Goal: Complete application form: Complete application form

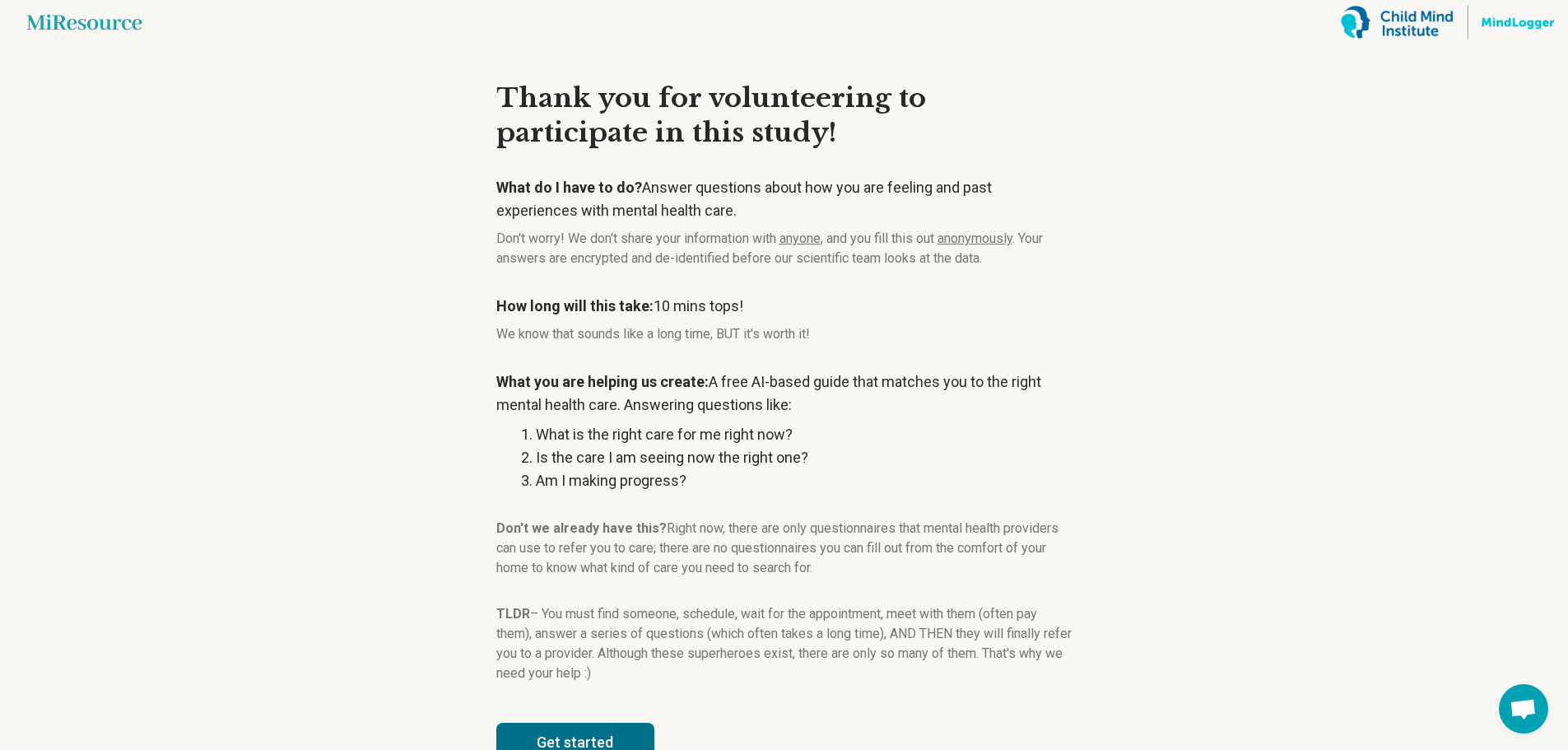
scroll to position [49, 0]
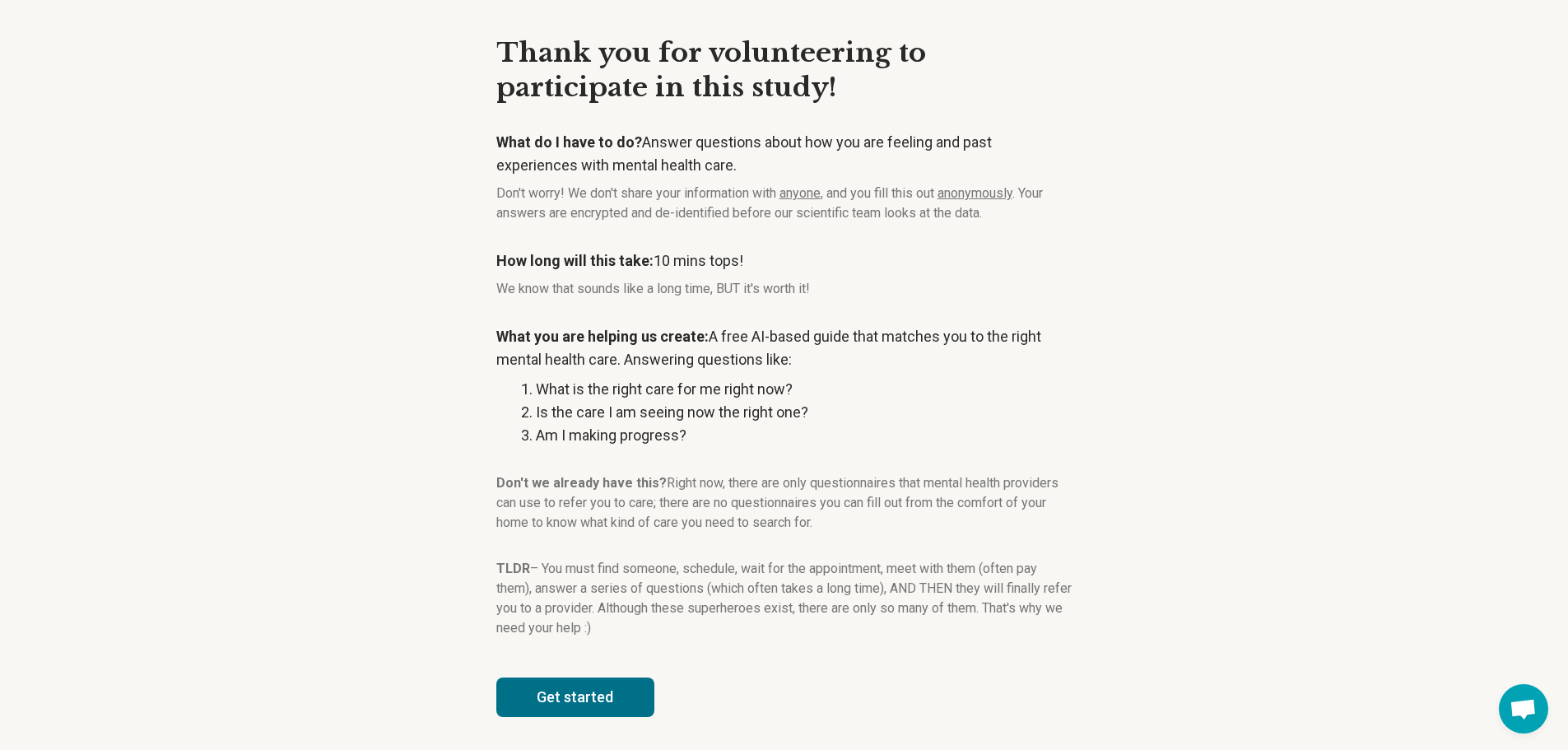
click at [627, 689] on button "Get started" at bounding box center [575, 697] width 158 height 39
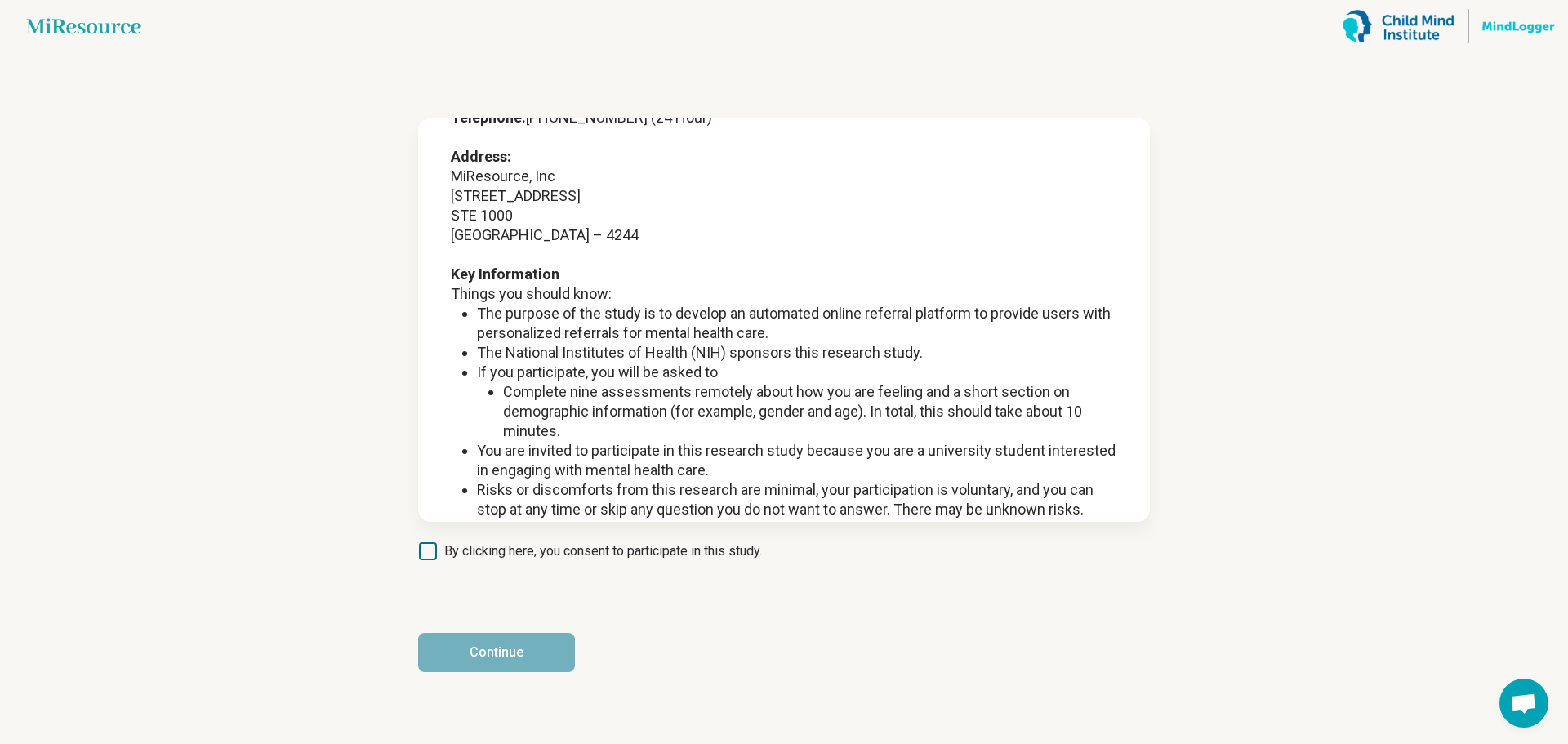
scroll to position [163, 0]
click at [428, 545] on icon at bounding box center [428, 551] width 18 height 18
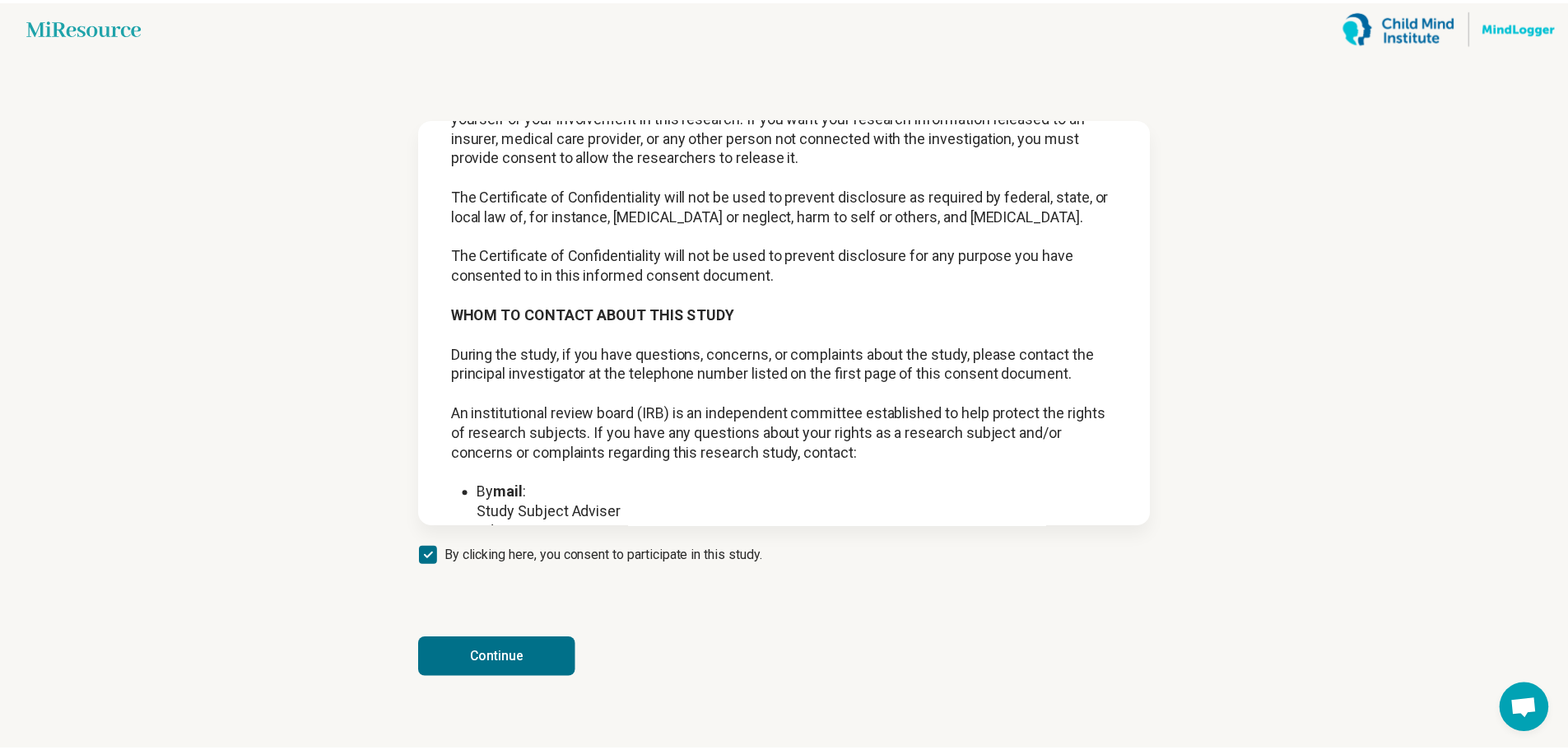
scroll to position [2128, 0]
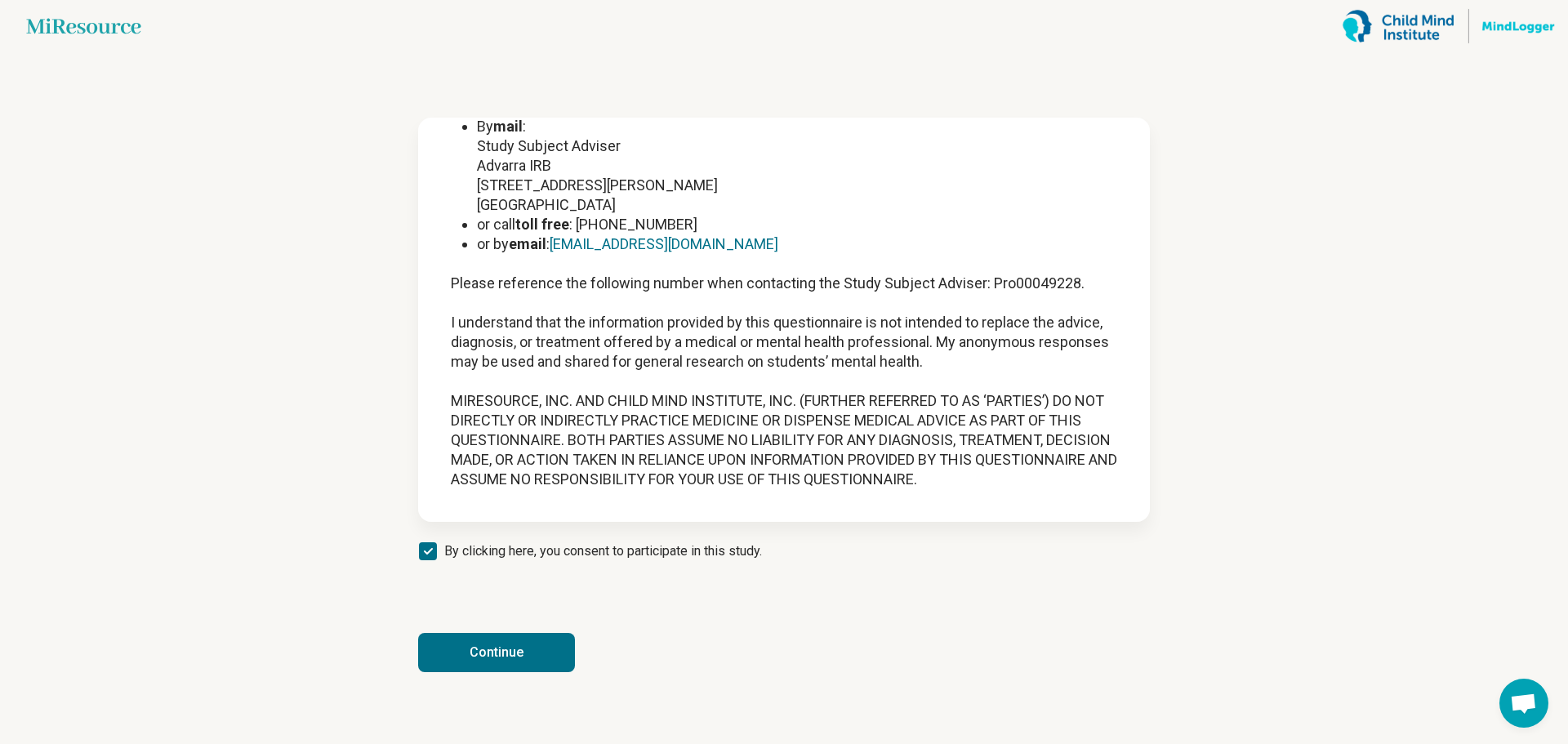
click at [472, 654] on button "Continue" at bounding box center [496, 653] width 157 height 39
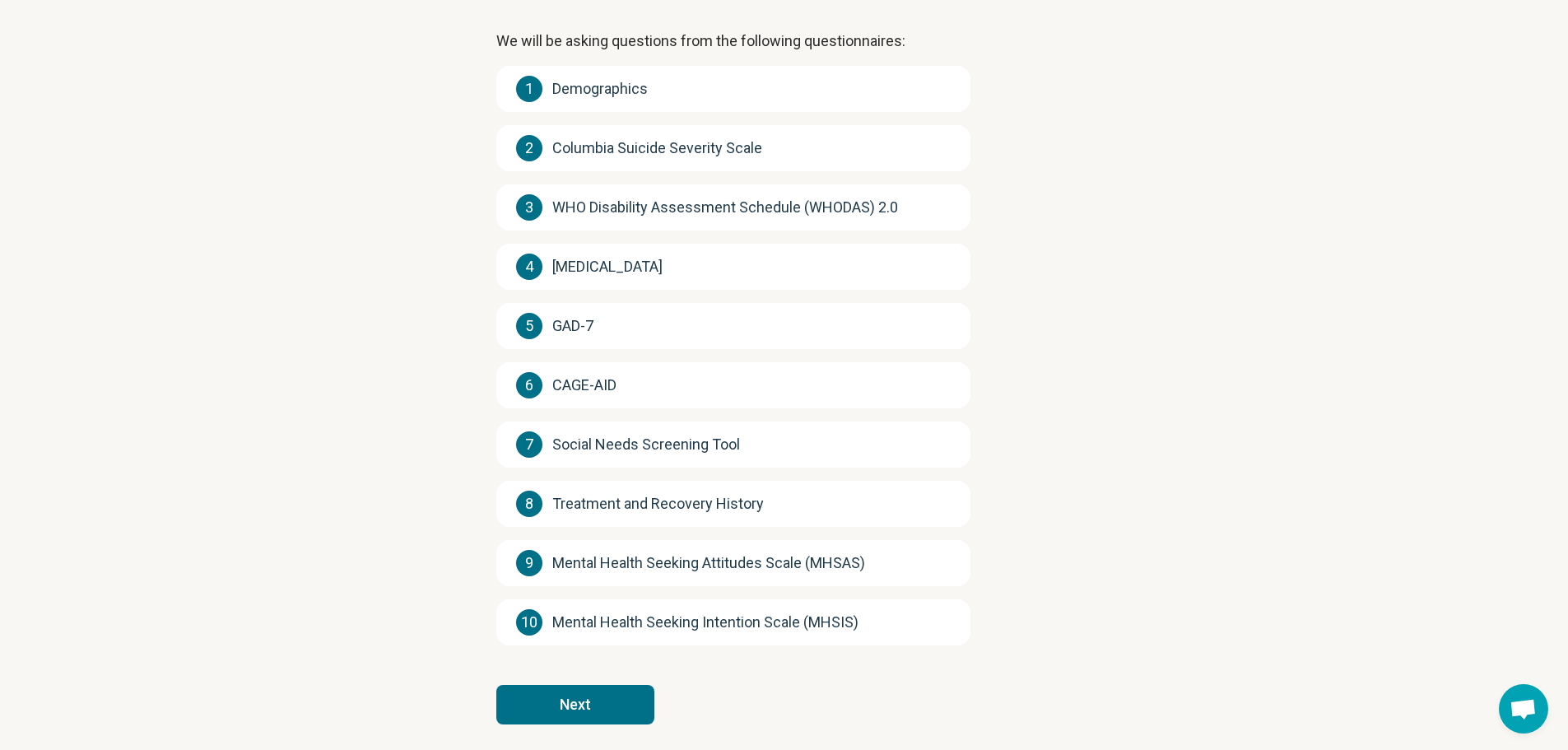
scroll to position [182, 0]
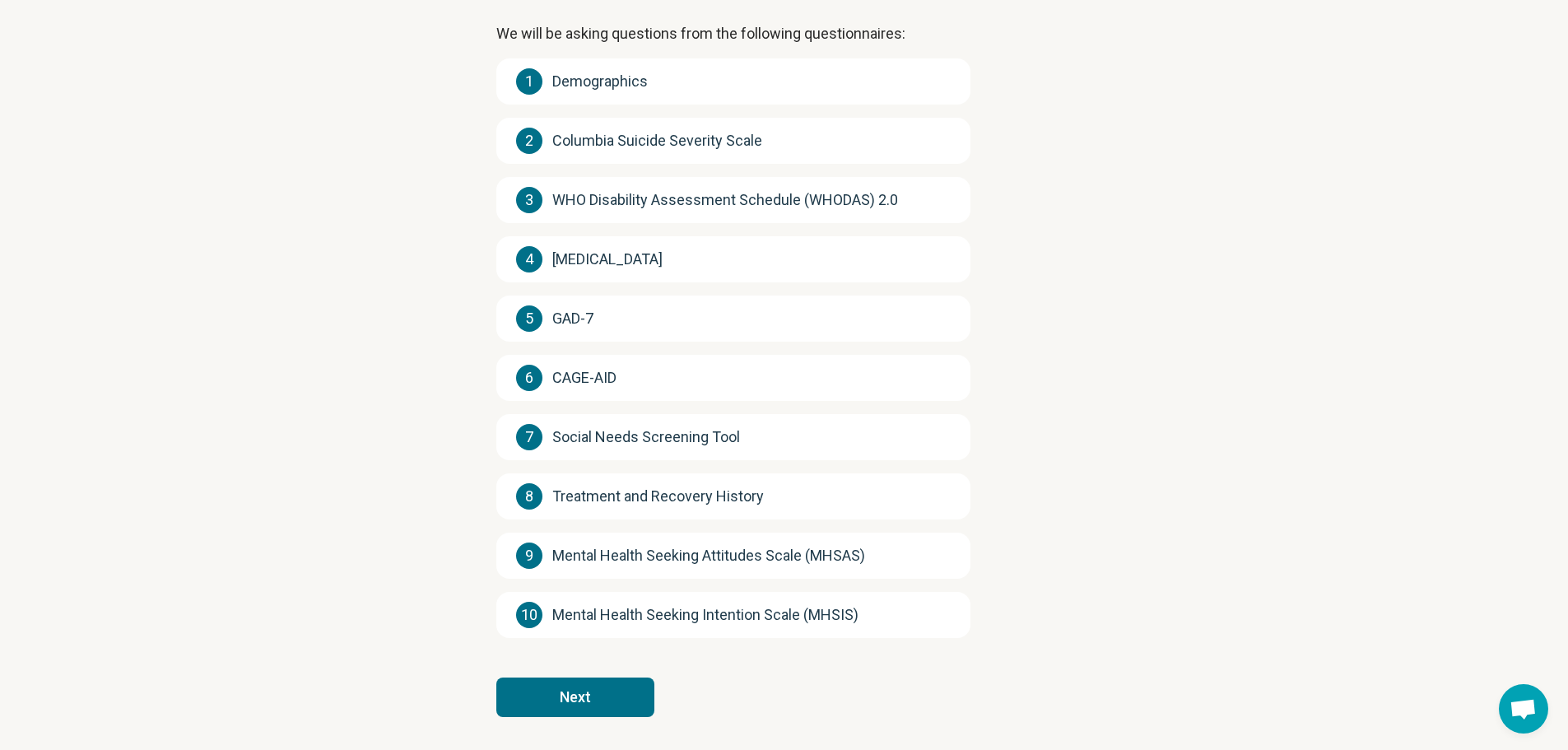
click at [601, 692] on button "Next" at bounding box center [575, 697] width 158 height 39
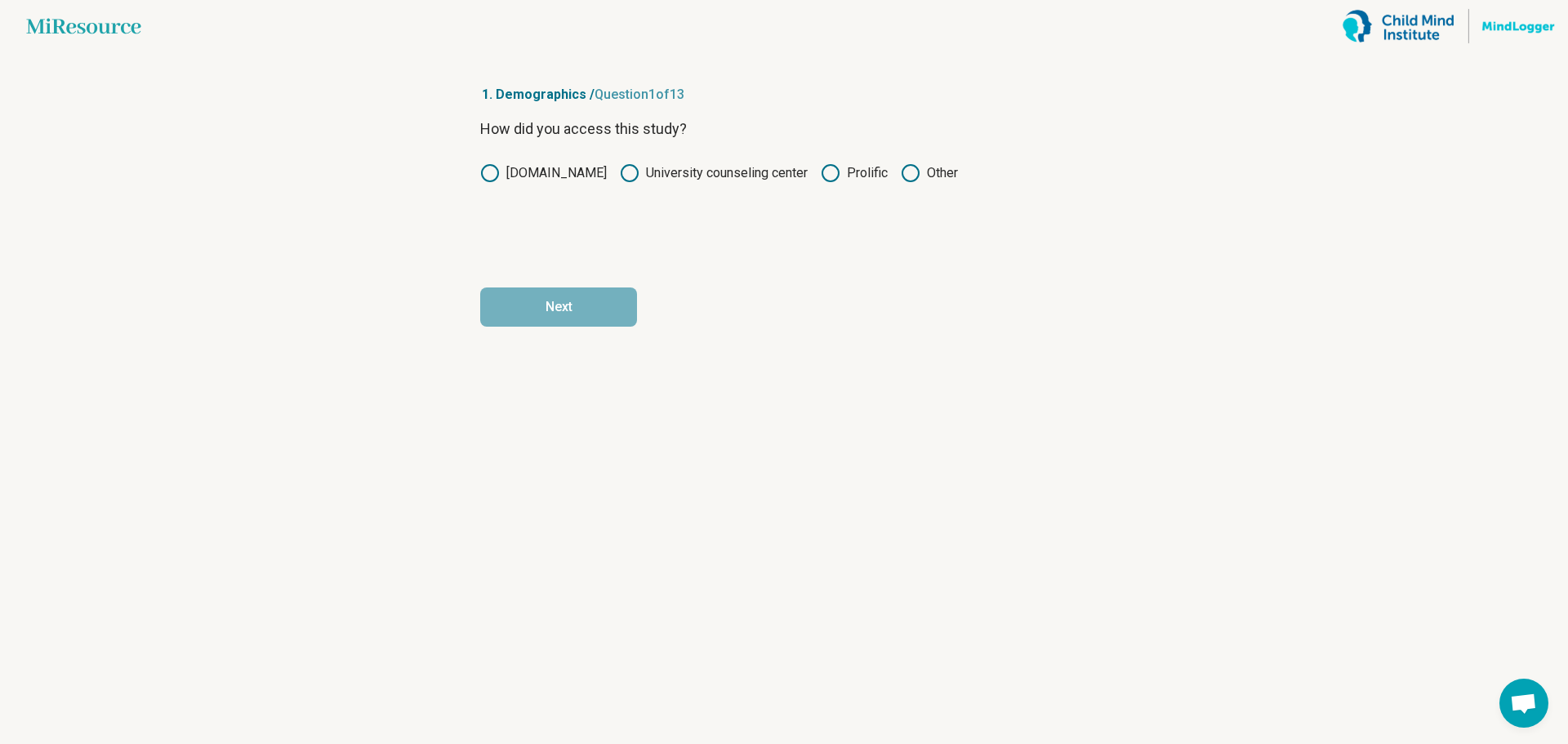
click at [714, 230] on div "How did you access this study? [DOMAIN_NAME] University counseling center Proli…" at bounding box center [784, 186] width 607 height 138
click at [835, 170] on icon at bounding box center [831, 173] width 20 height 20
click at [573, 310] on button "Next" at bounding box center [558, 307] width 157 height 39
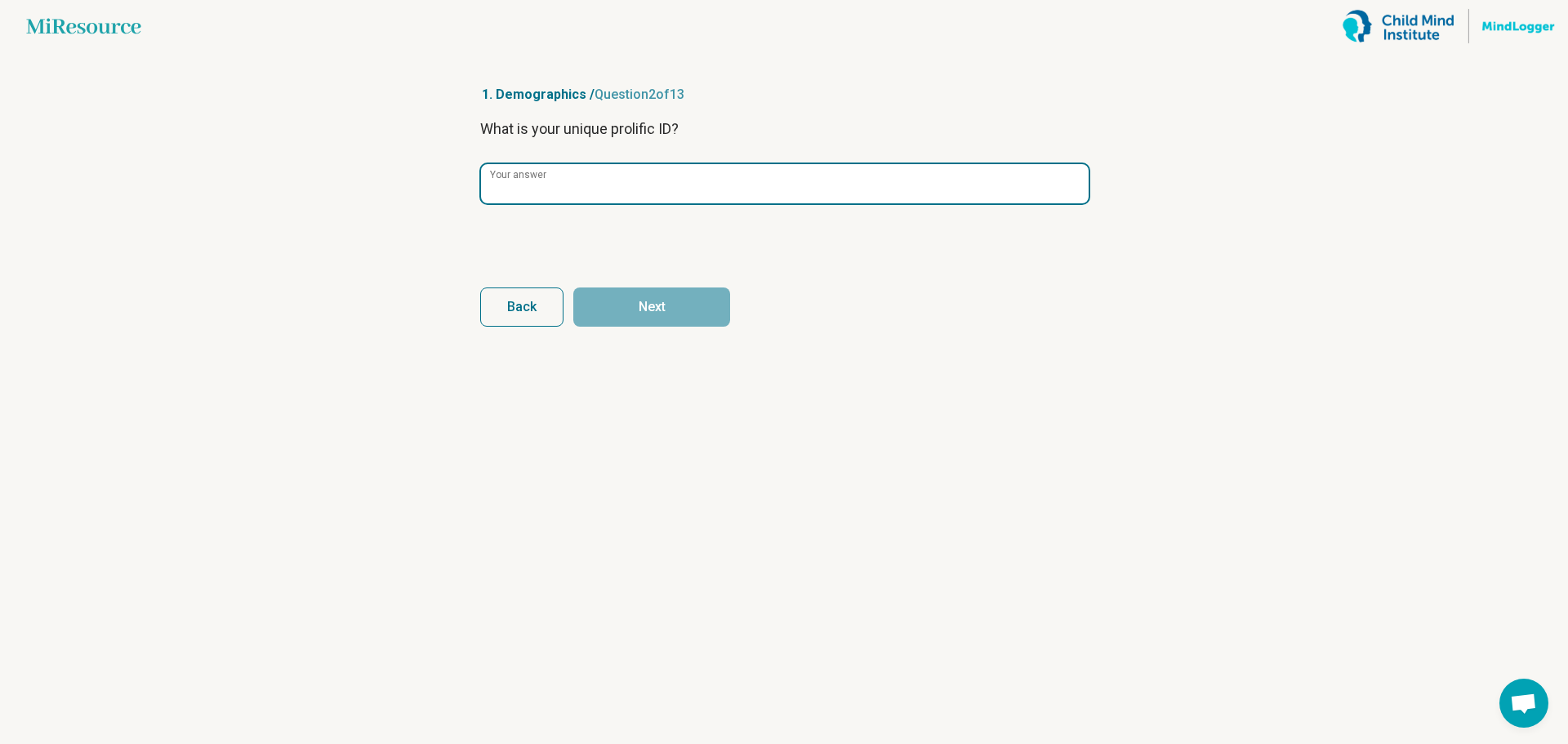
paste input "**********"
type input "**********"
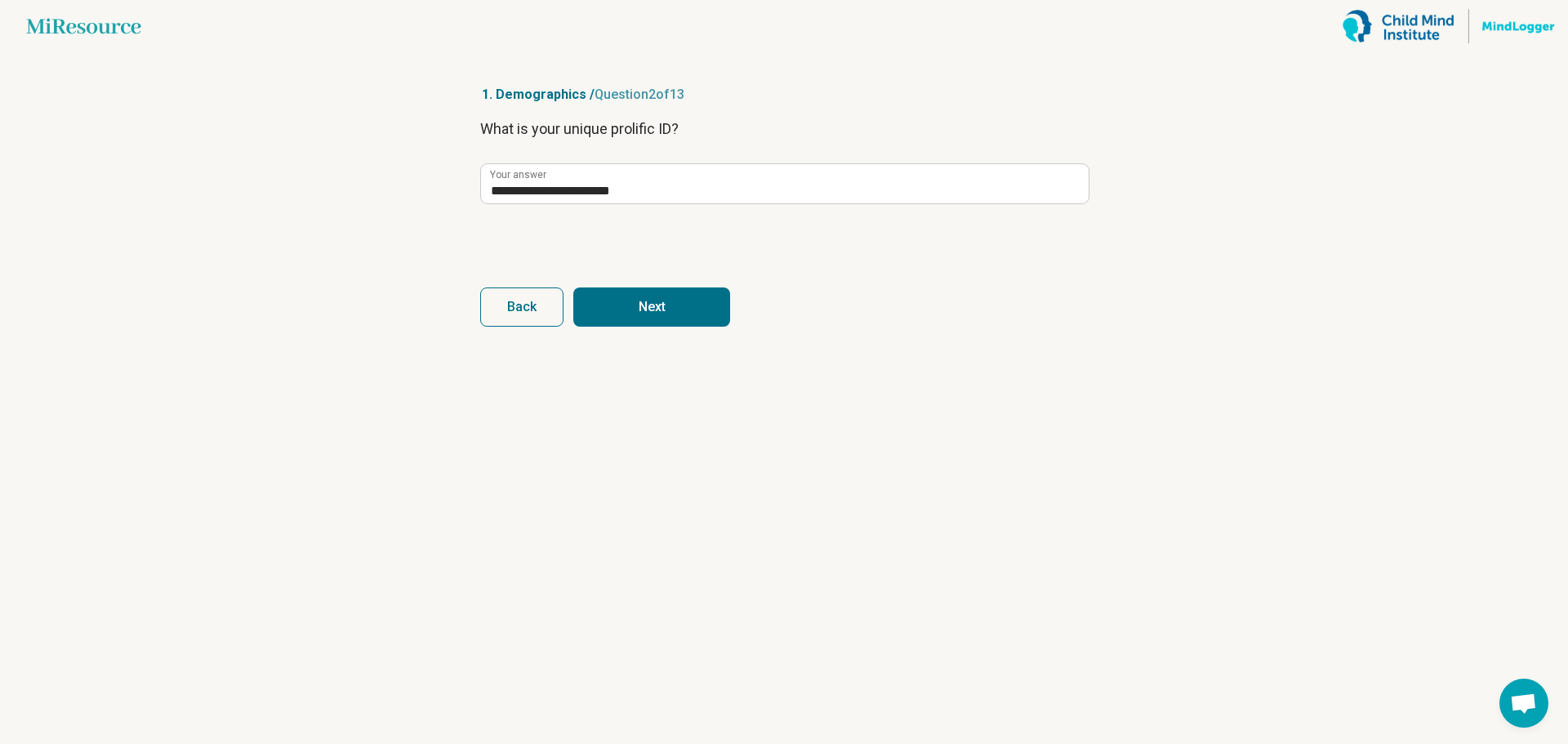
click at [604, 407] on article "**********" at bounding box center [783, 398] width 660 height 692
click at [655, 297] on button "Next" at bounding box center [652, 307] width 157 height 39
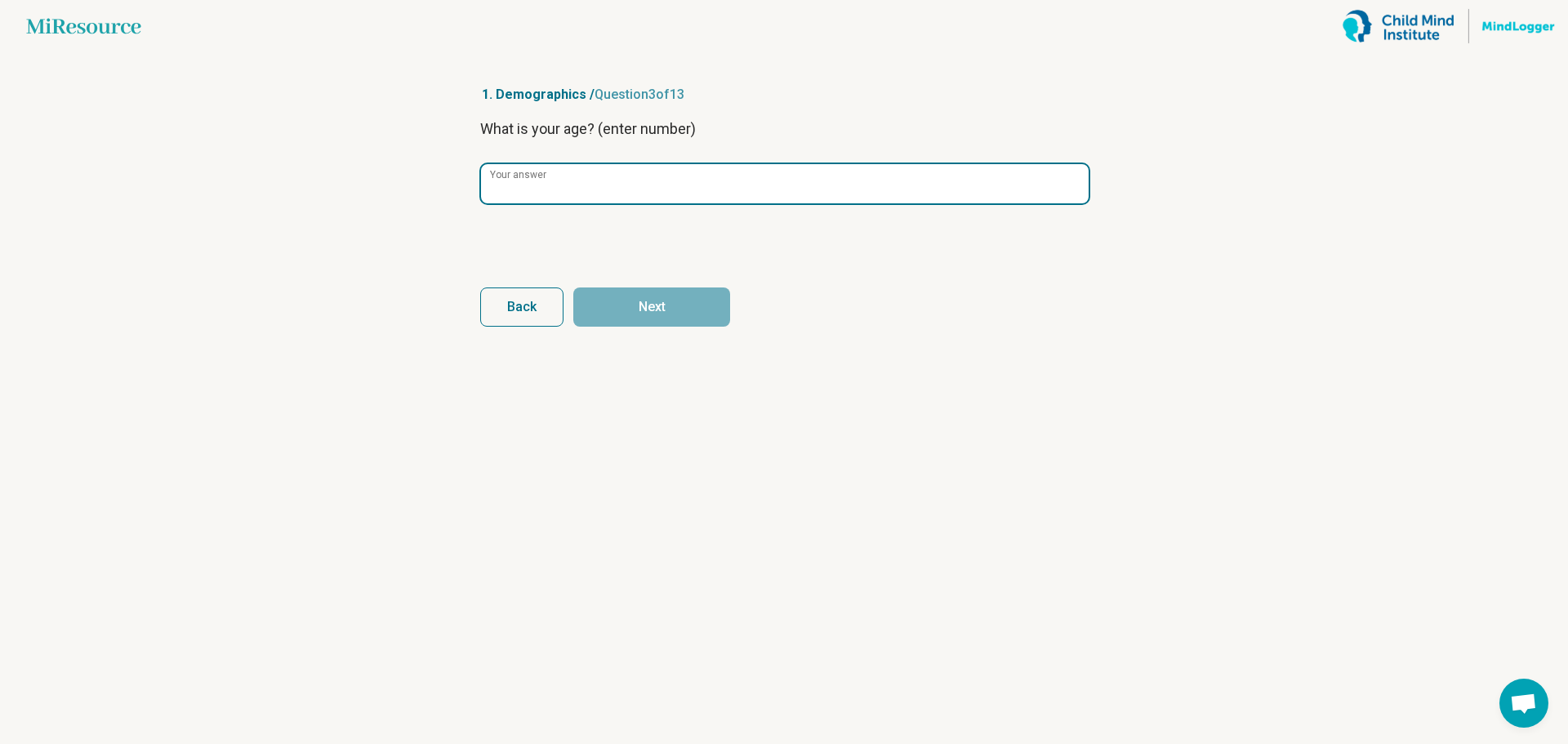
click at [634, 190] on input "Your answer" at bounding box center [785, 184] width 607 height 39
type input "**"
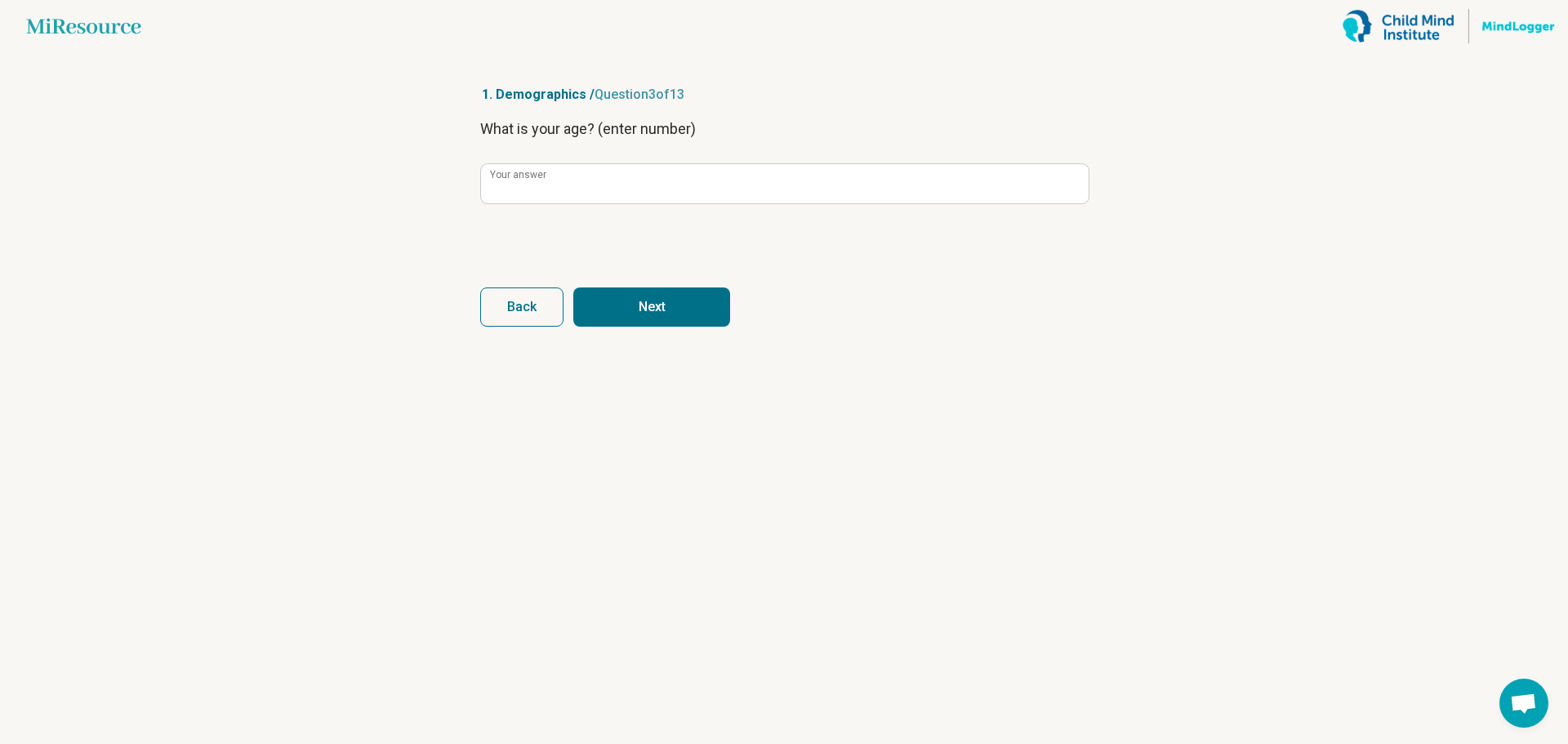
click at [682, 295] on button "Next" at bounding box center [652, 307] width 157 height 39
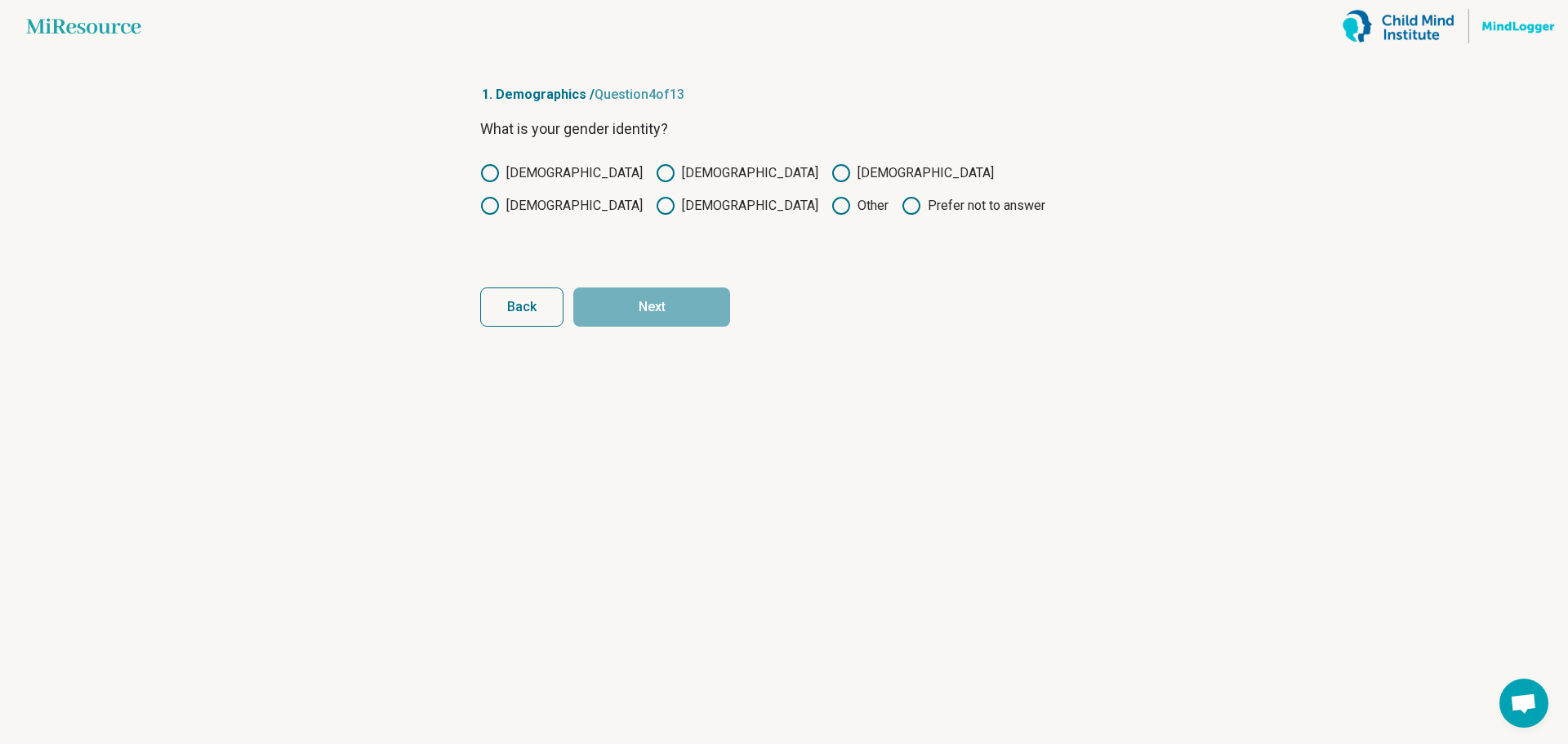
click at [656, 169] on label "[DEMOGRAPHIC_DATA]" at bounding box center [737, 173] width 162 height 20
click at [654, 313] on button "Next" at bounding box center [652, 307] width 157 height 39
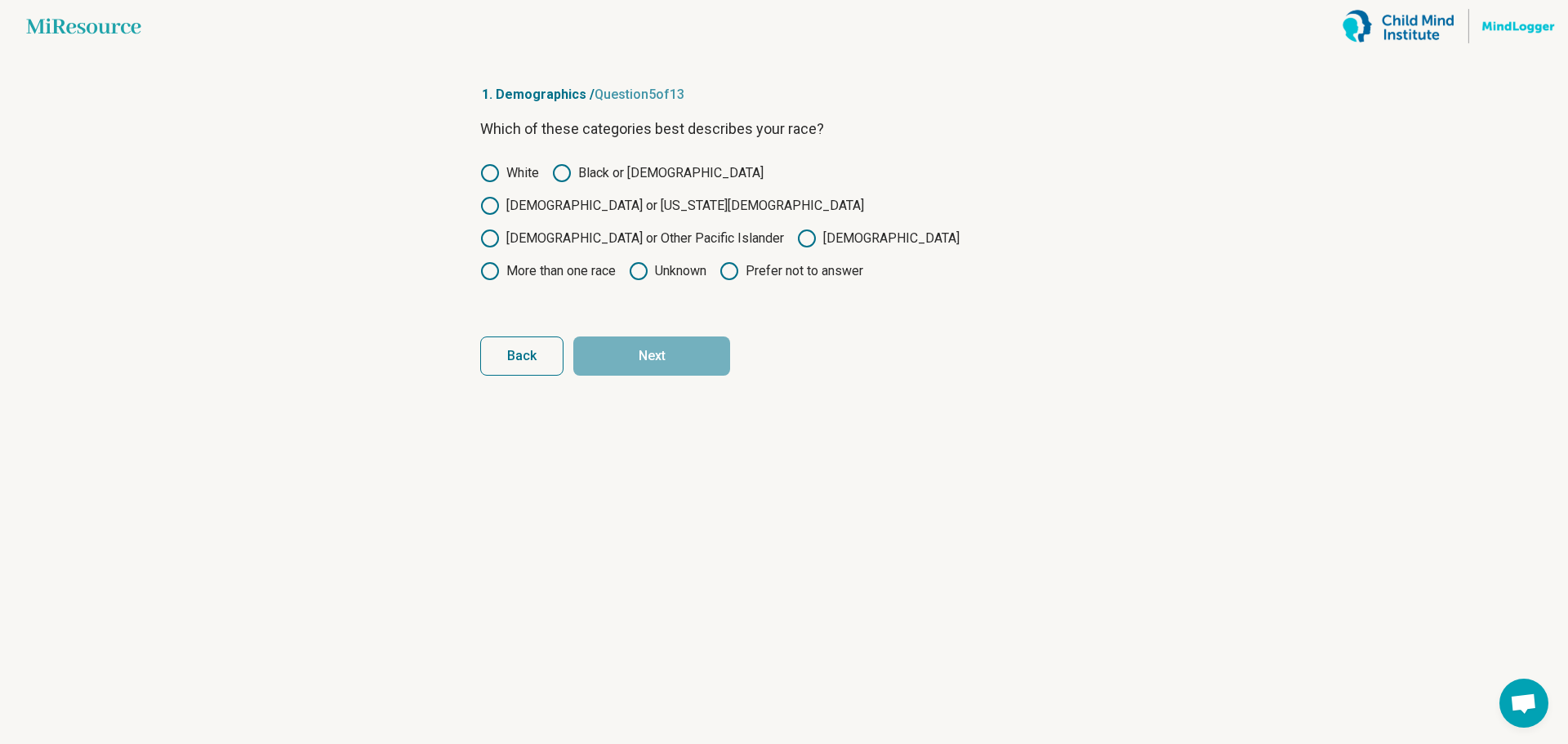
drag, startPoint x: 842, startPoint y: 209, endPoint x: 838, endPoint y: 221, distance: 12.6
click at [500, 261] on icon at bounding box center [490, 271] width 20 height 20
click at [685, 336] on button "Next" at bounding box center [652, 356] width 157 height 39
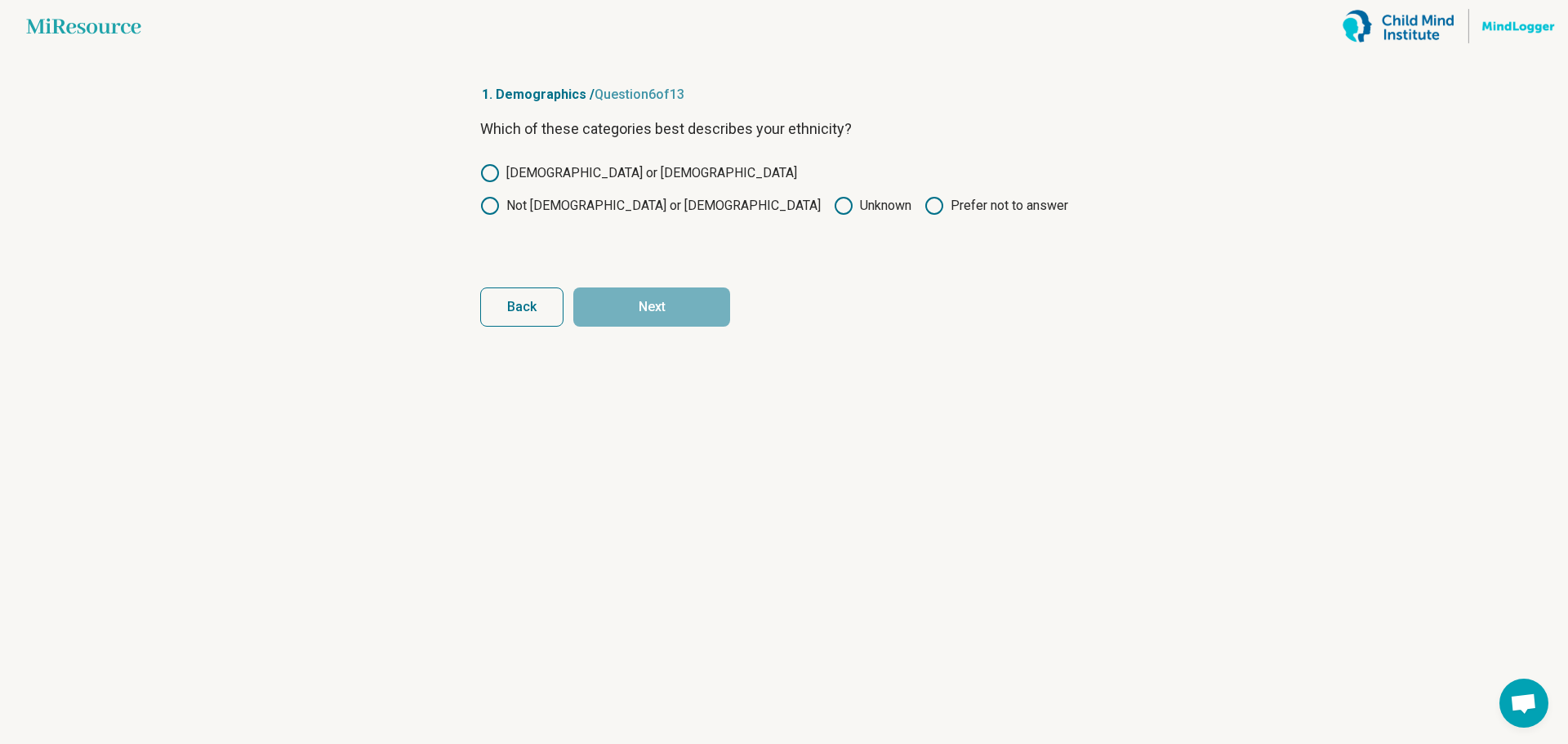
click at [500, 196] on icon at bounding box center [490, 206] width 20 height 20
click at [660, 312] on button "Next" at bounding box center [652, 307] width 157 height 39
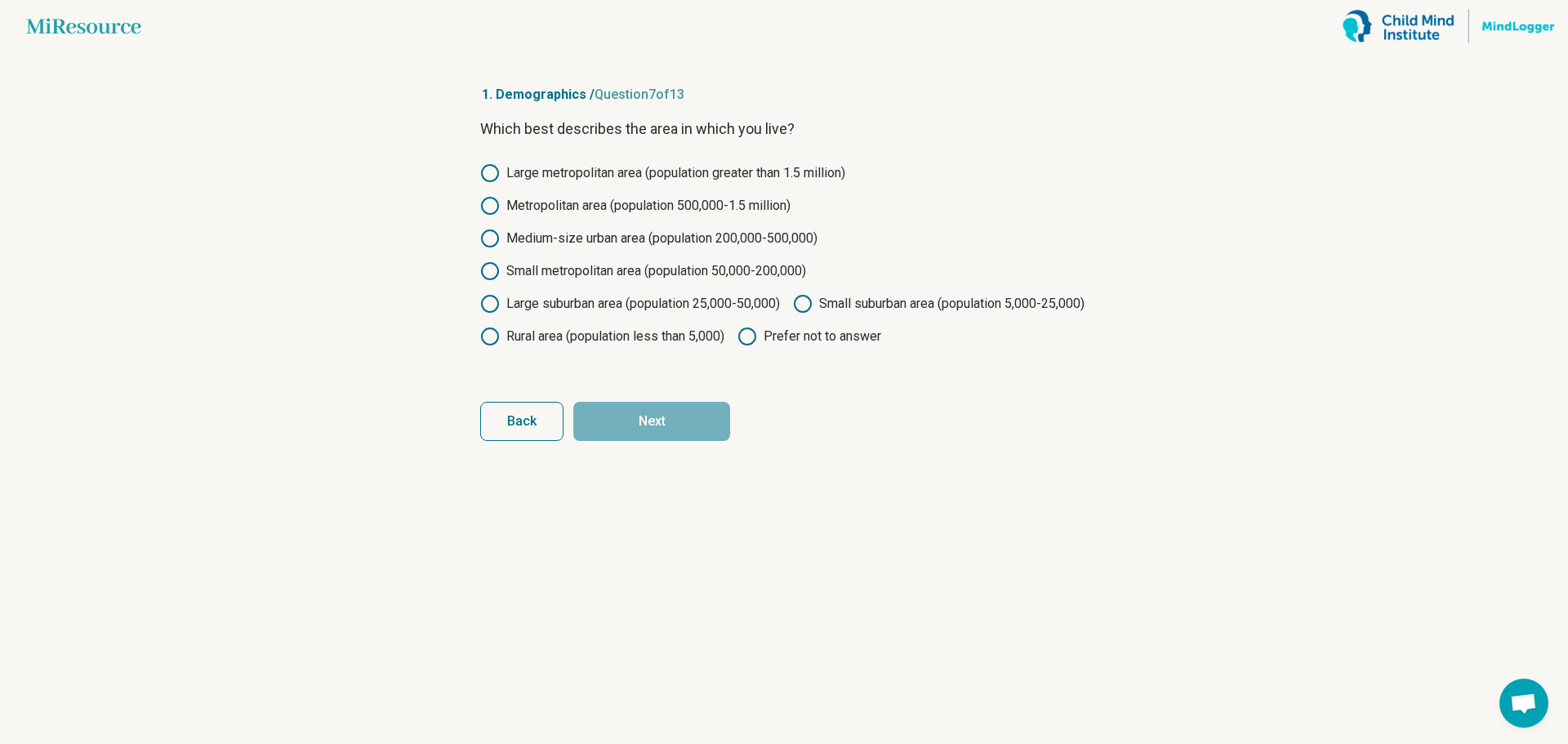
click at [490, 241] on icon at bounding box center [490, 239] width 20 height 20
click at [793, 313] on icon at bounding box center [803, 304] width 20 height 20
click at [655, 441] on button "Next" at bounding box center [652, 422] width 157 height 39
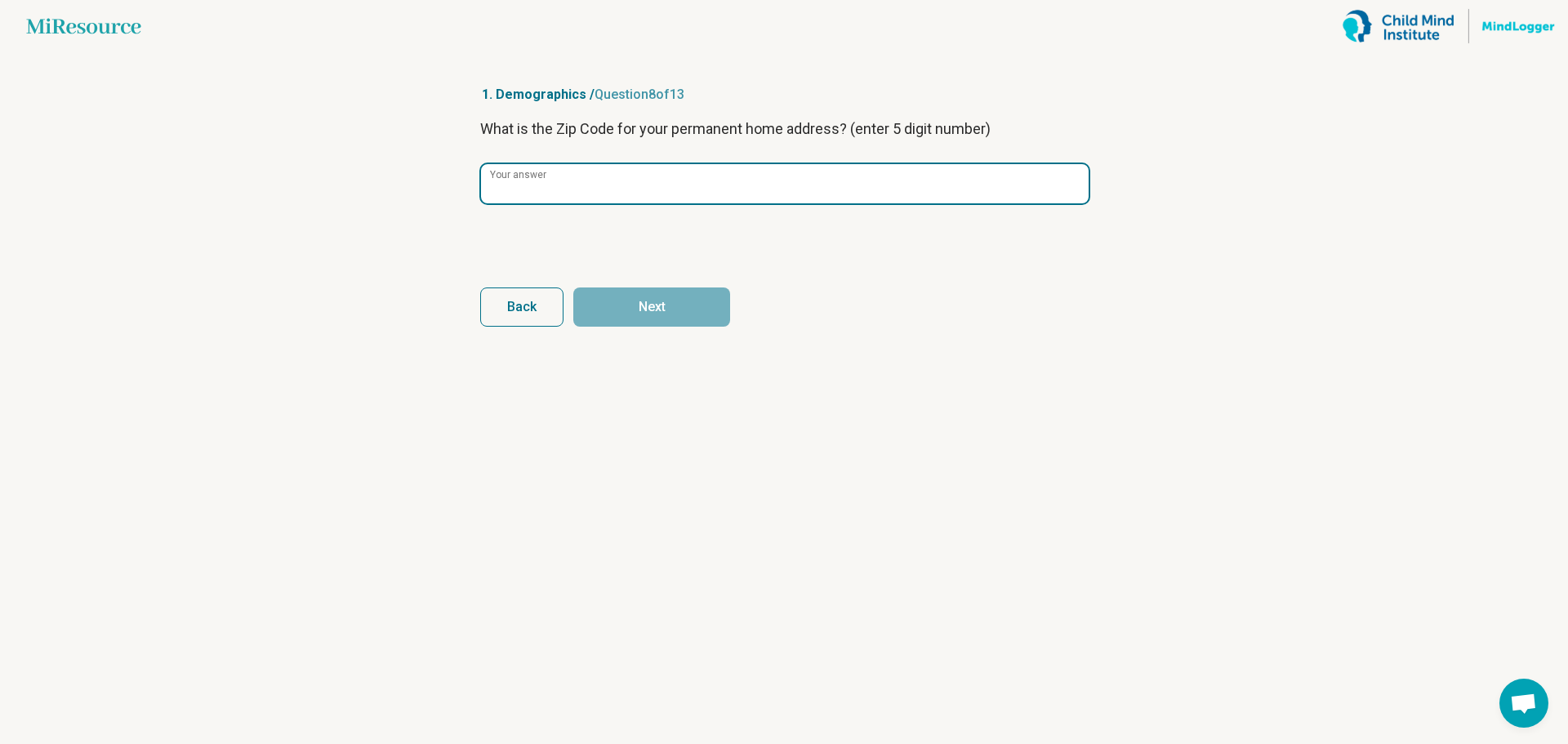
click at [756, 192] on input "Your answer" at bounding box center [785, 184] width 607 height 39
type input "*****"
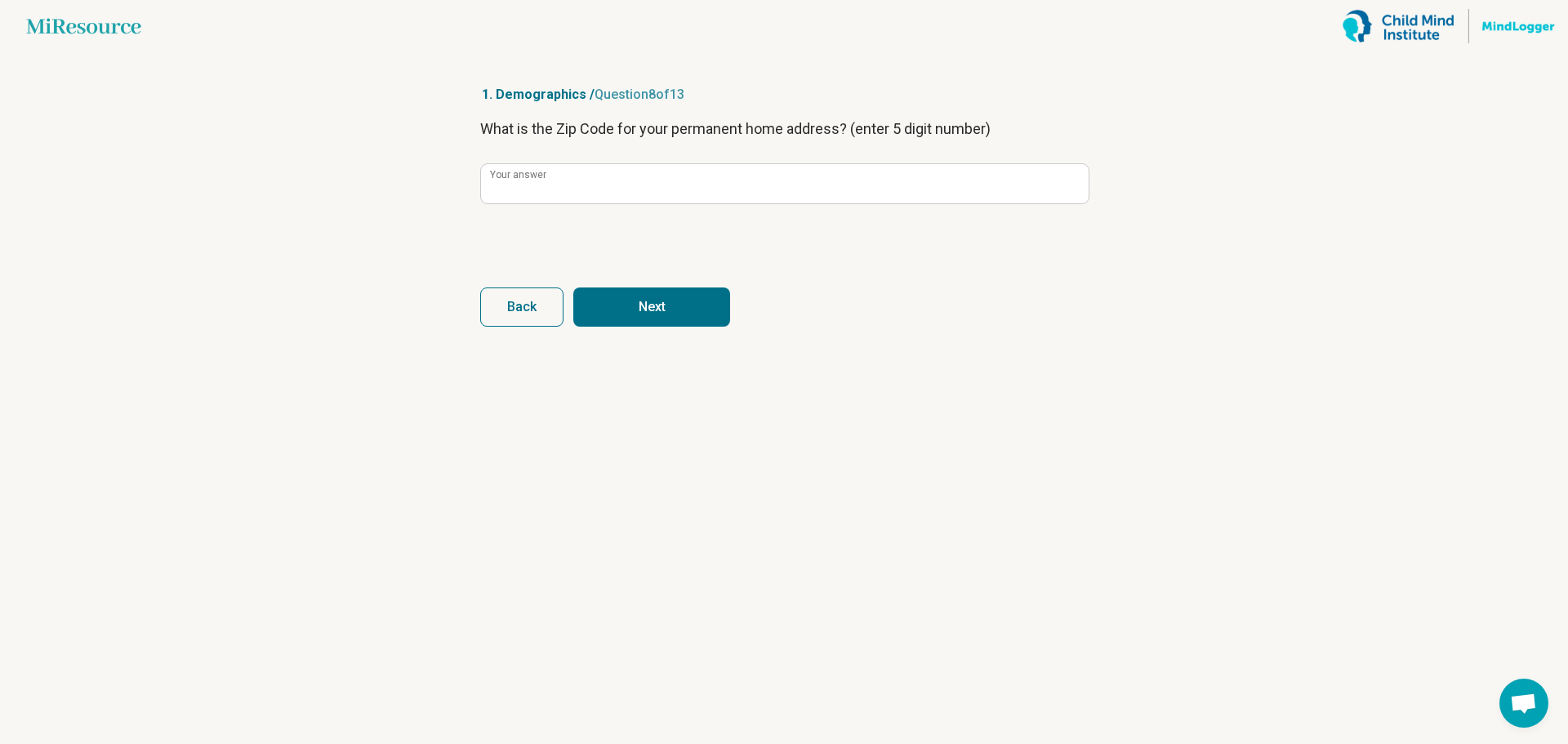
click at [632, 312] on button "Next" at bounding box center [652, 307] width 157 height 39
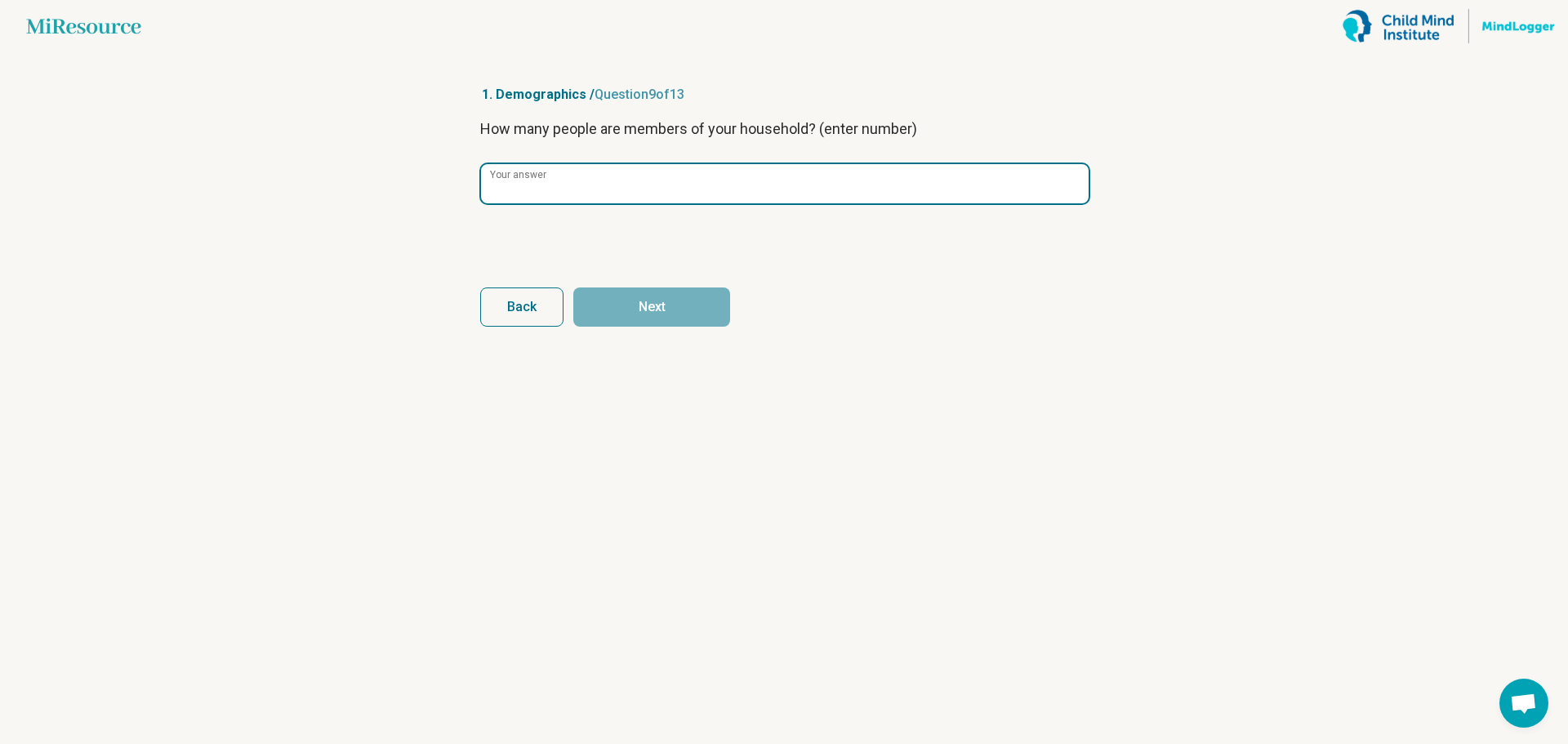
click at [748, 191] on input "Your answer" at bounding box center [785, 184] width 607 height 39
type input "*"
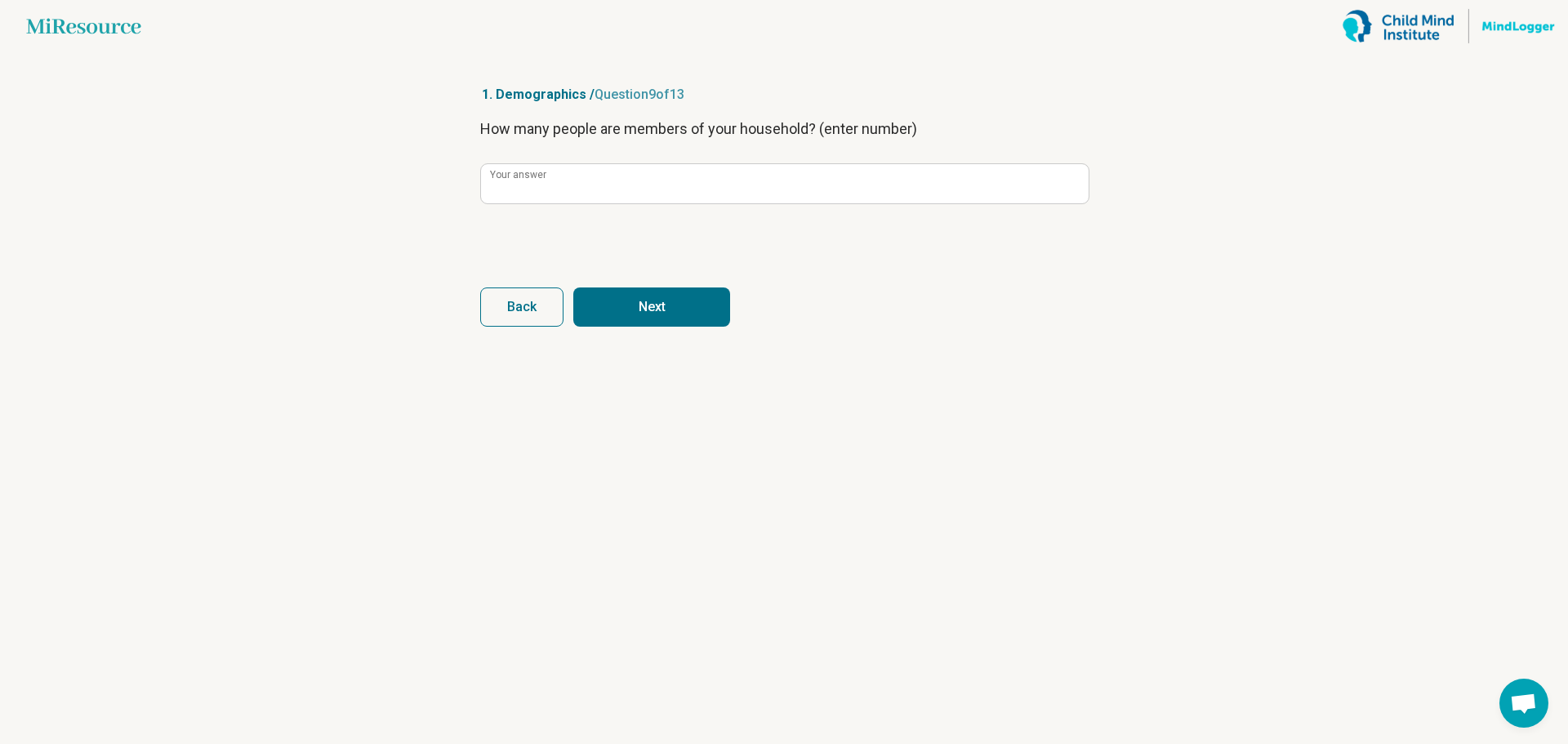
click at [705, 320] on button "Next" at bounding box center [652, 307] width 157 height 39
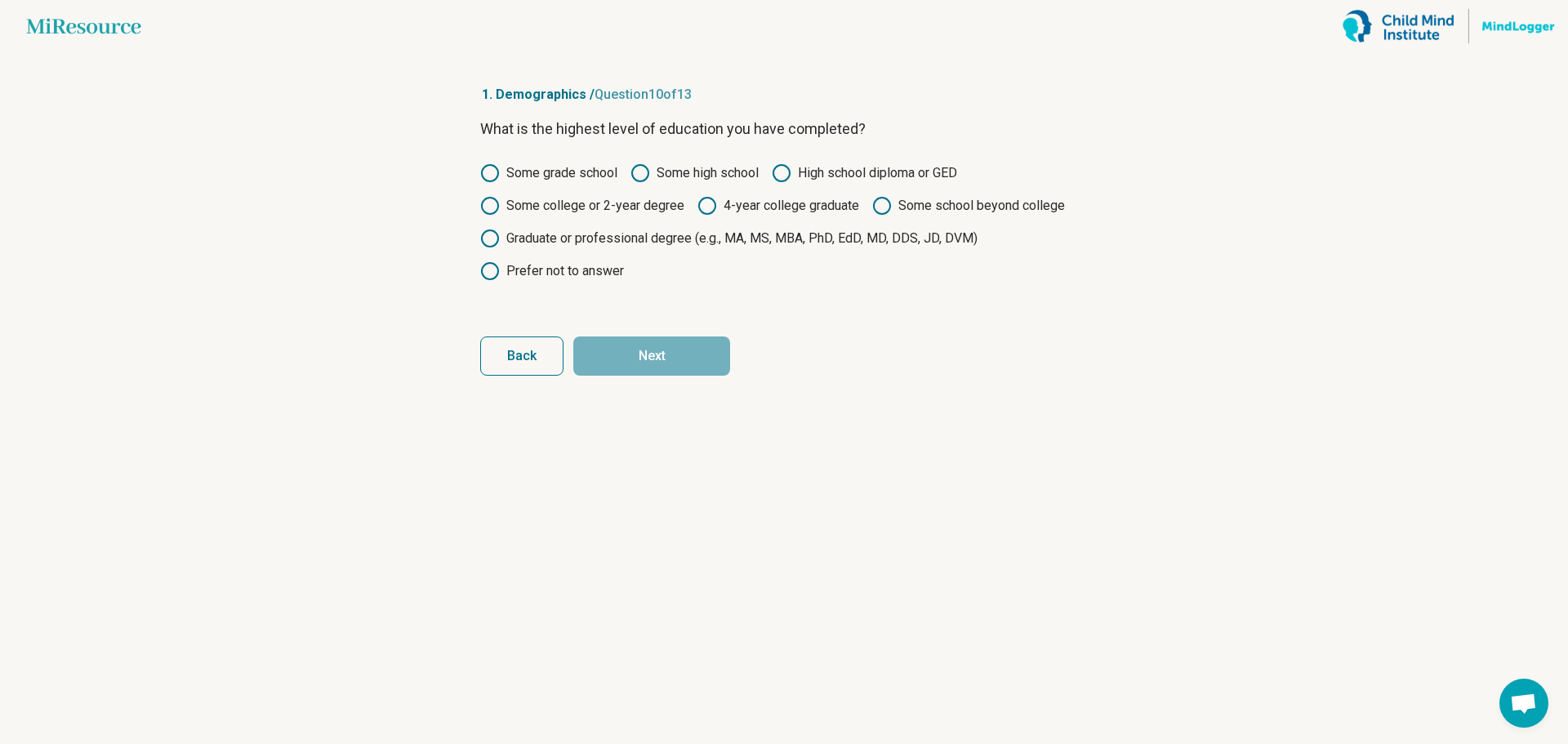
click at [537, 206] on label "Some college or 2-year degree" at bounding box center [582, 206] width 204 height 20
click at [681, 361] on button "Next" at bounding box center [652, 356] width 157 height 39
click at [627, 207] on label "Some college or 2-year degree" at bounding box center [582, 206] width 204 height 20
click at [693, 358] on button "Next" at bounding box center [652, 356] width 157 height 39
click at [613, 217] on div "Some grade school Some high school High school diploma or GED Some college or 2…" at bounding box center [784, 222] width 607 height 117
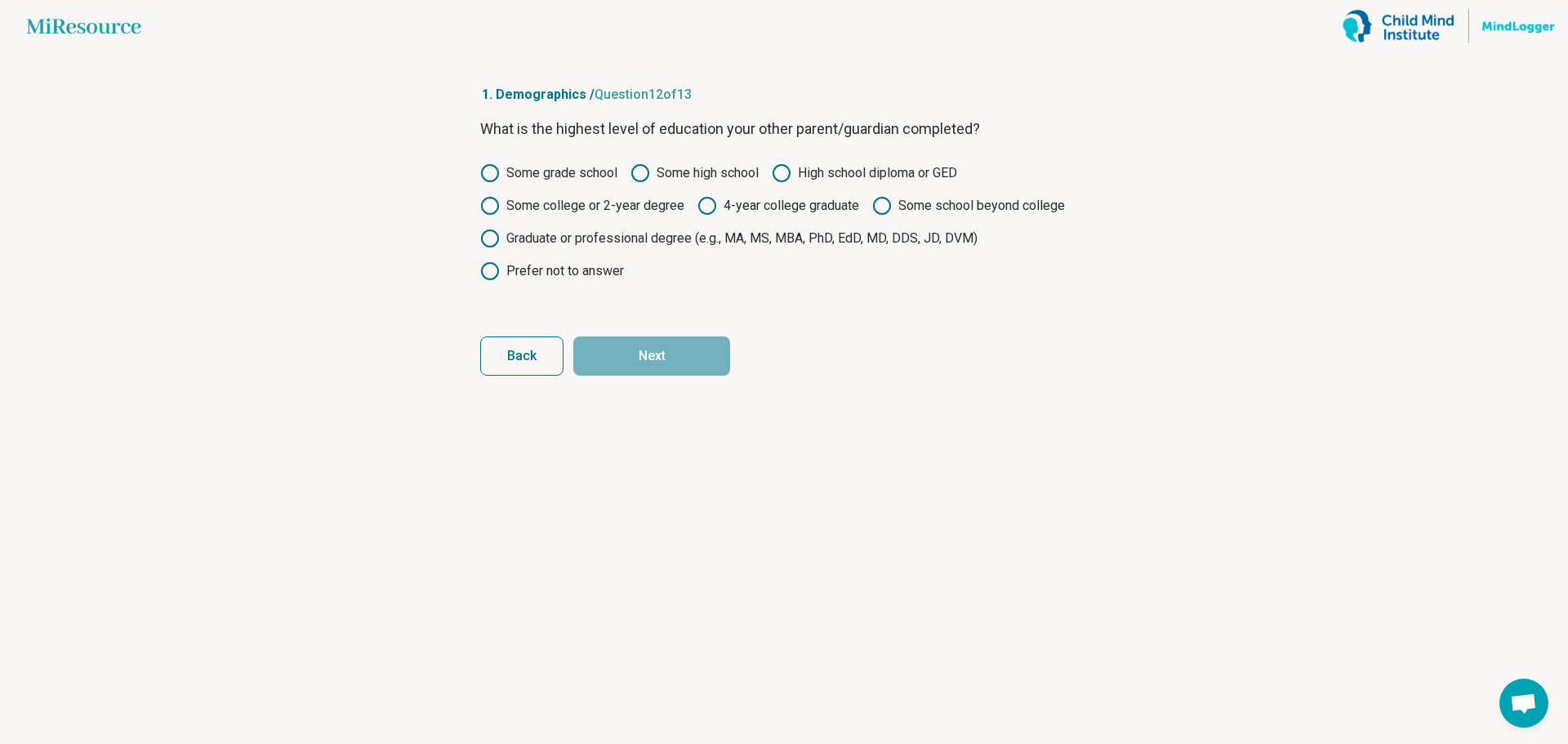
click at [629, 209] on label "Some college or 2-year degree" at bounding box center [582, 206] width 204 height 20
click at [675, 360] on button "Next" at bounding box center [652, 356] width 157 height 39
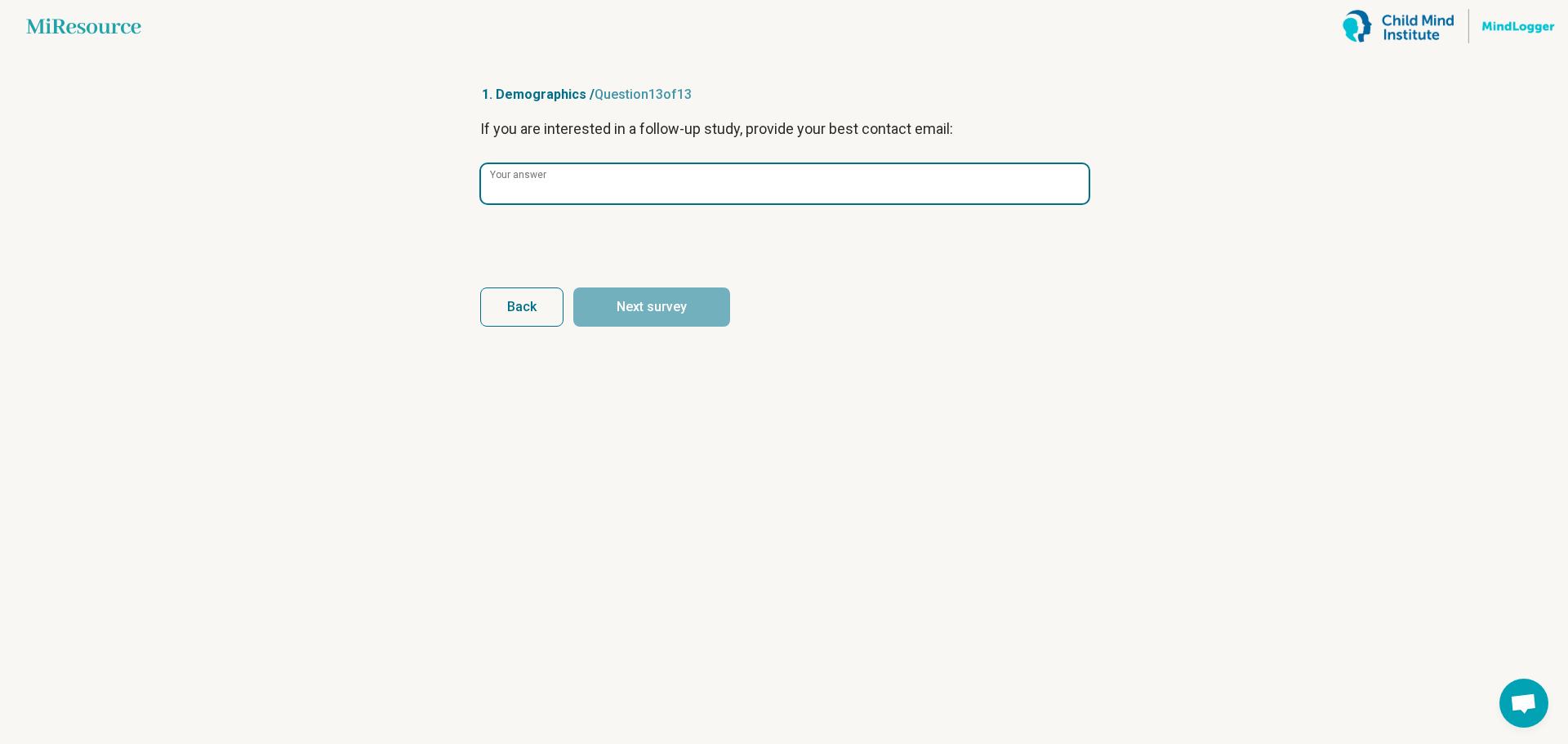
paste input "**********"
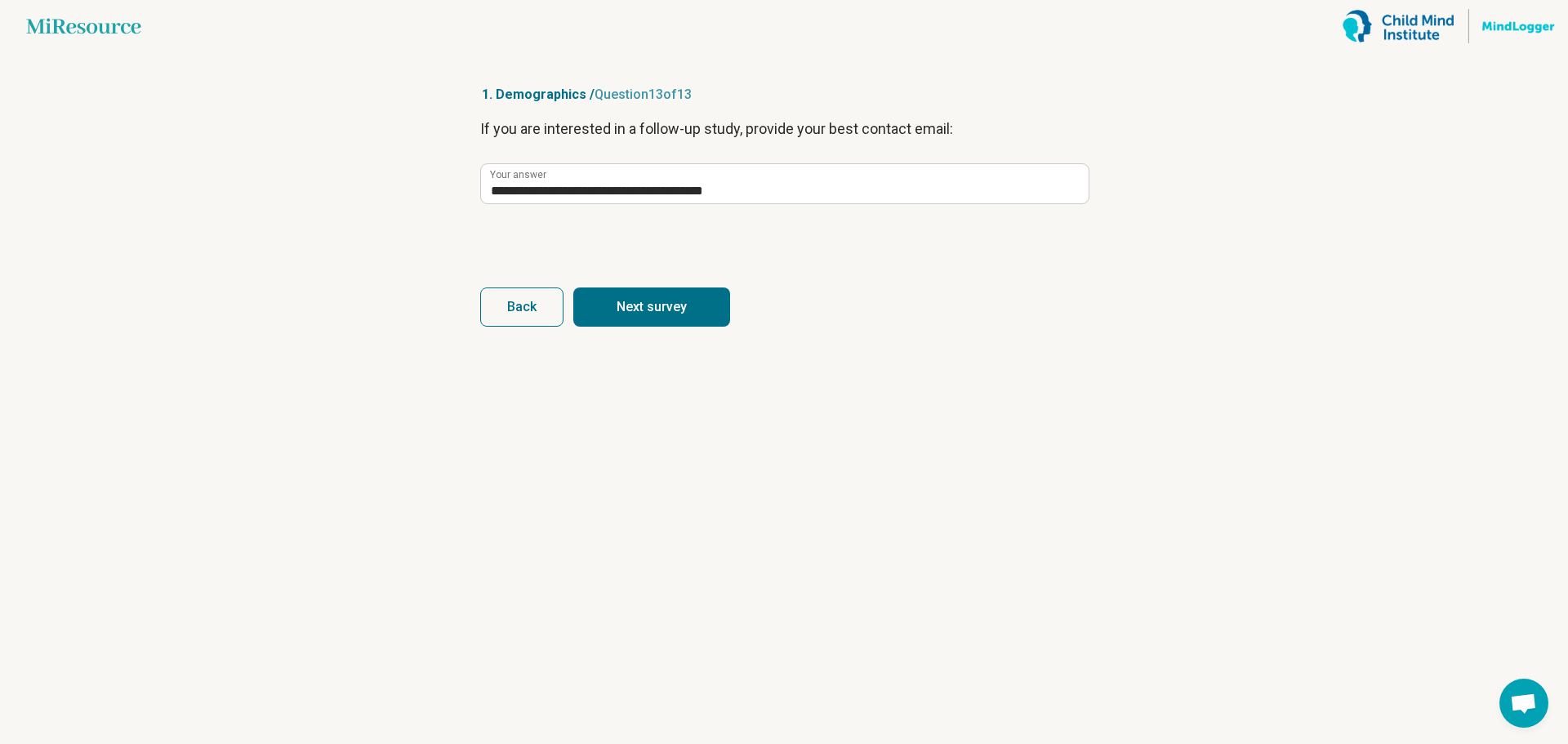
click at [685, 403] on article "**********" at bounding box center [783, 398] width 660 height 692
click at [716, 309] on button "Next survey" at bounding box center [652, 307] width 157 height 39
type input "**********"
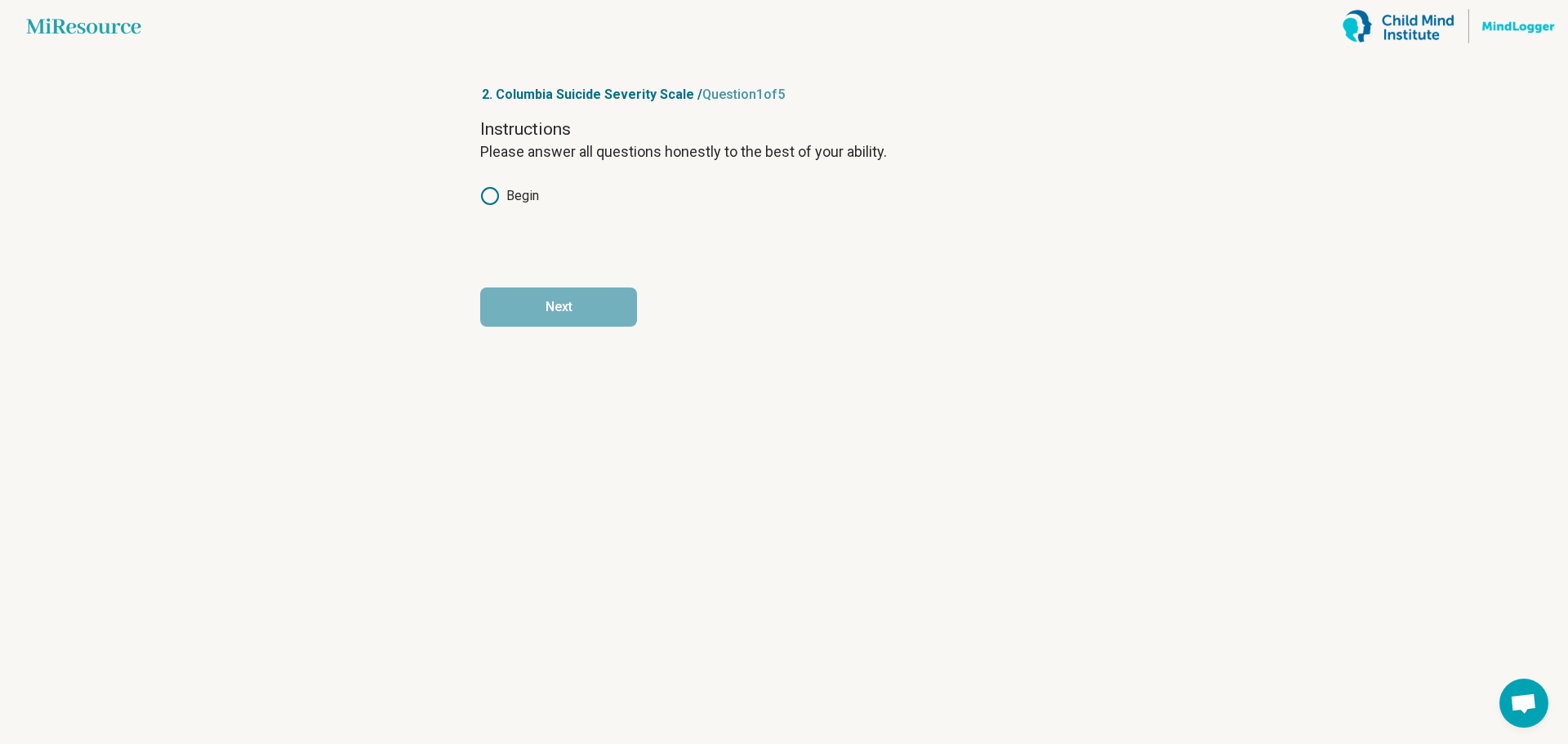
click at [492, 192] on icon at bounding box center [490, 196] width 20 height 20
click at [563, 312] on button "Next" at bounding box center [558, 307] width 157 height 39
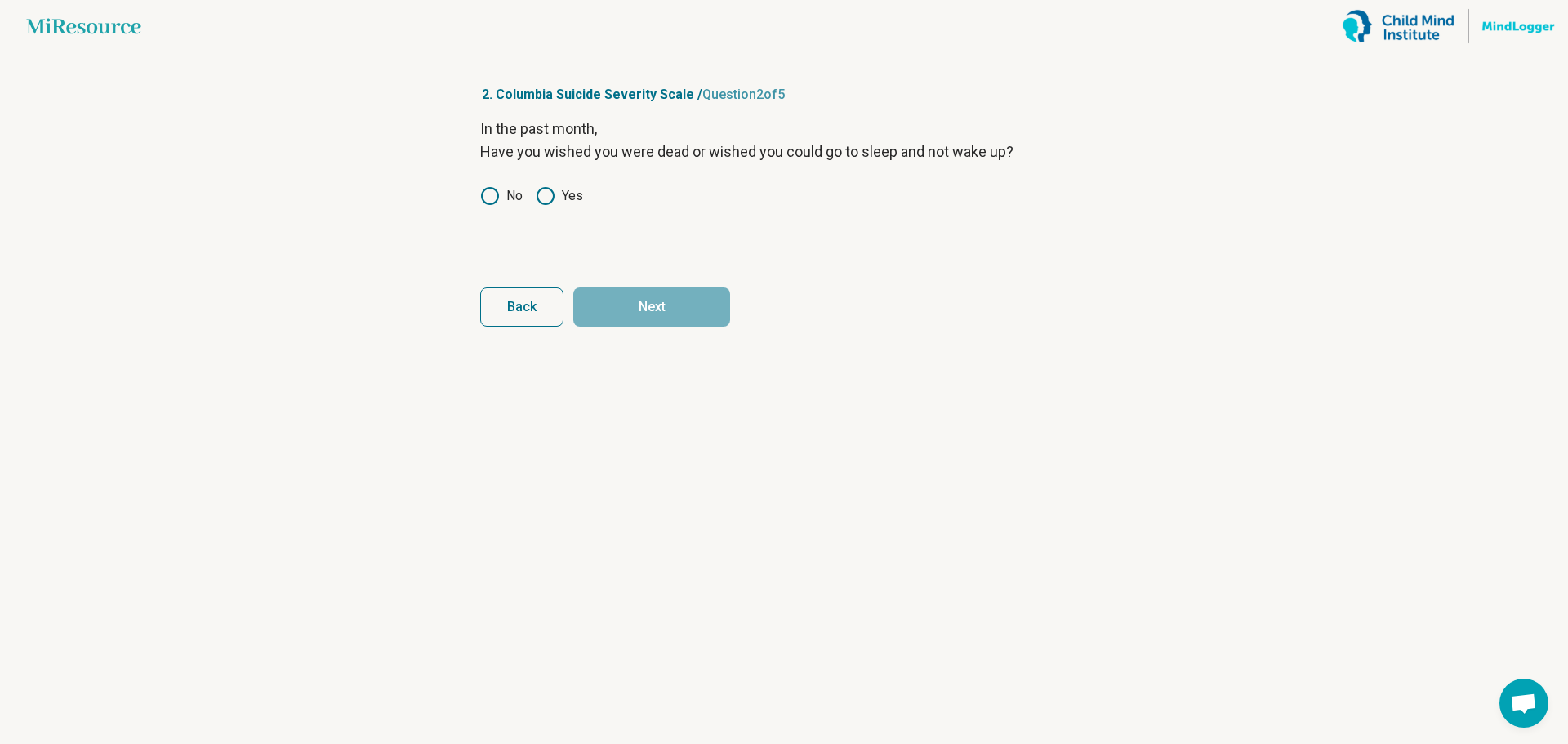
click at [481, 192] on icon at bounding box center [490, 196] width 20 height 20
click at [669, 304] on button "Next" at bounding box center [652, 307] width 157 height 39
click at [501, 197] on label "No" at bounding box center [502, 196] width 43 height 20
click at [643, 307] on button "Next" at bounding box center [652, 307] width 157 height 39
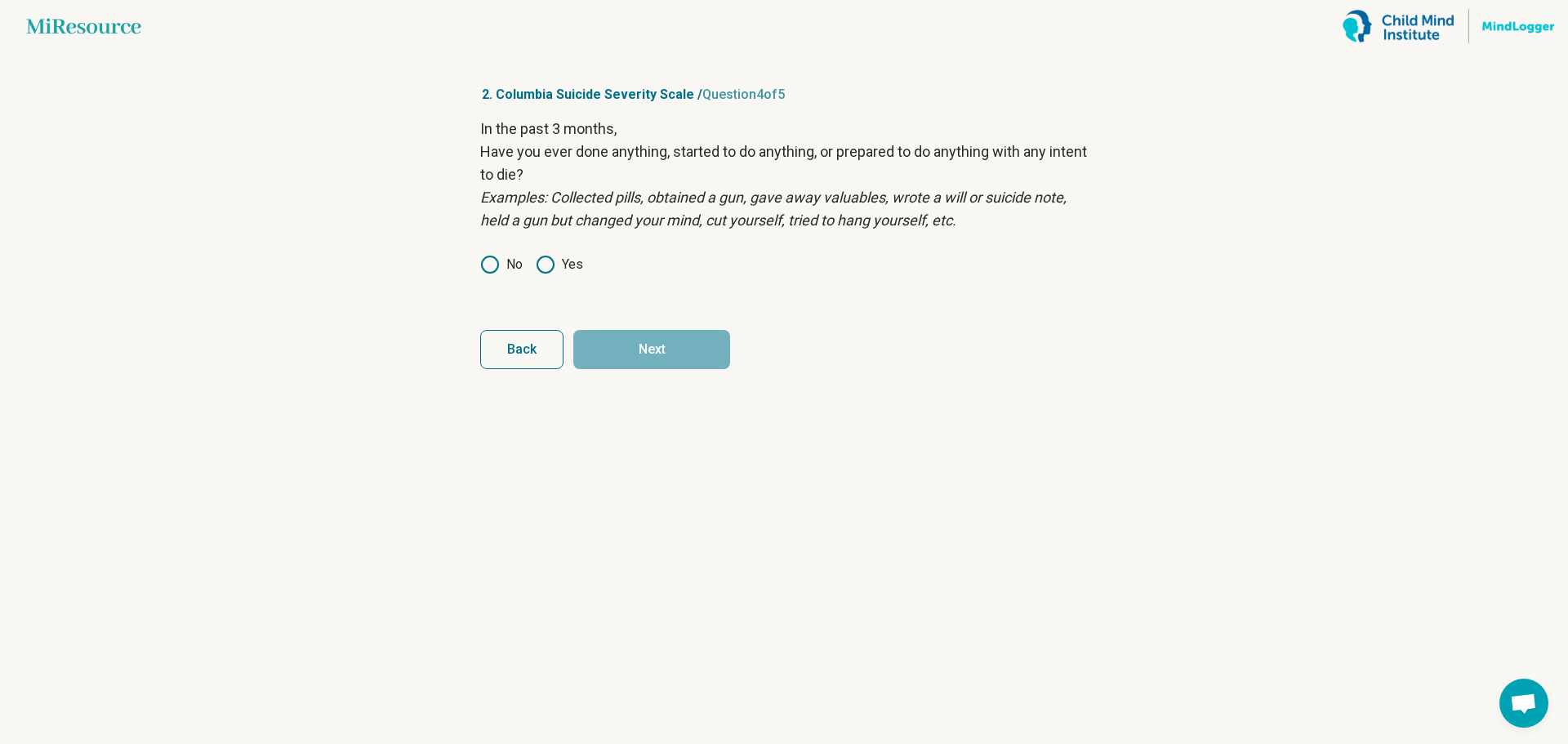
click at [487, 265] on icon at bounding box center [490, 265] width 20 height 20
click at [689, 353] on button "Next" at bounding box center [652, 350] width 157 height 39
click at [490, 266] on icon at bounding box center [490, 265] width 20 height 20
click at [632, 345] on button "Next survey" at bounding box center [652, 350] width 157 height 39
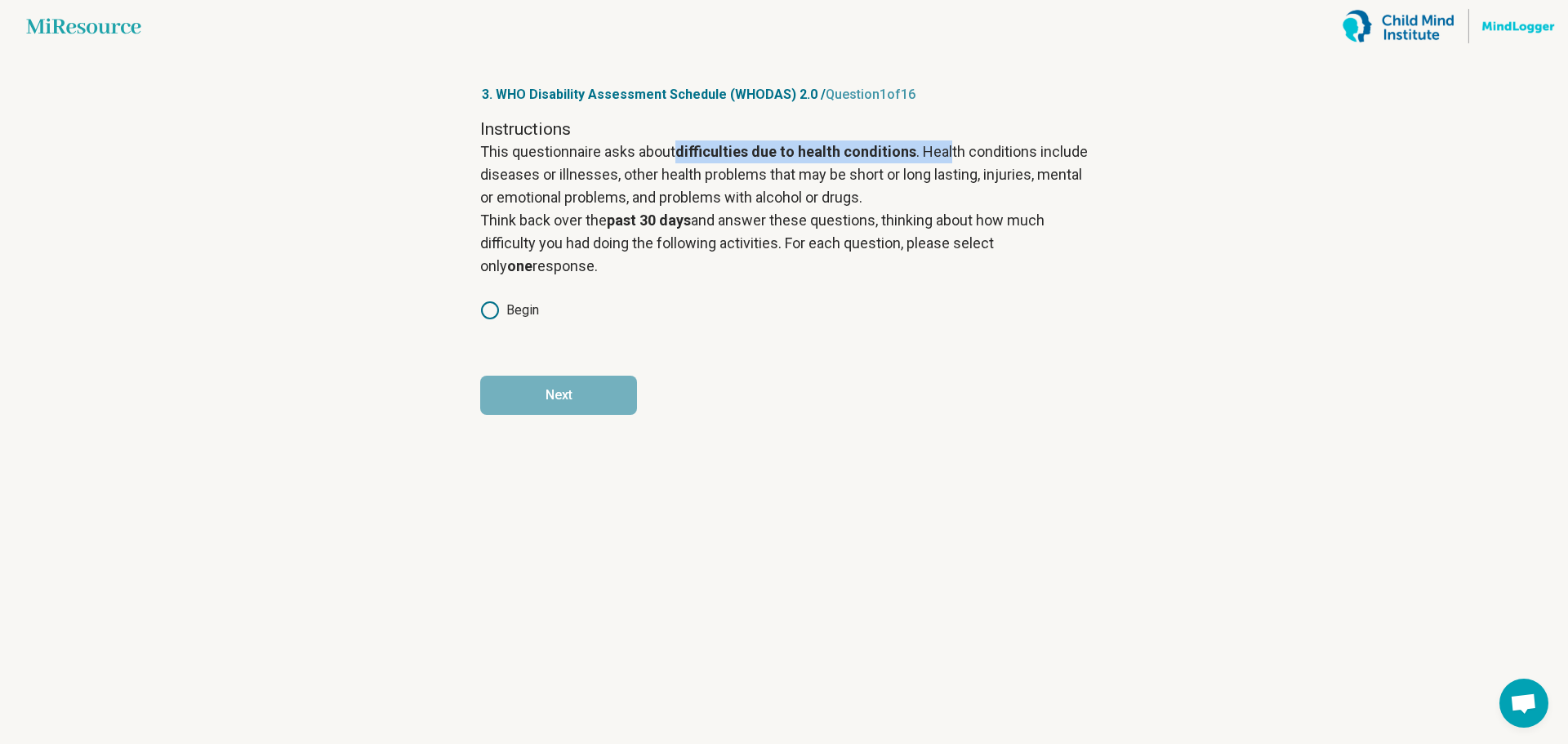
drag, startPoint x: 680, startPoint y: 152, endPoint x: 953, endPoint y: 155, distance: 273.0
click at [953, 155] on p "This questionnaire asks about difficulties due to health conditions . Health co…" at bounding box center [784, 174] width 607 height 68
click at [933, 192] on p "This questionnaire asks about difficulties due to health conditions . Health co…" at bounding box center [784, 174] width 607 height 68
click at [485, 313] on icon at bounding box center [490, 311] width 20 height 20
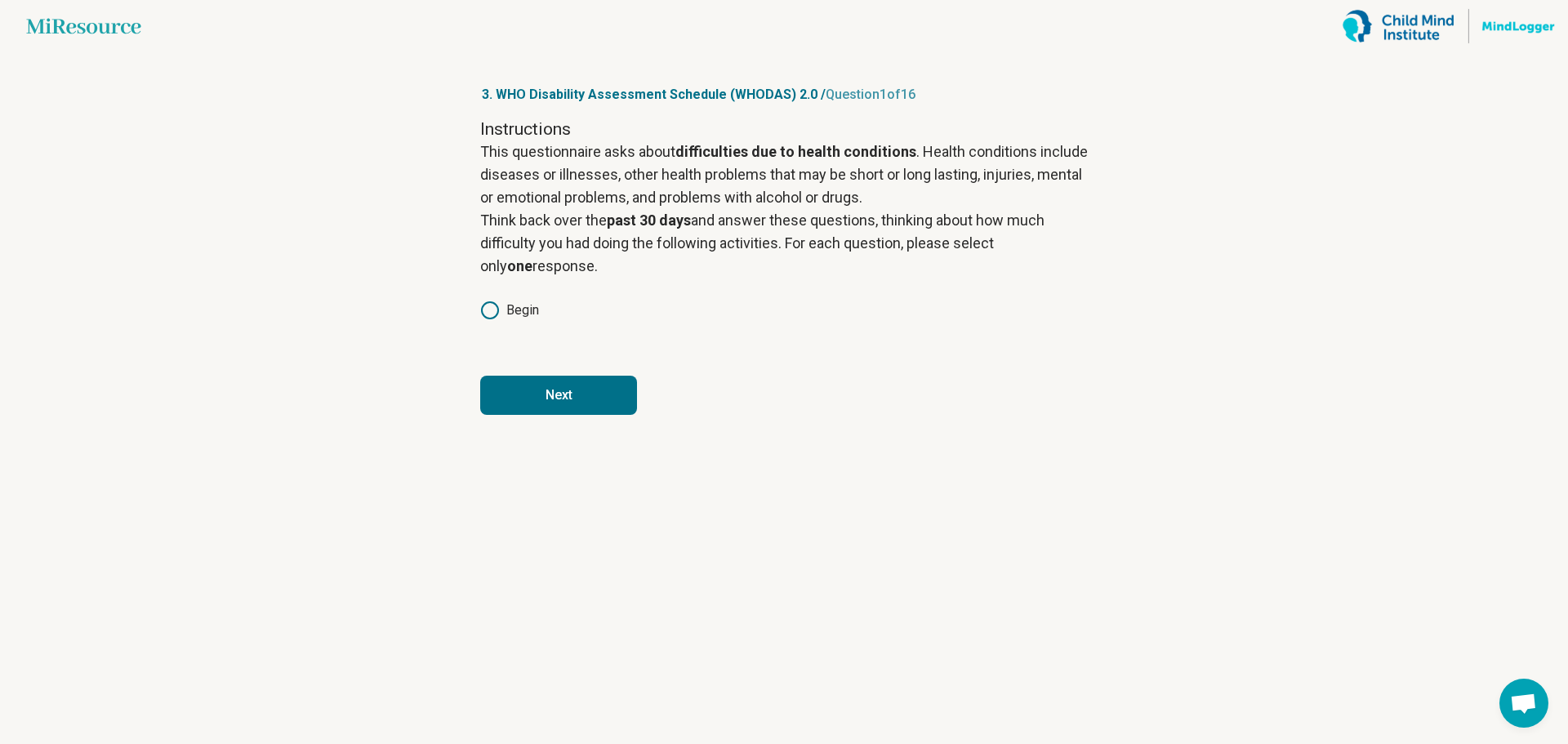
click at [568, 395] on button "Next" at bounding box center [558, 395] width 157 height 39
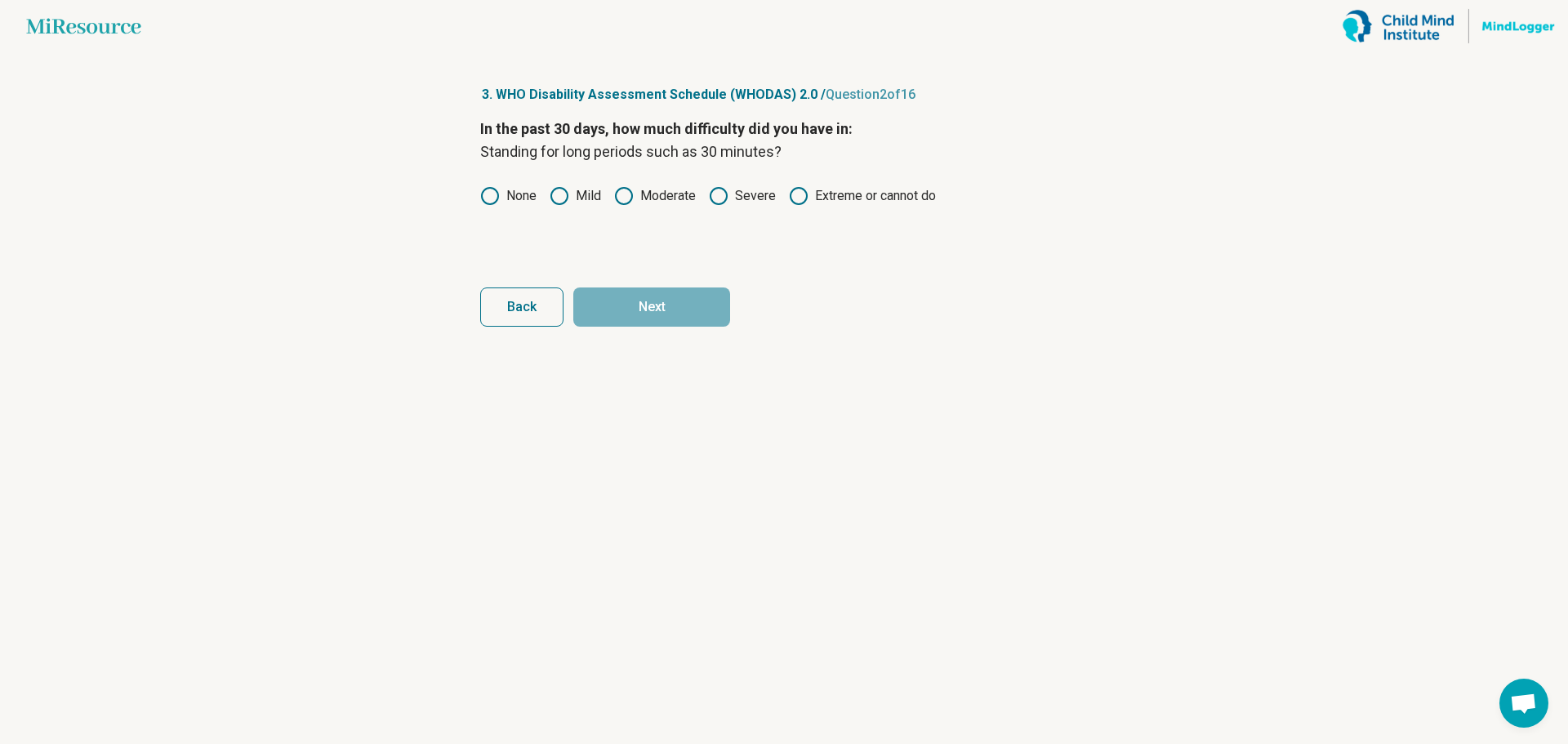
click at [561, 195] on icon at bounding box center [559, 196] width 20 height 20
click at [653, 301] on button "Next" at bounding box center [652, 307] width 157 height 39
click at [558, 194] on icon at bounding box center [559, 196] width 20 height 20
click at [634, 307] on button "Next" at bounding box center [652, 307] width 157 height 39
click at [632, 197] on circle at bounding box center [624, 196] width 16 height 16
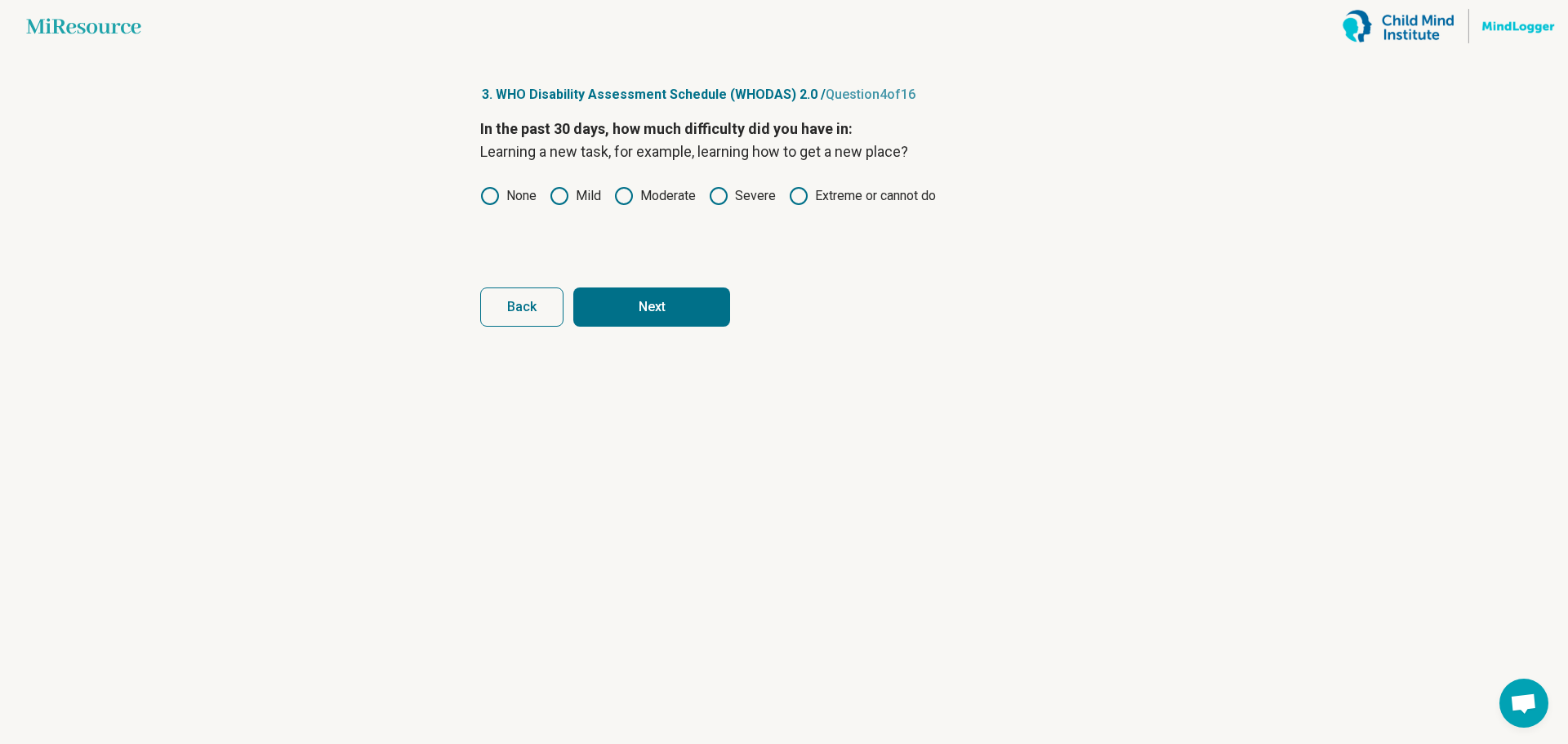
click at [656, 305] on button "Next" at bounding box center [652, 307] width 157 height 39
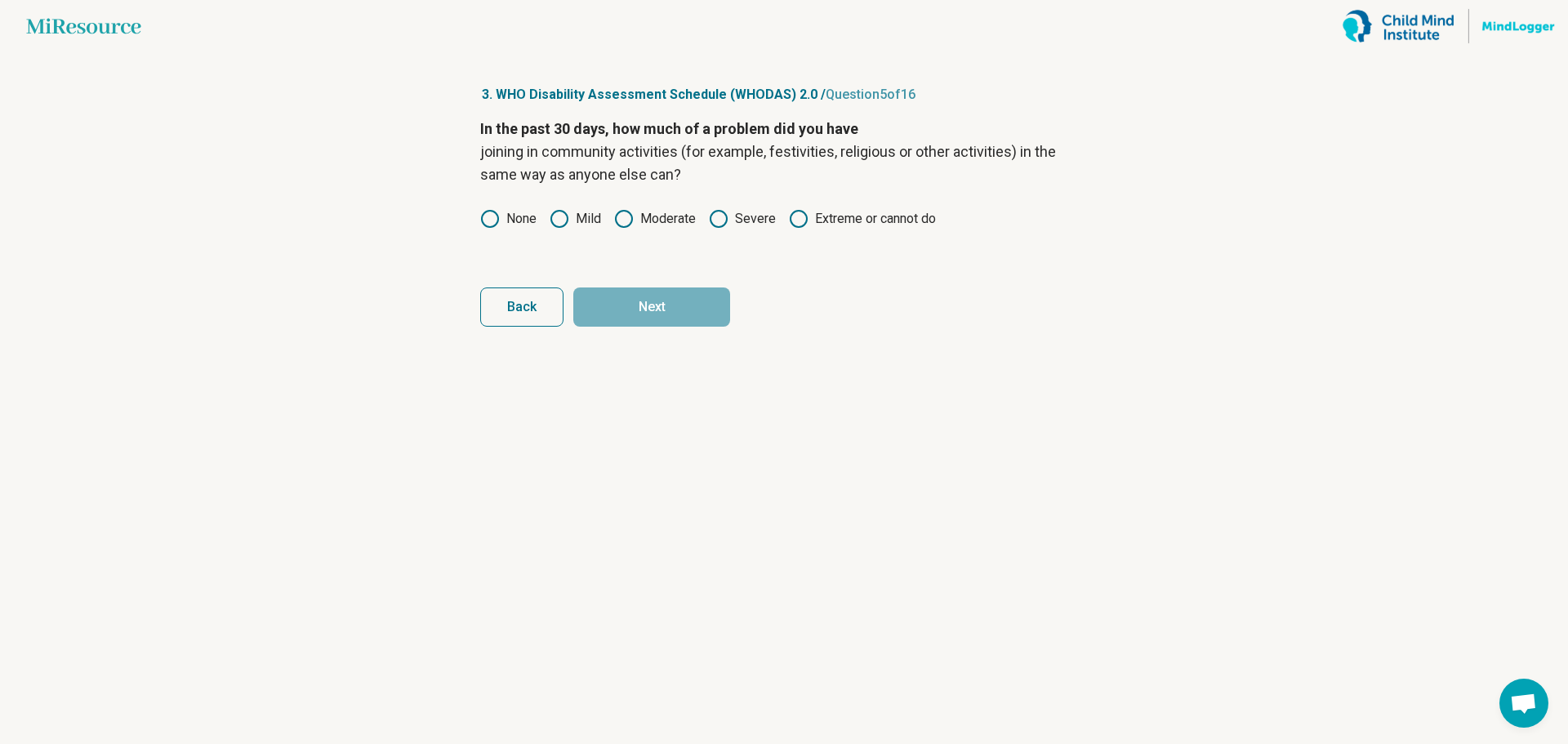
click at [648, 246] on div "In the past 30 days, how much of a problem did you have joining in community ac…" at bounding box center [784, 186] width 607 height 138
click at [523, 219] on label "None" at bounding box center [508, 219] width 56 height 20
click at [655, 313] on button "Next" at bounding box center [652, 307] width 157 height 39
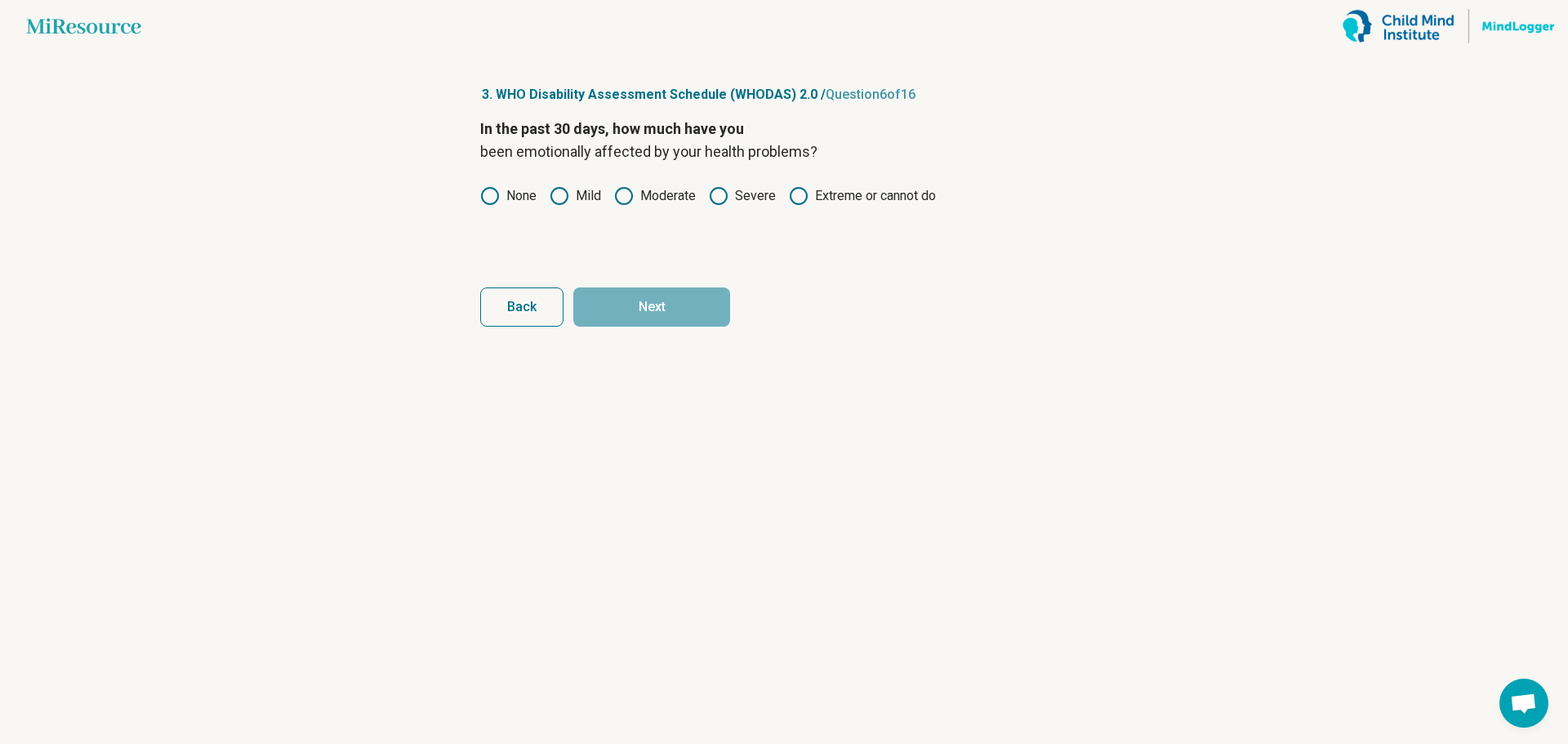
click at [599, 241] on div "In the past 30 days, how much have you been emotionally affected by your health…" at bounding box center [784, 186] width 607 height 138
click at [587, 198] on label "Mild" at bounding box center [575, 196] width 51 height 20
click at [646, 297] on button "Next" at bounding box center [652, 307] width 157 height 39
click at [635, 235] on div "In the past 30 days, how much difficulty did you have in : Concentrating on doi…" at bounding box center [784, 186] width 607 height 138
click at [717, 197] on icon at bounding box center [719, 196] width 20 height 20
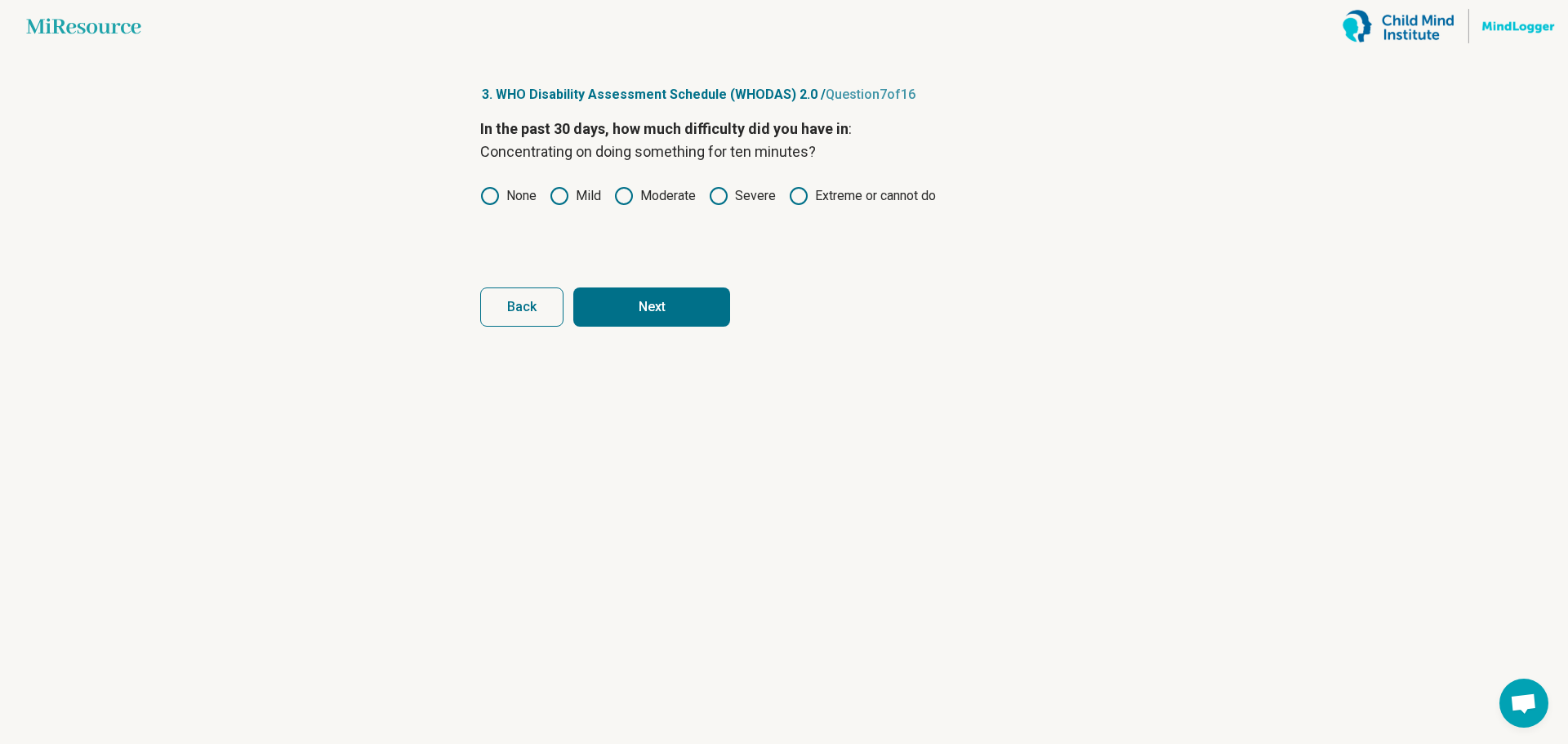
click at [656, 305] on button "Next" at bounding box center [652, 307] width 157 height 39
click at [689, 233] on div "In the past 30 days, how much difficulty did you have in : Walking a long dista…" at bounding box center [784, 186] width 607 height 138
click at [525, 194] on label "None" at bounding box center [508, 196] width 56 height 20
click at [657, 298] on button "Next" at bounding box center [652, 307] width 157 height 39
click at [600, 222] on div "In the past 30 days, how much difficulty did you have in: Washing your whole bo…" at bounding box center [784, 186] width 607 height 138
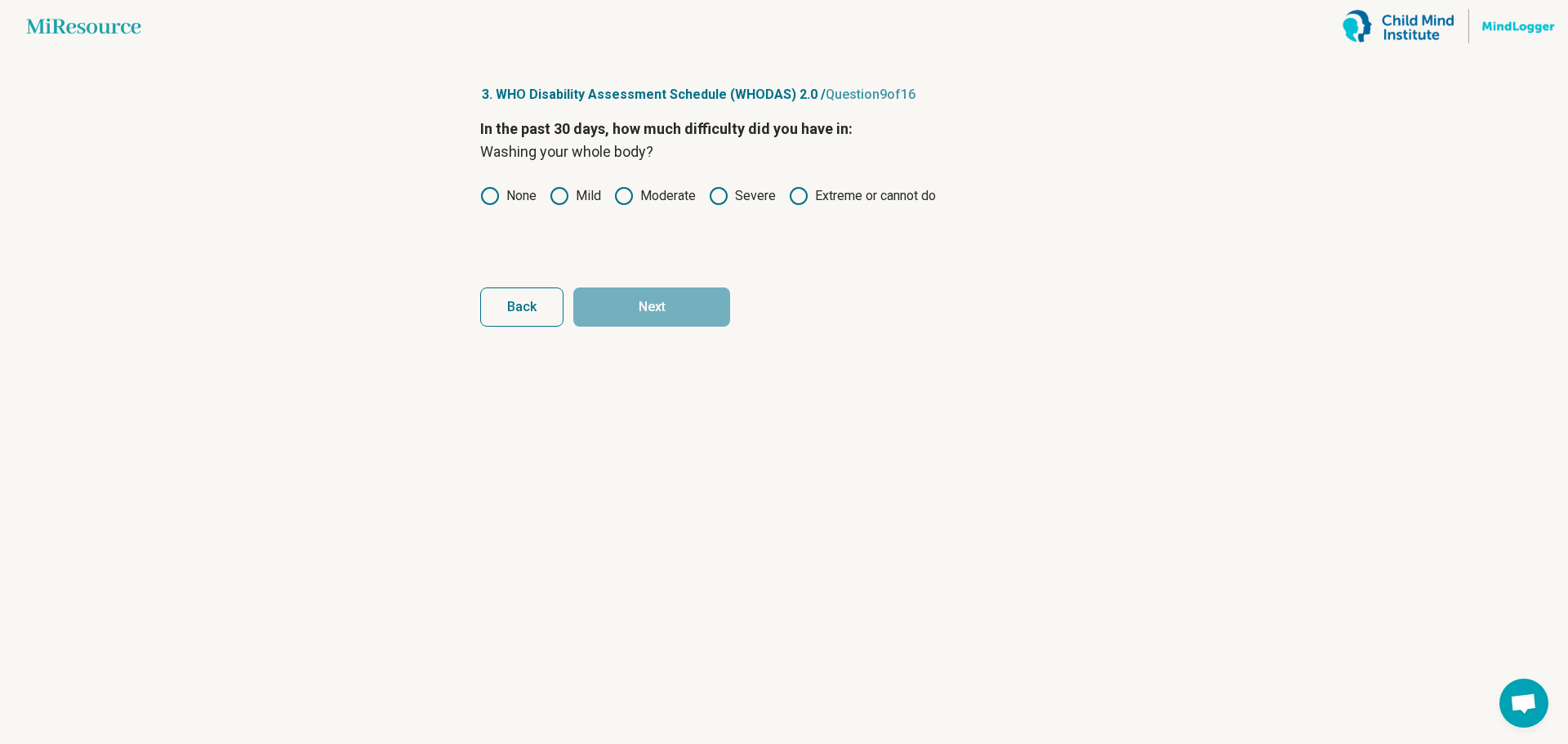
click at [515, 196] on label "None" at bounding box center [508, 196] width 56 height 20
click at [631, 304] on button "Next" at bounding box center [652, 307] width 157 height 39
click at [603, 226] on div "In the past 30 days, how much difficulty did you have in : Getting dressed? Non…" at bounding box center [784, 186] width 607 height 138
drag, startPoint x: 566, startPoint y: 194, endPoint x: 600, endPoint y: 268, distance: 81.4
click at [566, 197] on icon at bounding box center [559, 196] width 20 height 20
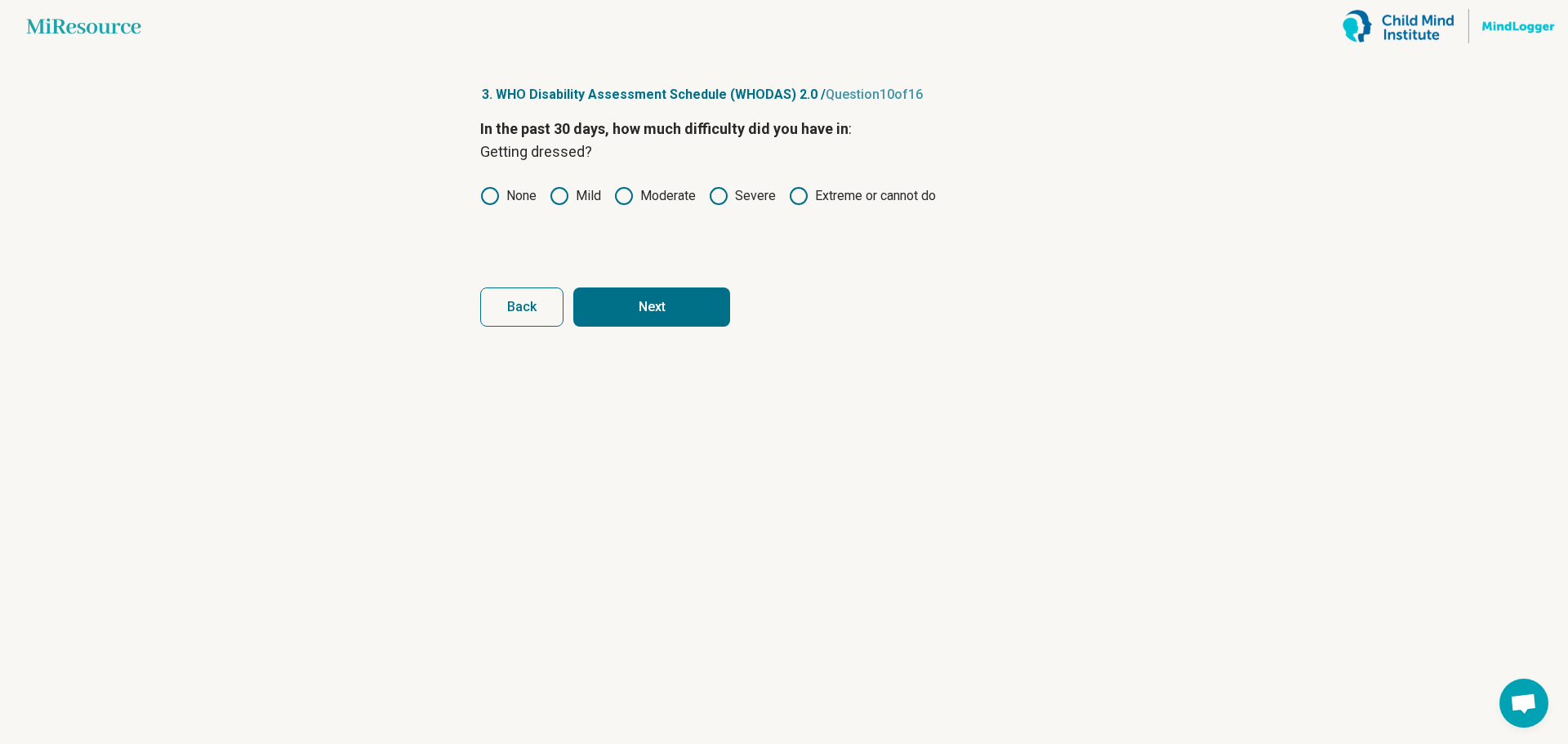
click at [621, 292] on button "Next" at bounding box center [652, 307] width 157 height 39
click at [645, 250] on div "In the past 30 days, how much difficulty did you have in : Dealing with people …" at bounding box center [784, 186] width 607 height 138
click at [574, 198] on label "Mild" at bounding box center [575, 196] width 51 height 20
click at [628, 290] on button "Next" at bounding box center [652, 307] width 157 height 39
click at [637, 233] on div "In the past 30 days, how much difficulty did you have in : Maintaining a friend…" at bounding box center [784, 186] width 607 height 138
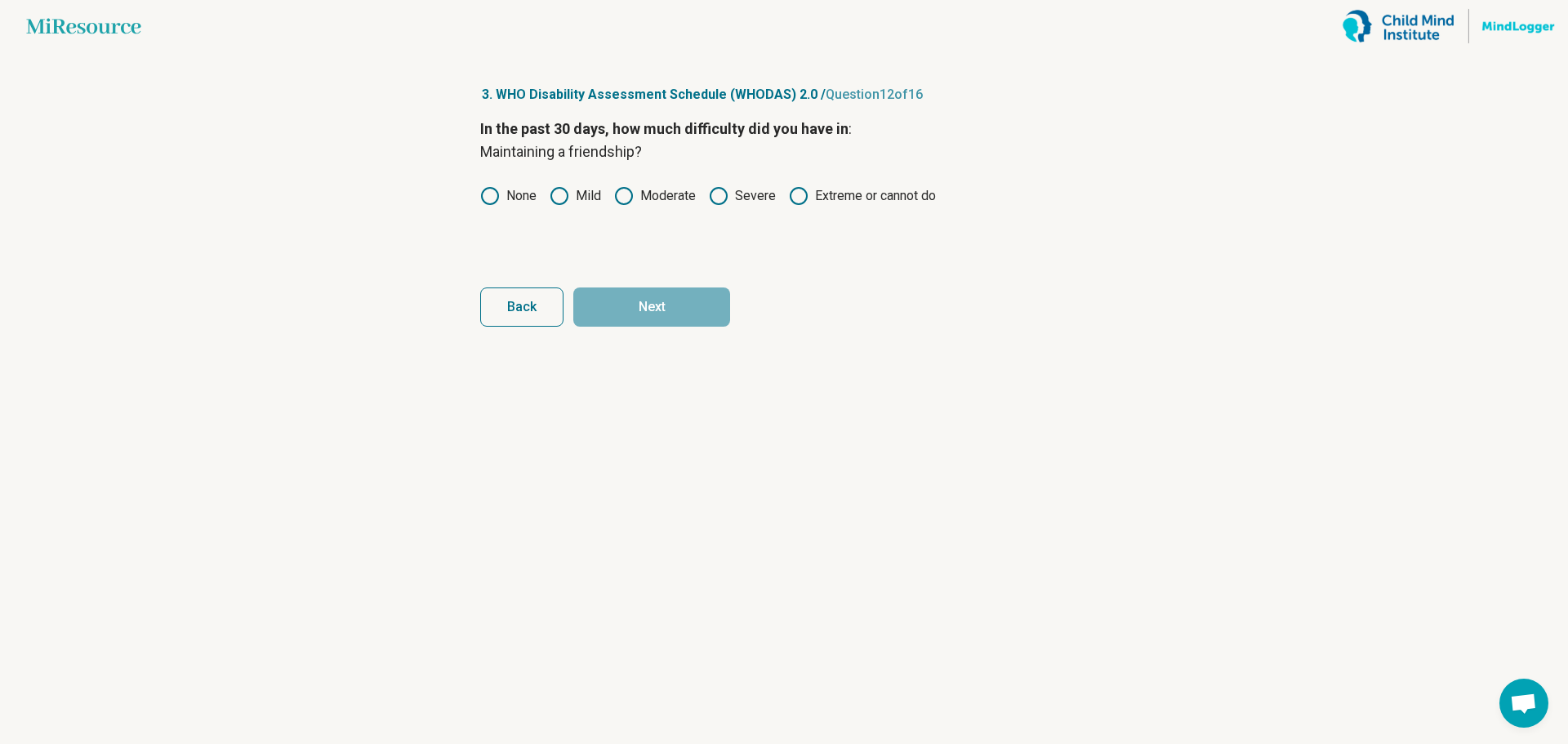
click at [496, 202] on icon at bounding box center [490, 196] width 20 height 20
click at [640, 305] on button "Next" at bounding box center [652, 307] width 157 height 39
click at [641, 231] on div "In the past 30 days, how much difficulty did you have in : Your day-to-day work…" at bounding box center [784, 186] width 607 height 138
click at [573, 193] on label "Mild" at bounding box center [575, 196] width 51 height 20
click at [659, 293] on button "Next" at bounding box center [652, 307] width 157 height 39
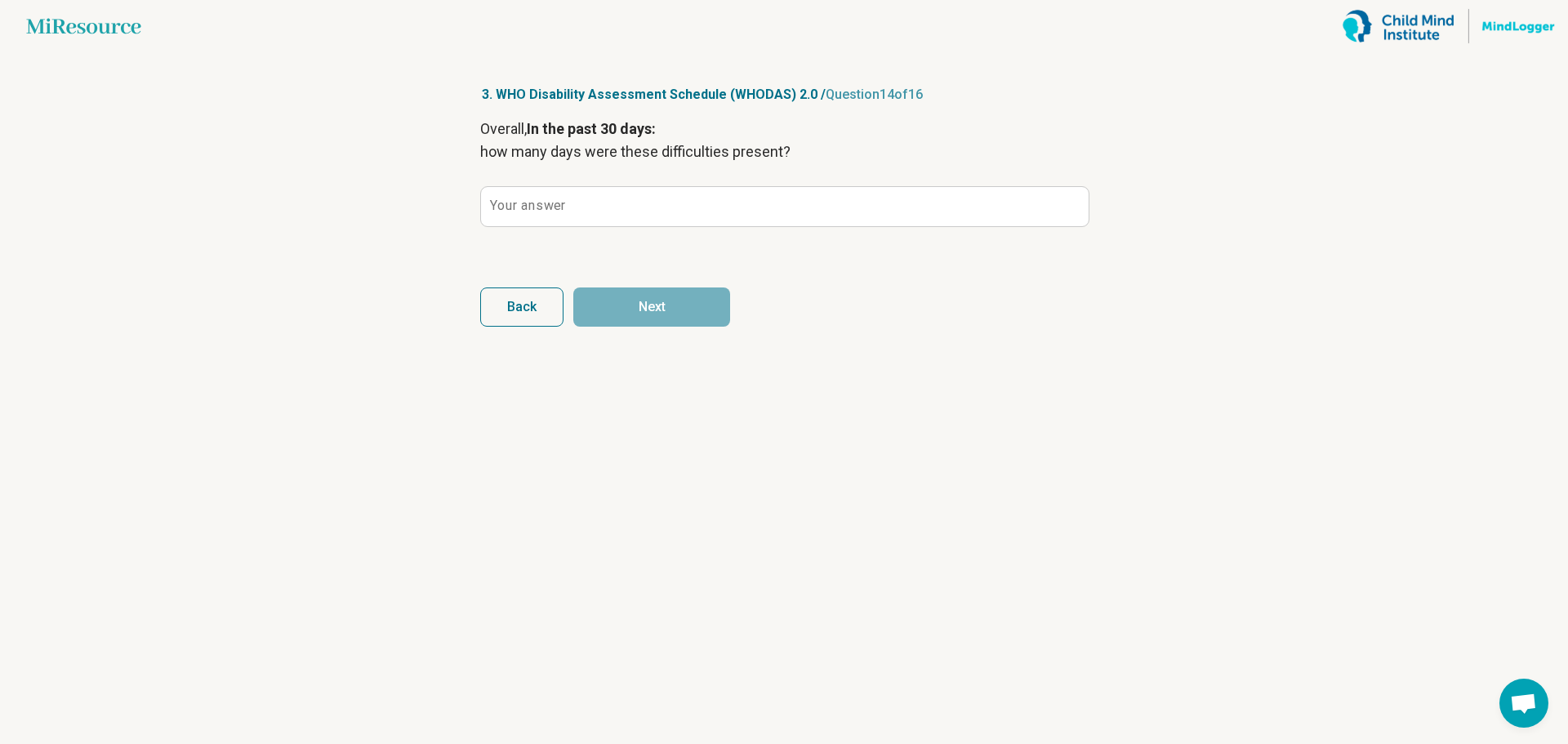
click at [647, 241] on div "Overall, In the past 30 days: how many days were these difficulties present? Yo…" at bounding box center [784, 186] width 607 height 138
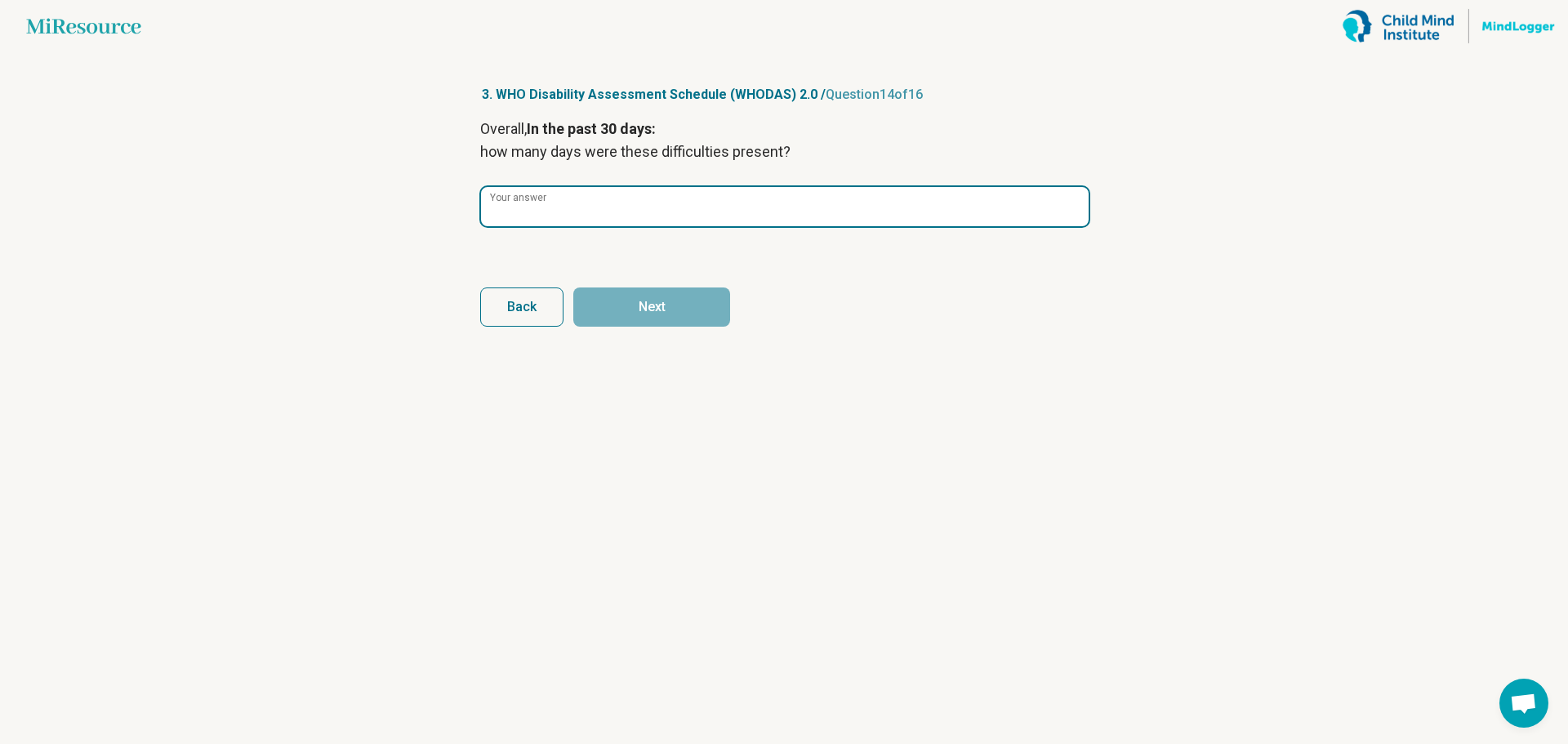
click at [652, 210] on input "Your answer" at bounding box center [785, 207] width 607 height 39
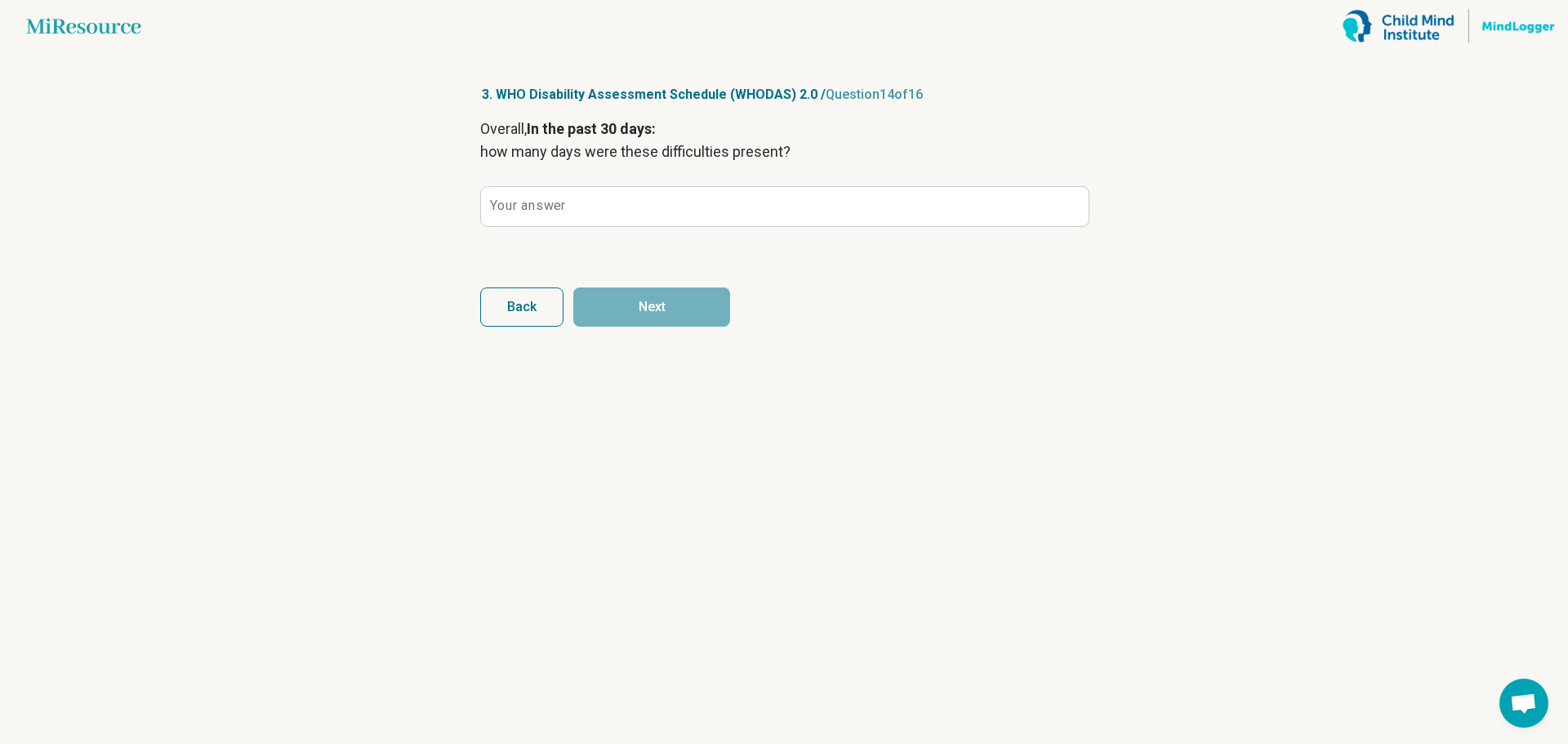
click at [662, 249] on div "Overall, In the past 30 days: how many days were these difficulties present? Yo…" at bounding box center [784, 186] width 607 height 138
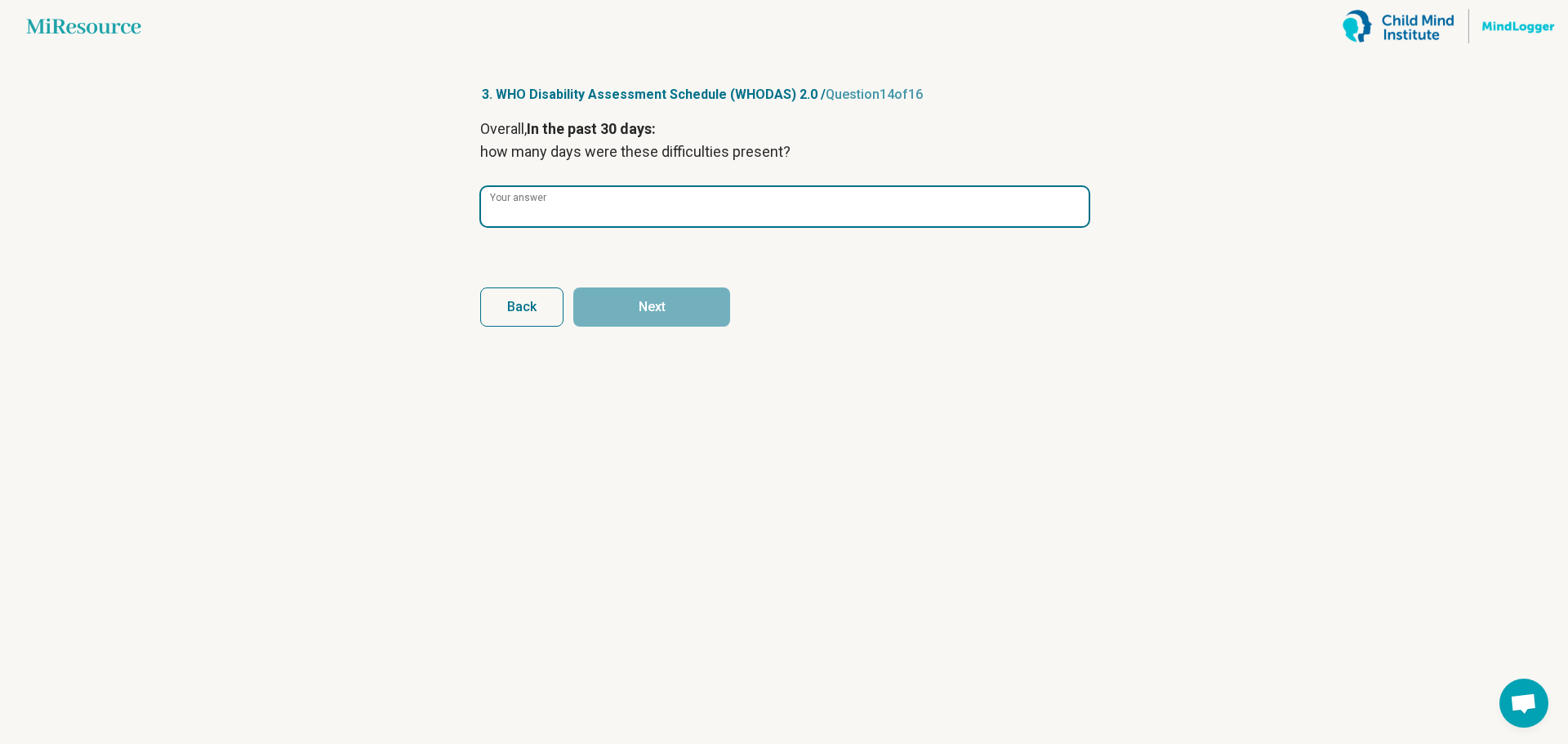
click at [670, 221] on input "Your answer" at bounding box center [785, 207] width 607 height 39
type input "**"
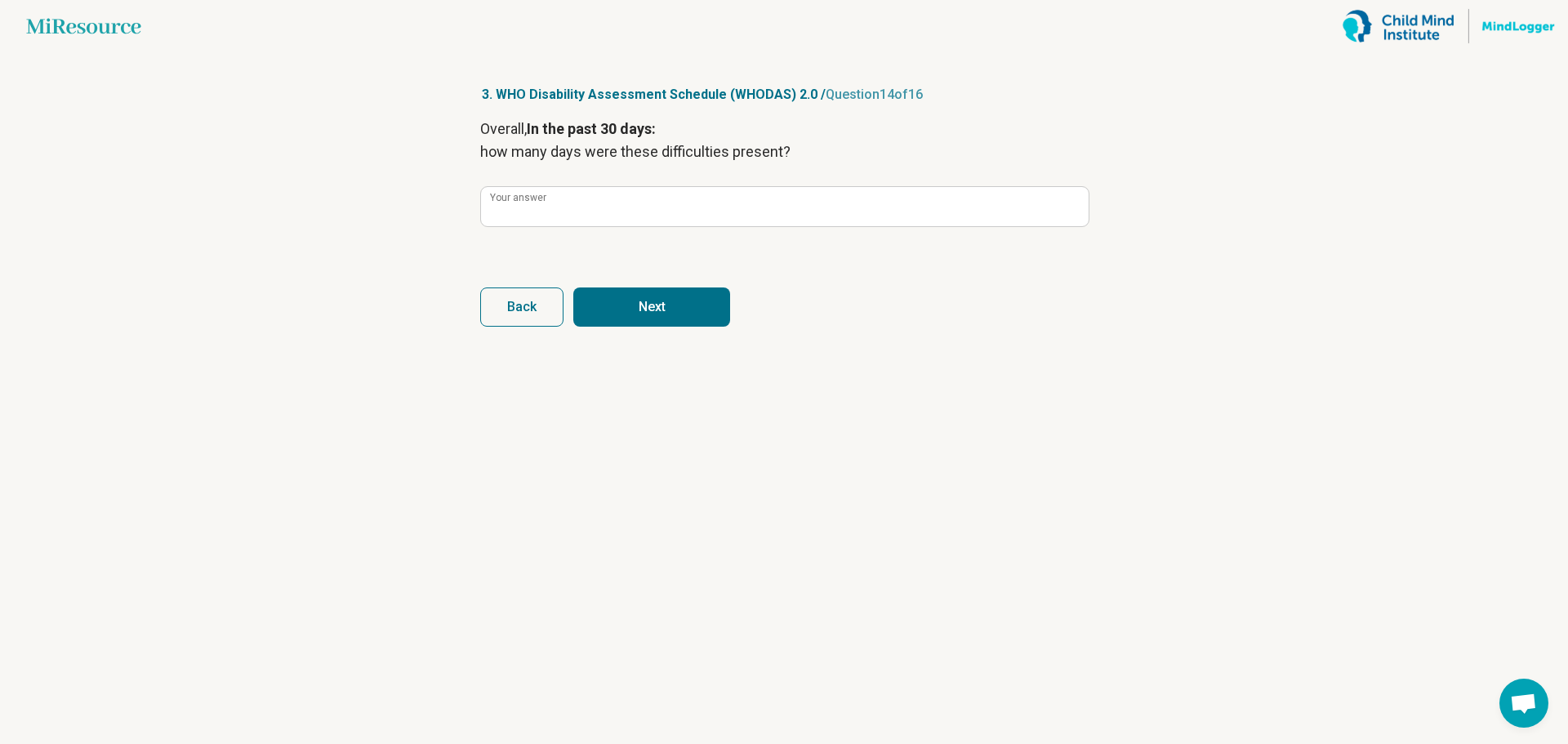
click at [637, 307] on button "Next" at bounding box center [652, 307] width 157 height 39
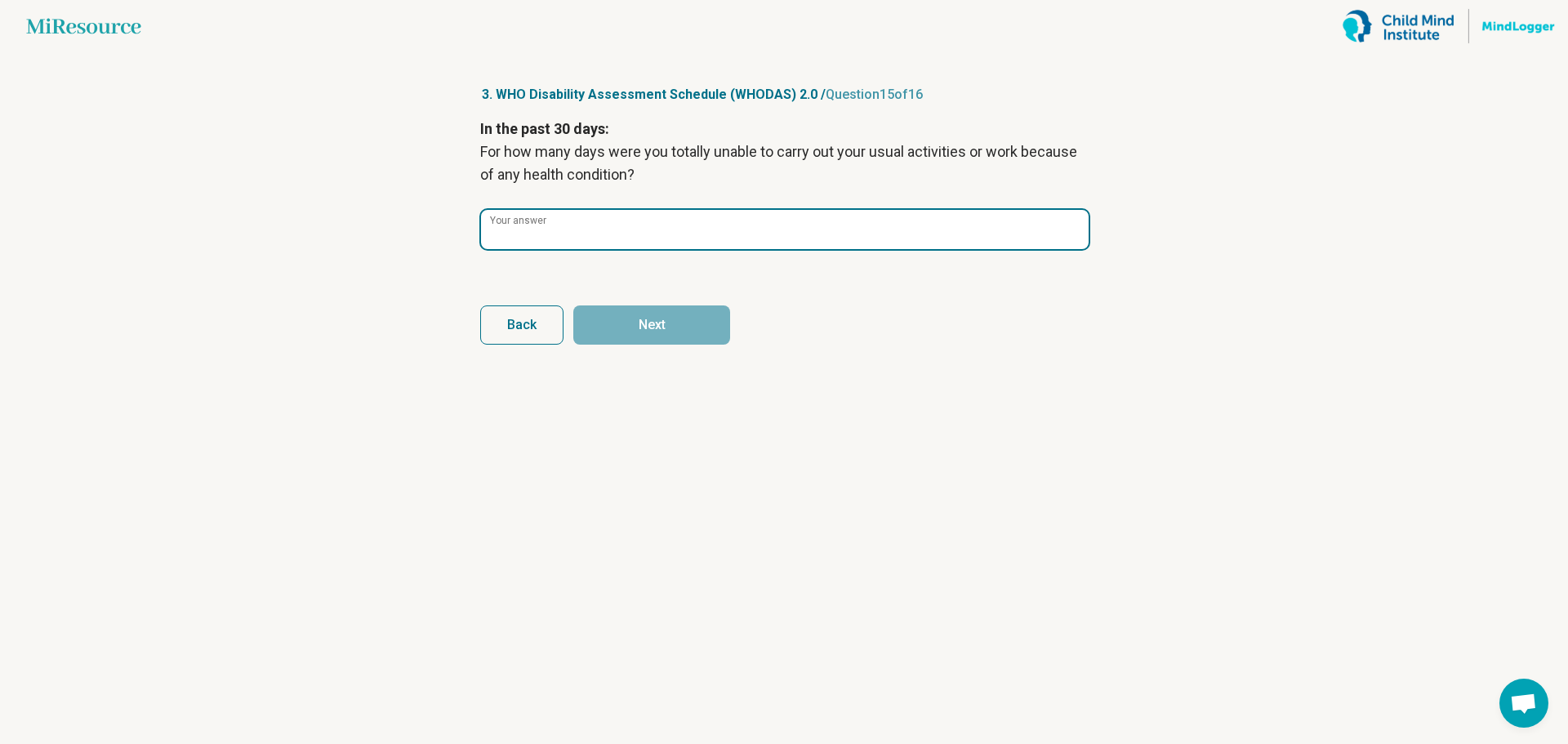
click at [772, 239] on input "Your answer" at bounding box center [785, 229] width 607 height 39
type input "*"
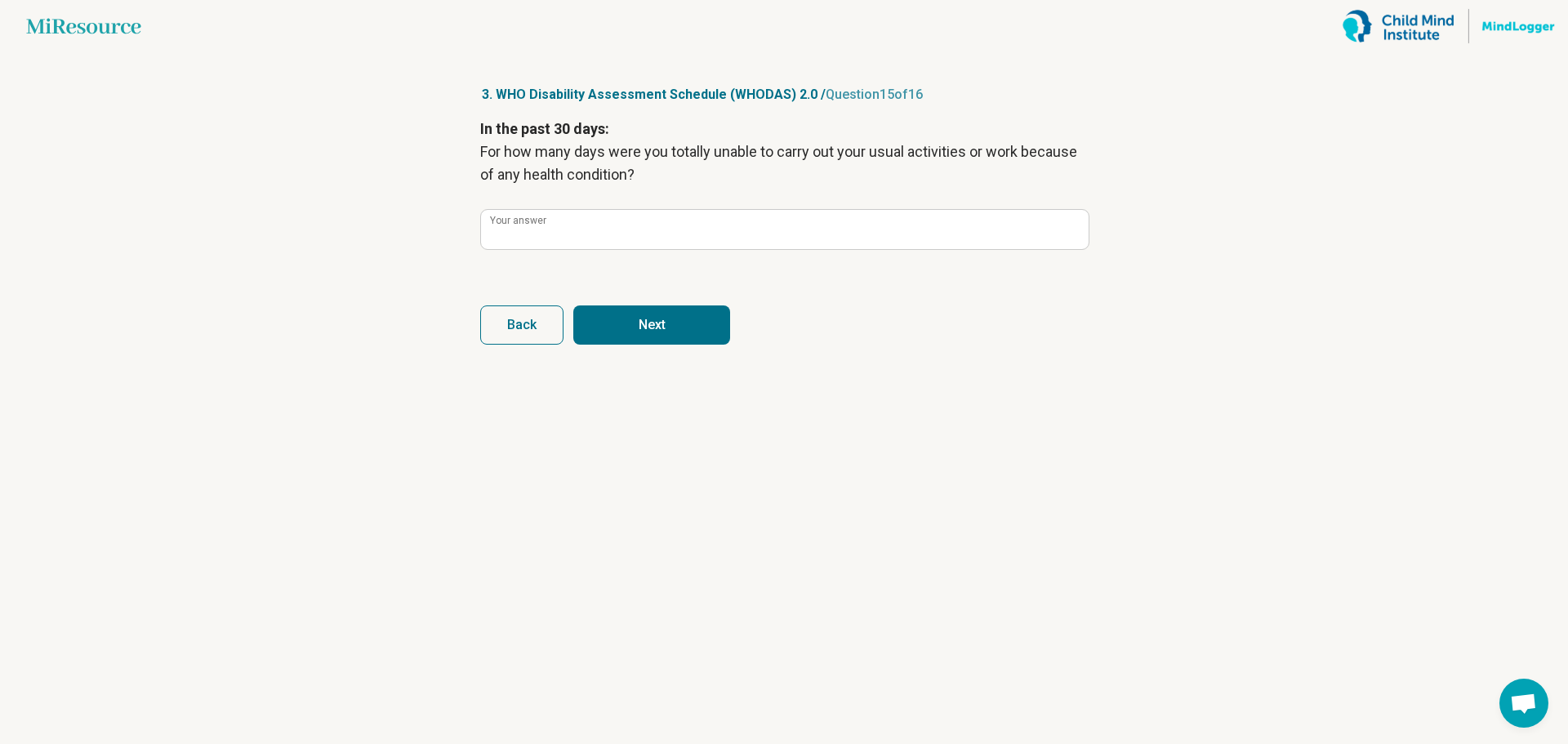
click at [665, 340] on button "Next" at bounding box center [652, 325] width 157 height 39
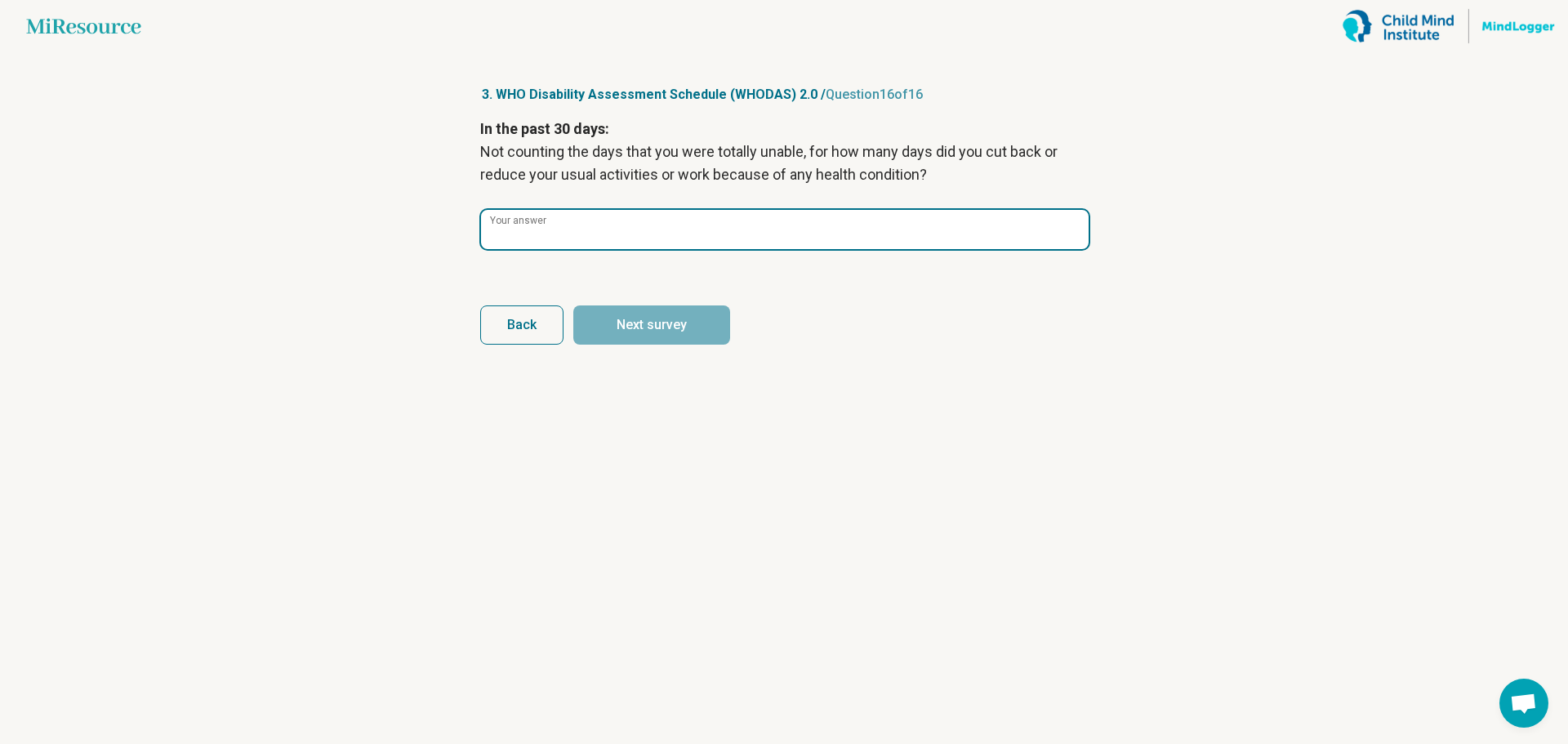
click at [715, 224] on input "Your answer" at bounding box center [785, 229] width 607 height 39
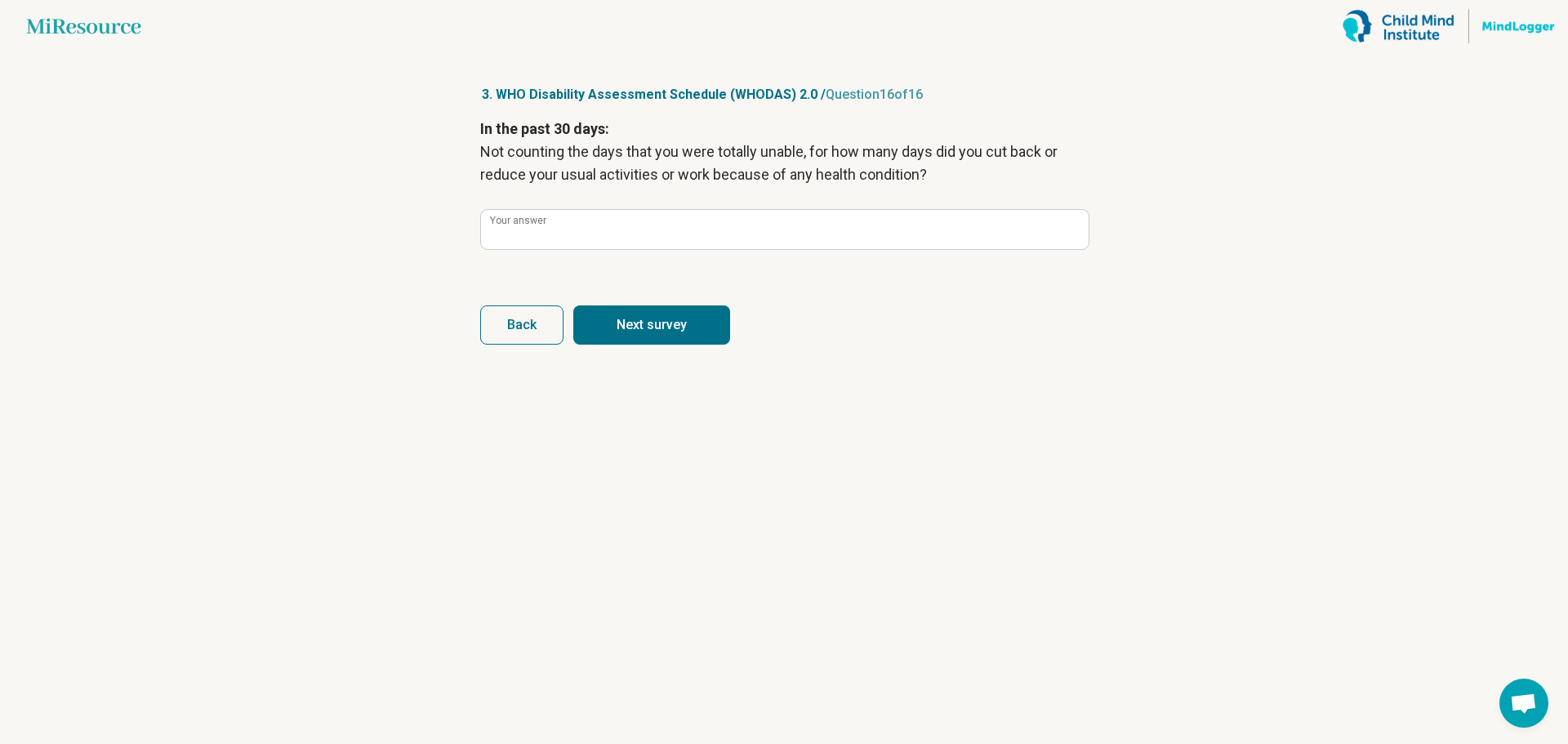
click at [673, 328] on button "Next survey" at bounding box center [652, 325] width 157 height 39
type input "**"
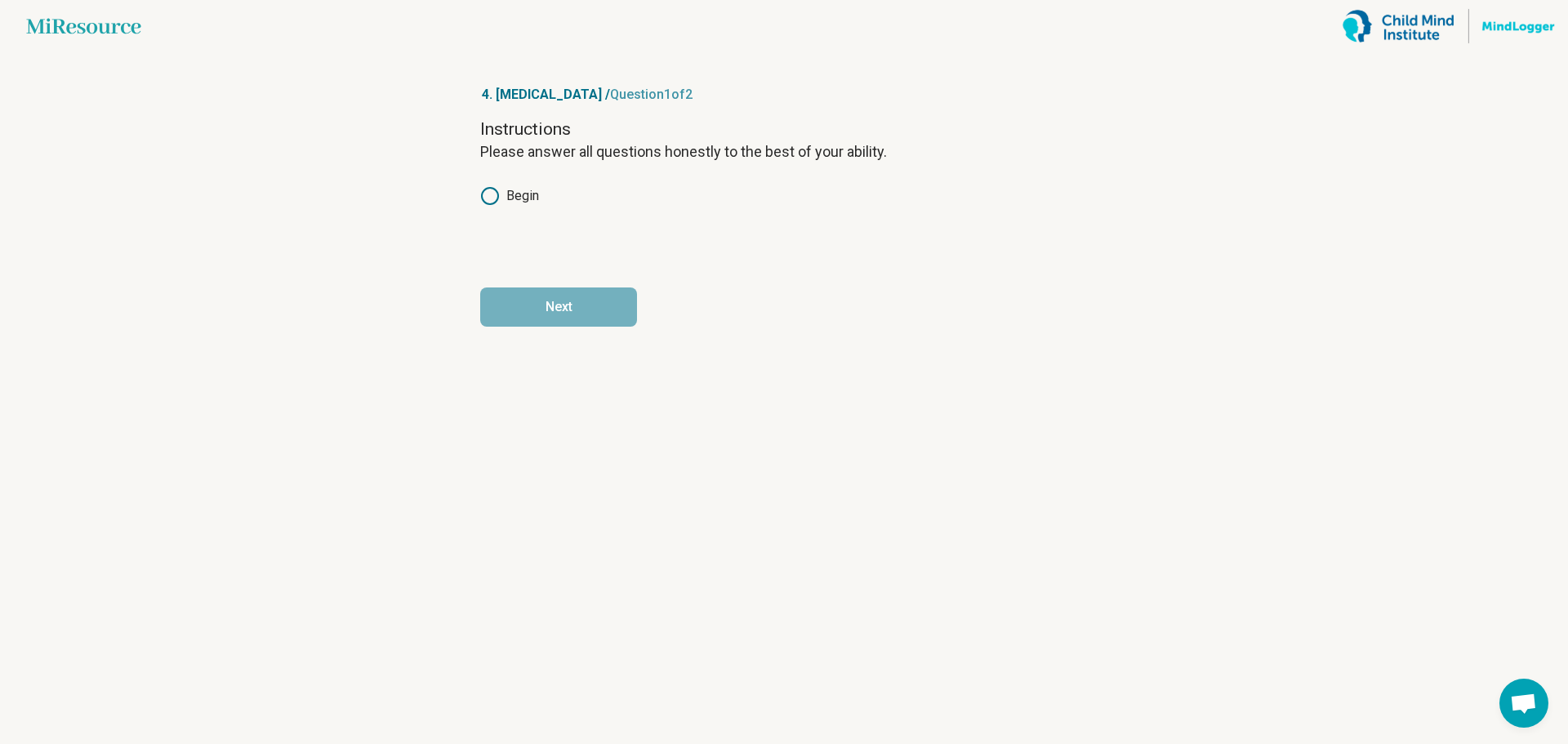
click at [489, 196] on icon at bounding box center [490, 196] width 20 height 20
click at [547, 303] on button "Next" at bounding box center [558, 307] width 157 height 39
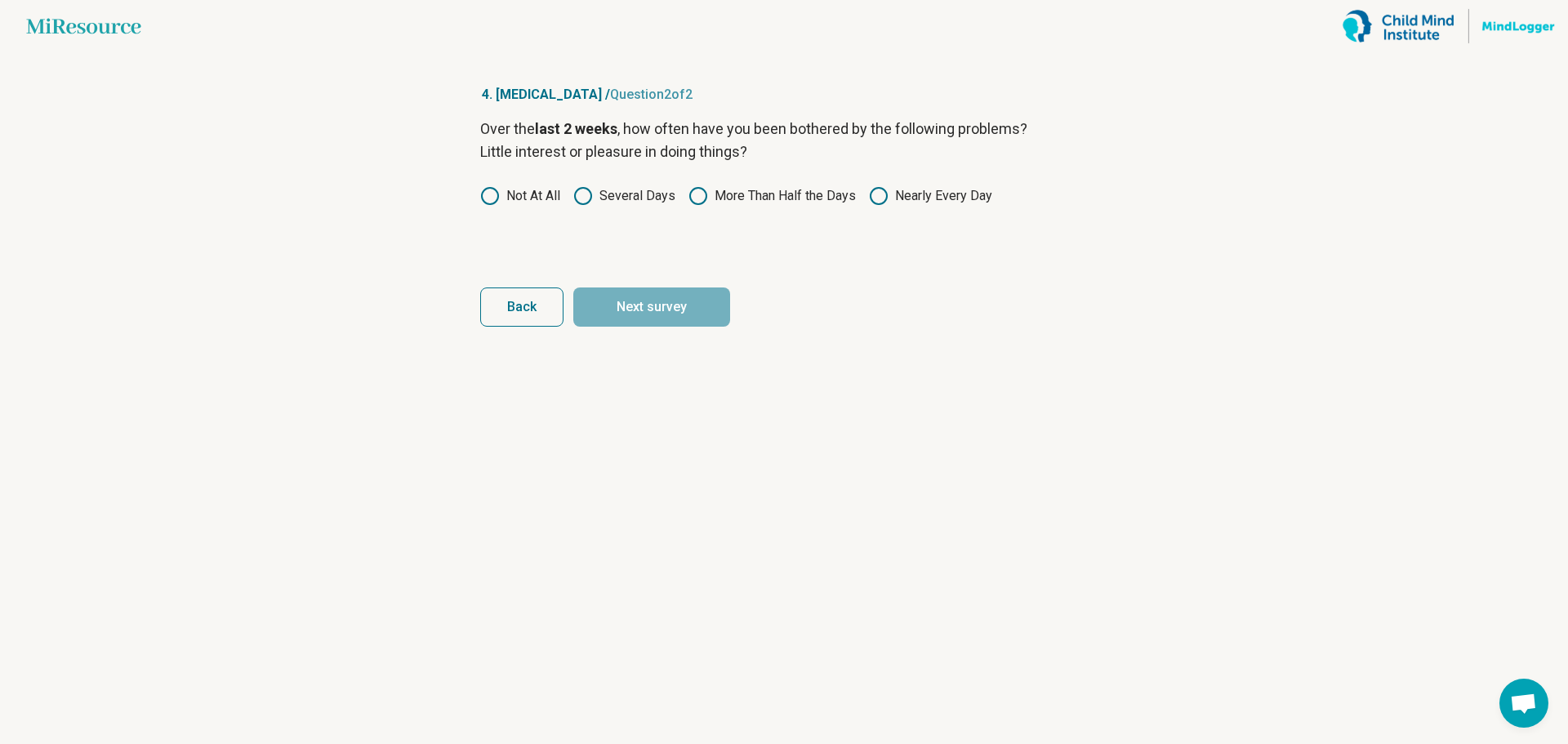
click at [581, 198] on icon at bounding box center [583, 196] width 20 height 20
click at [659, 305] on button "Next survey" at bounding box center [652, 307] width 157 height 39
click at [527, 189] on label "Not At All" at bounding box center [520, 196] width 80 height 20
click at [642, 305] on button "Next survey" at bounding box center [652, 307] width 157 height 39
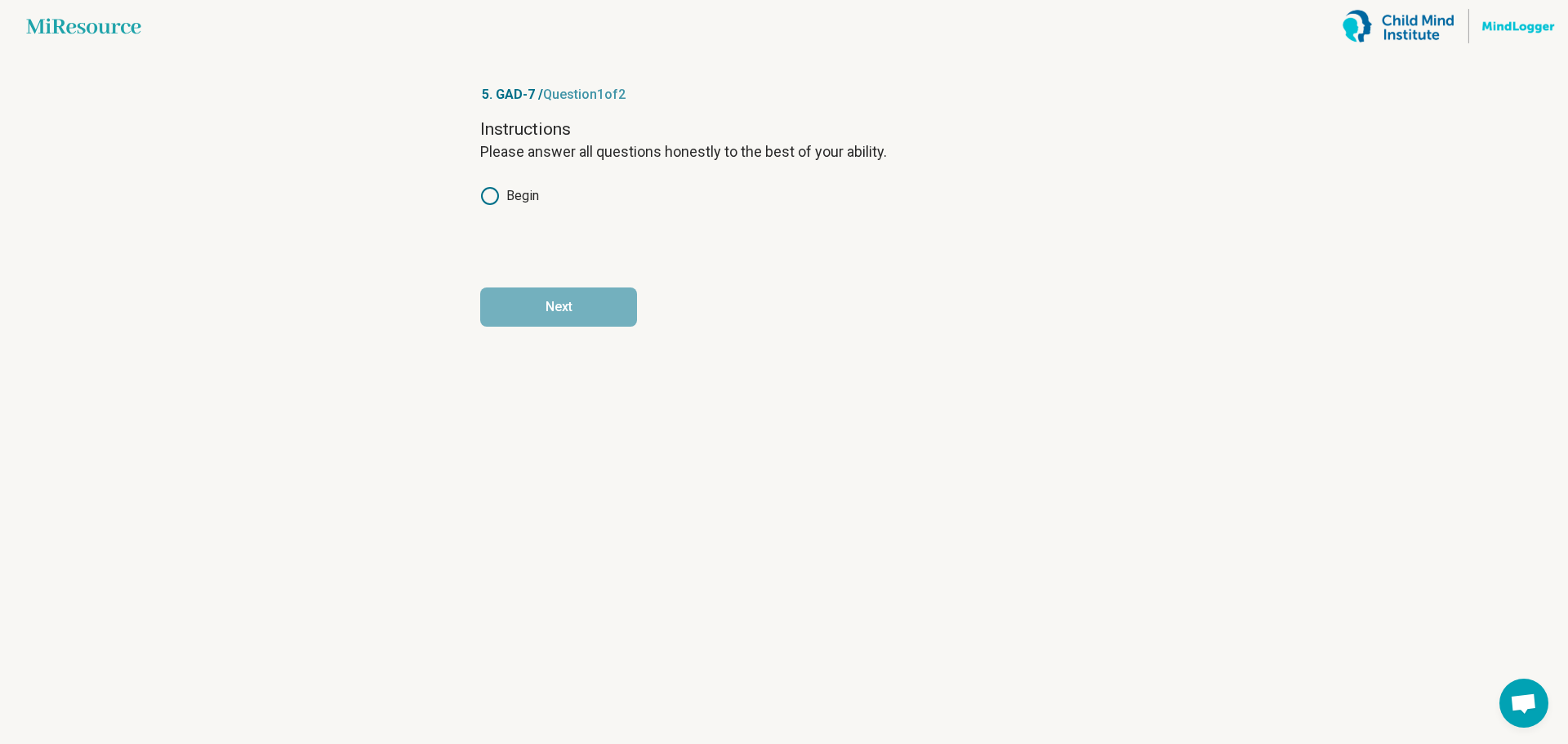
click at [501, 202] on label "Begin" at bounding box center [510, 196] width 59 height 20
click at [567, 314] on button "Next" at bounding box center [558, 307] width 157 height 39
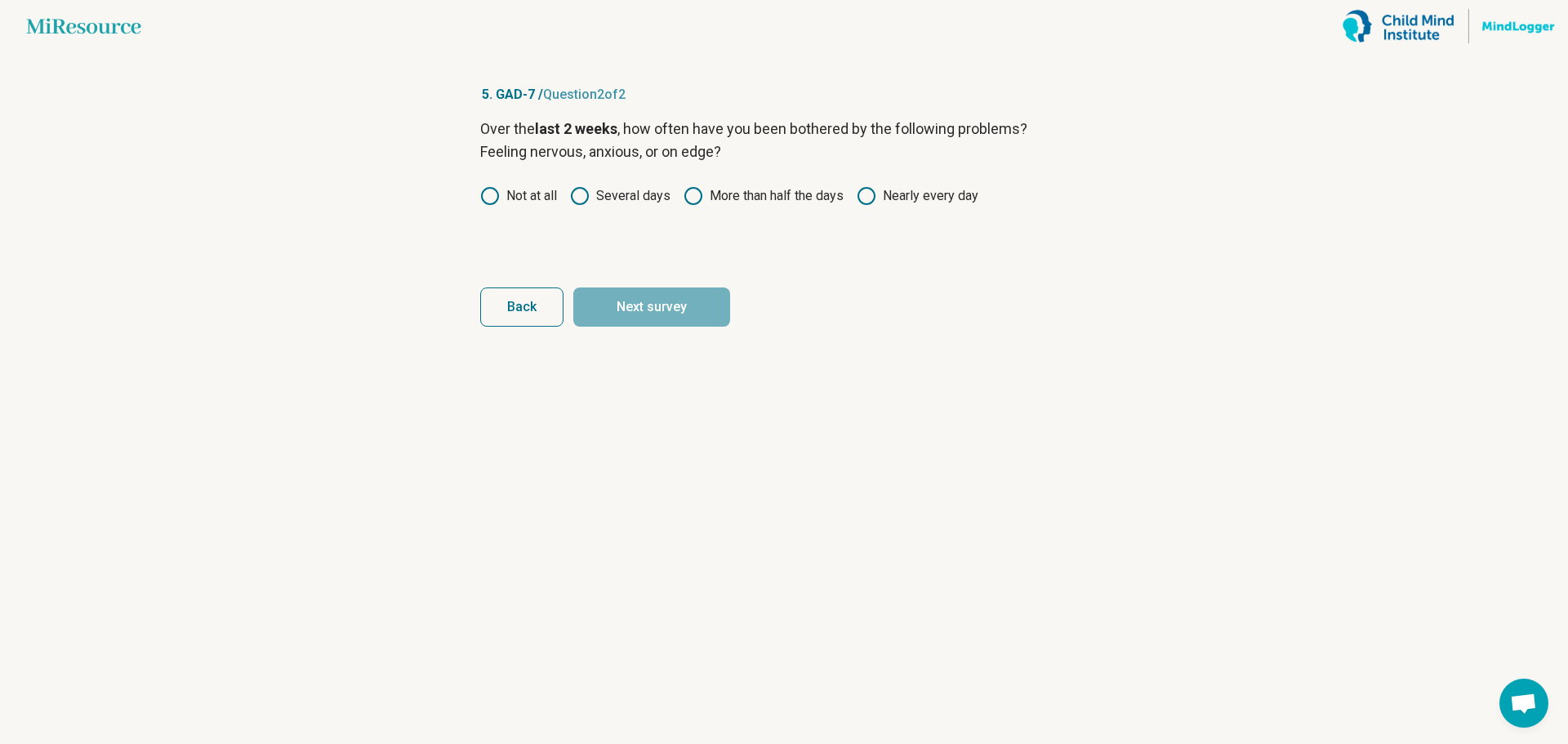
click at [582, 198] on icon at bounding box center [580, 196] width 20 height 20
click at [626, 305] on button "Next survey" at bounding box center [652, 307] width 157 height 39
click at [655, 238] on div "Over the last 2 weeks , how often have you been bothered by the following probl…" at bounding box center [784, 186] width 607 height 138
click at [519, 198] on label "Not at all" at bounding box center [519, 196] width 76 height 20
click at [623, 294] on button "Next survey" at bounding box center [652, 307] width 157 height 39
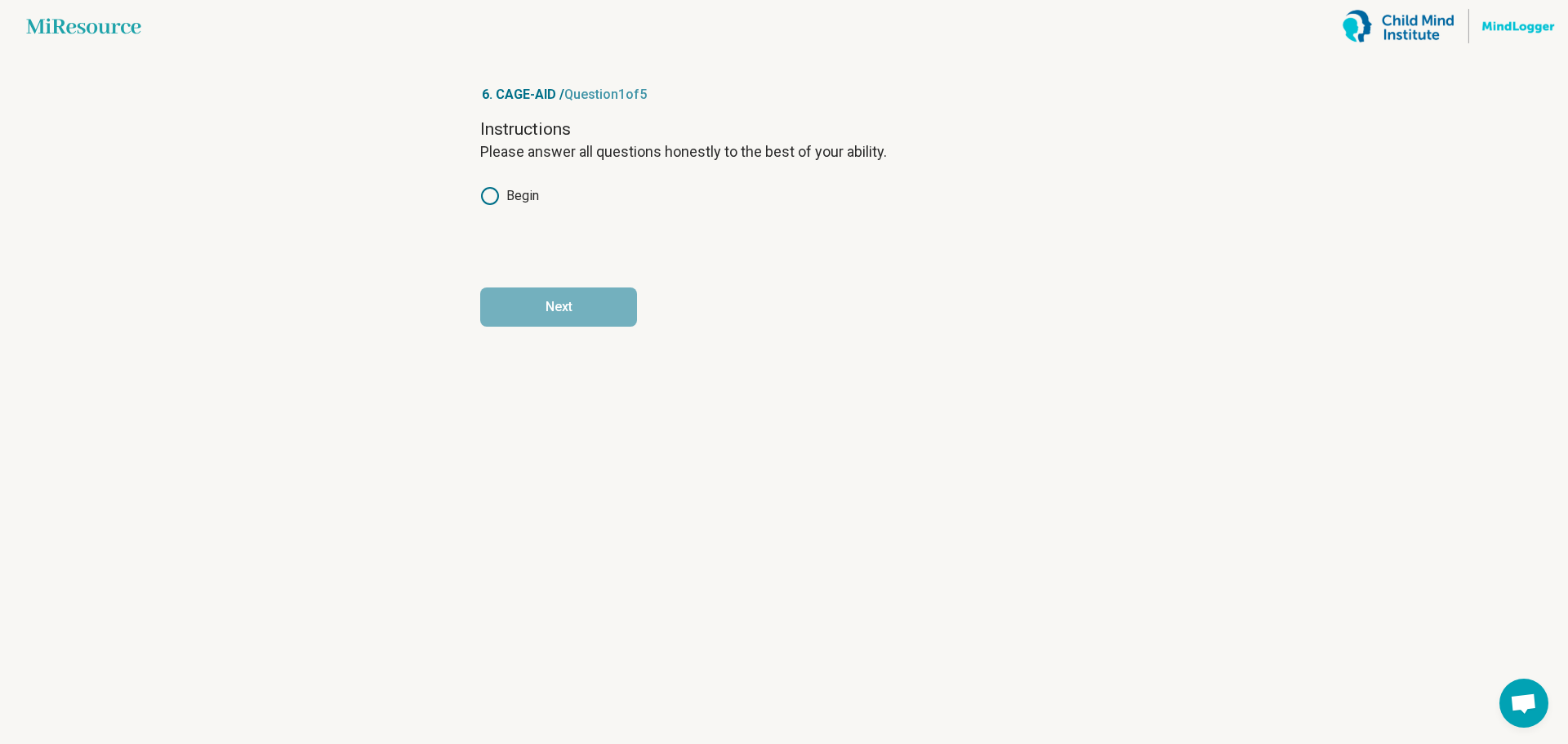
click at [499, 194] on icon at bounding box center [490, 196] width 20 height 20
click at [550, 305] on button "Next" at bounding box center [558, 307] width 157 height 39
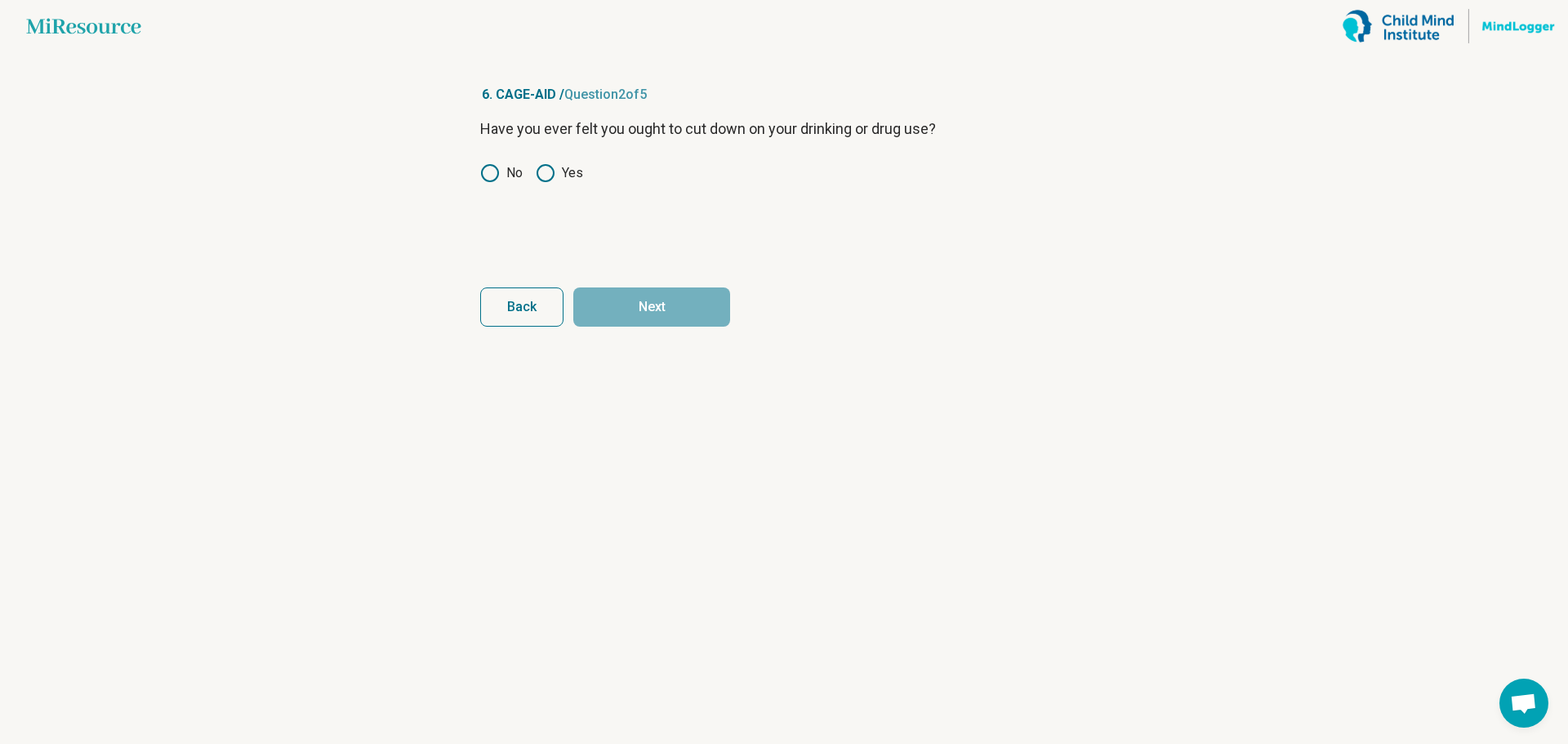
click at [494, 170] on icon at bounding box center [490, 173] width 20 height 20
click at [660, 305] on button "Next" at bounding box center [652, 307] width 157 height 39
click at [490, 174] on icon at bounding box center [490, 173] width 20 height 20
click at [633, 303] on button "Next" at bounding box center [652, 307] width 157 height 39
click at [561, 214] on div "Have you felt bad or guilty about your drinking or drug use? No Yes" at bounding box center [784, 186] width 607 height 138
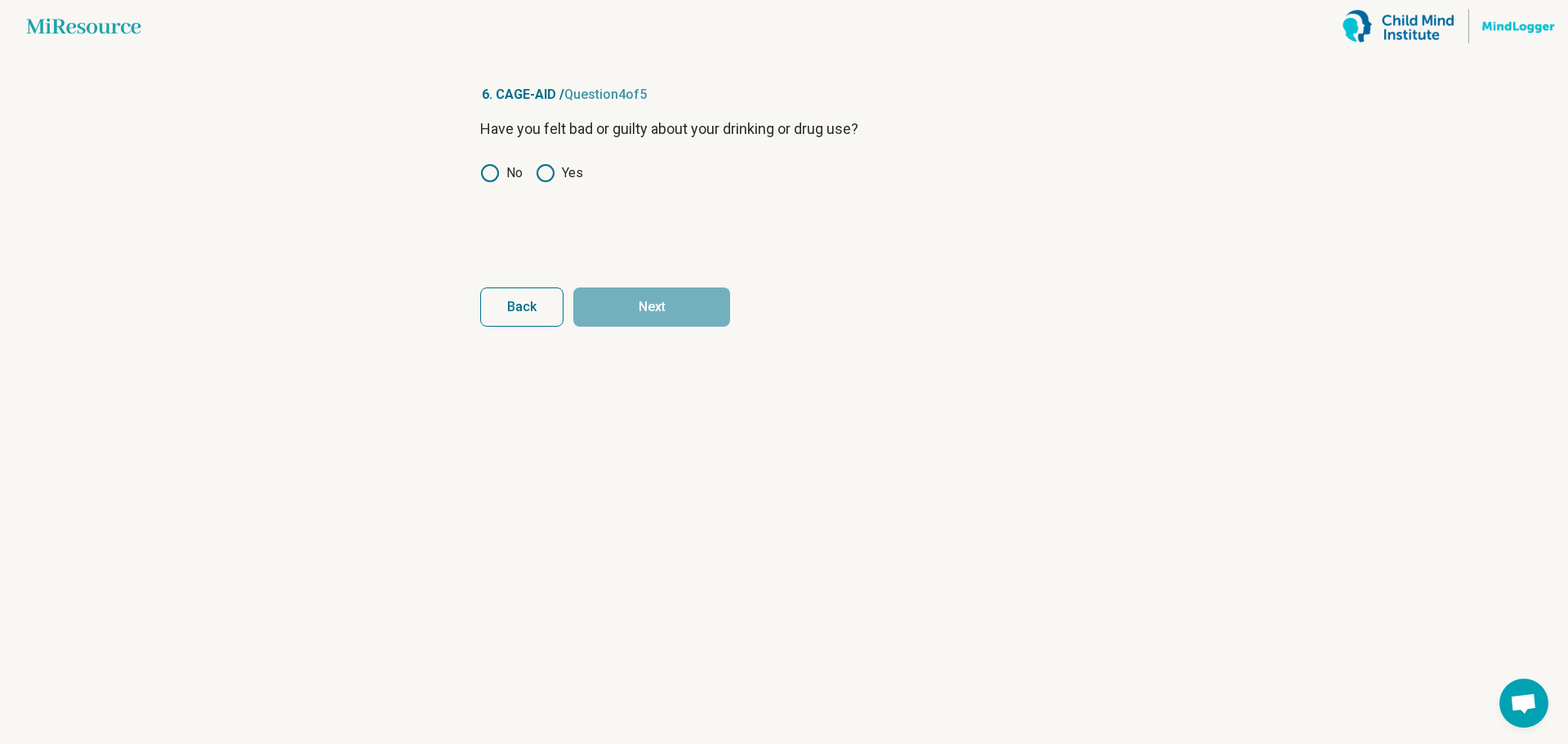
click at [487, 174] on icon at bounding box center [490, 173] width 20 height 20
click at [626, 297] on button "Next" at bounding box center [652, 307] width 157 height 39
click at [490, 195] on icon at bounding box center [490, 196] width 20 height 20
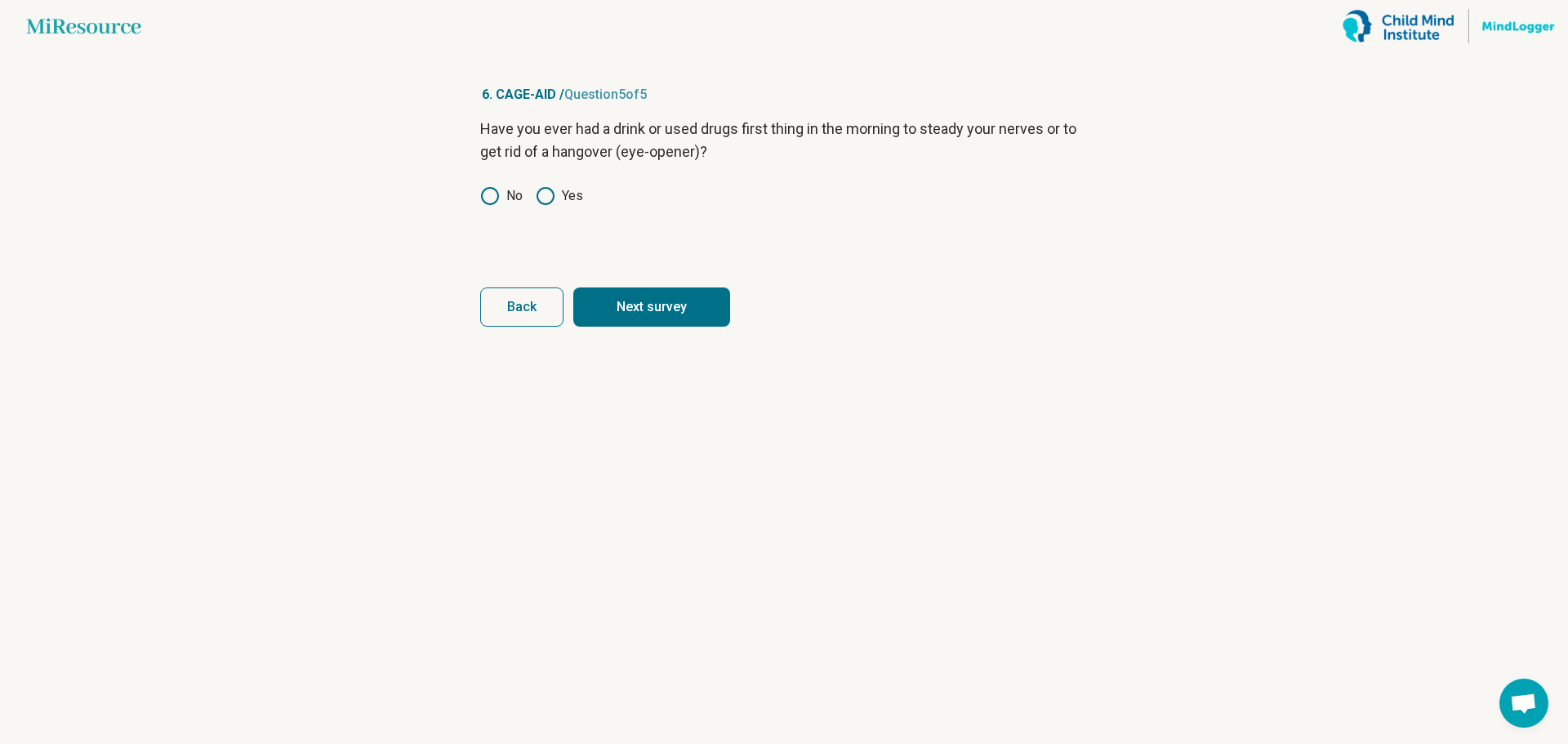
click at [680, 297] on button "Next survey" at bounding box center [652, 307] width 157 height 39
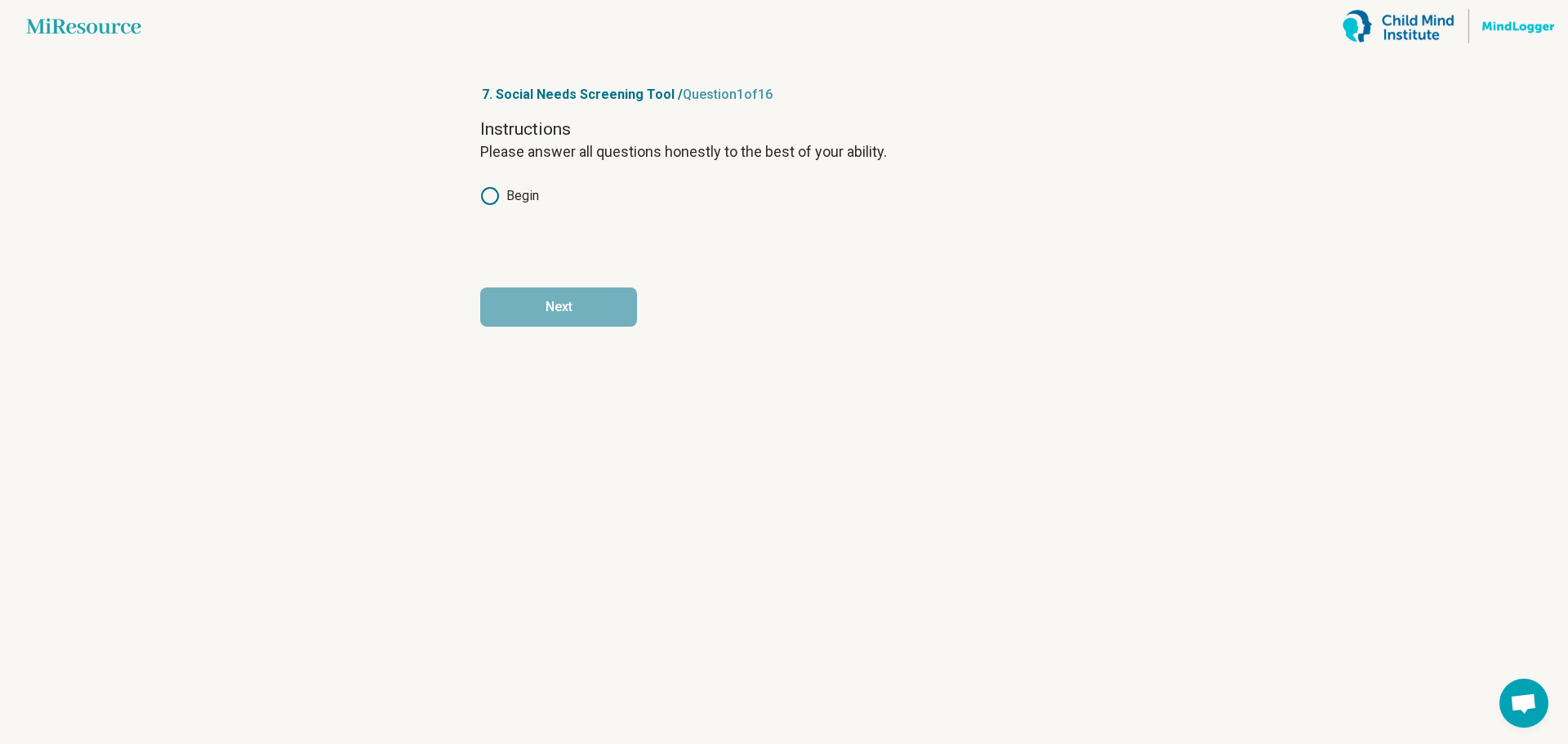
click at [490, 197] on icon at bounding box center [490, 196] width 20 height 20
click at [536, 305] on button "Next" at bounding box center [558, 307] width 157 height 39
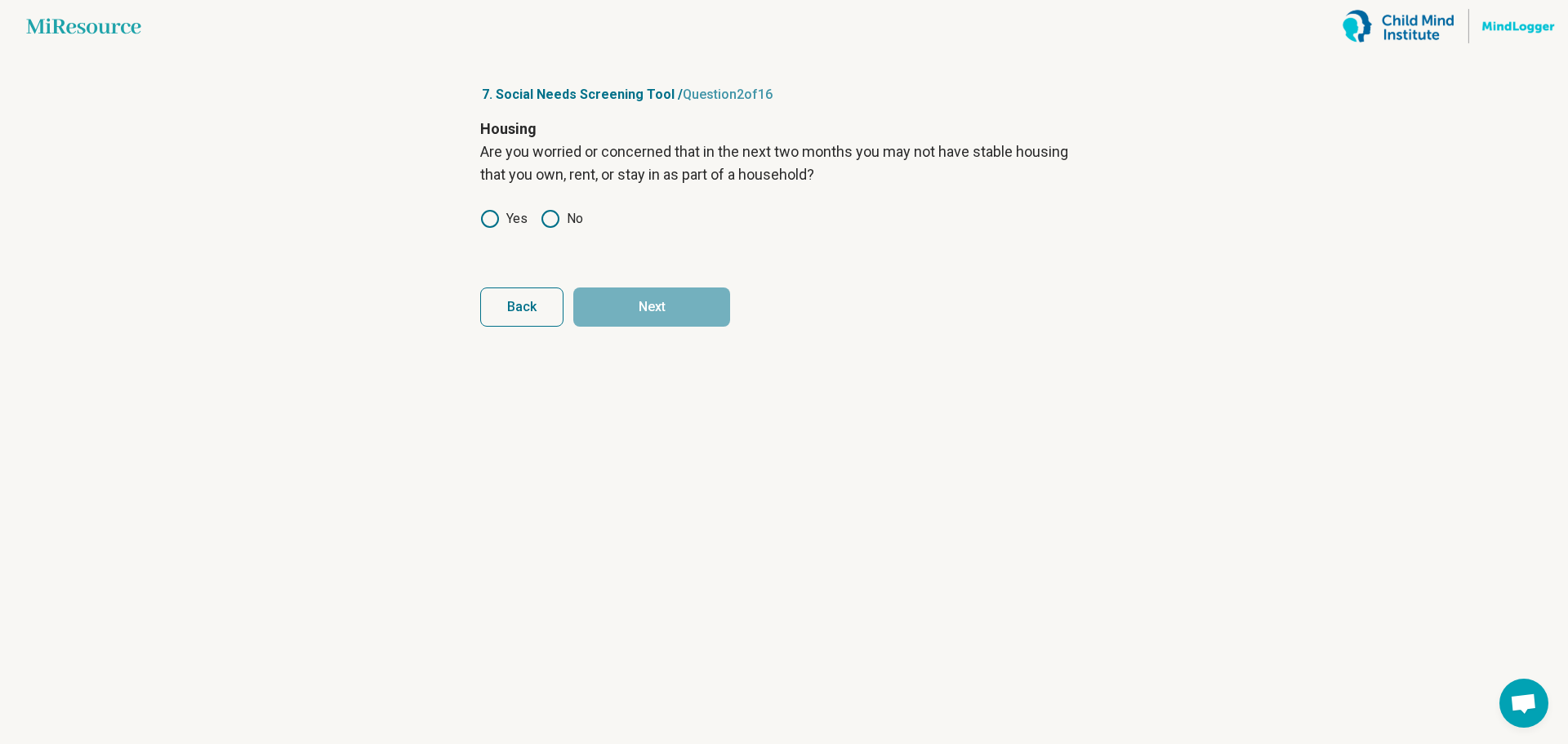
click at [551, 220] on icon at bounding box center [550, 219] width 20 height 20
click at [646, 292] on button "Next" at bounding box center [652, 307] width 157 height 39
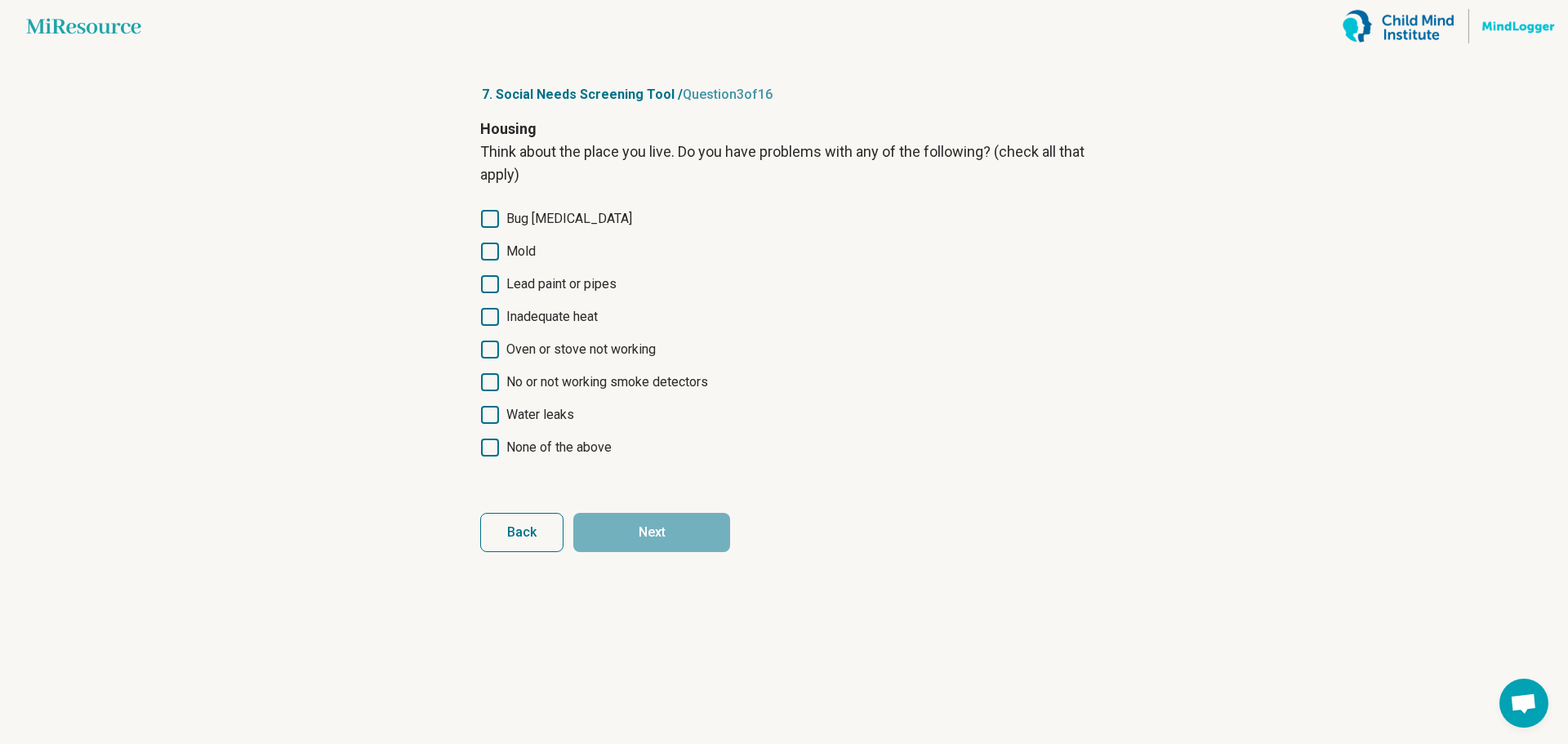
click at [490, 321] on icon at bounding box center [490, 317] width 18 height 18
click at [678, 535] on button "Next" at bounding box center [652, 533] width 157 height 39
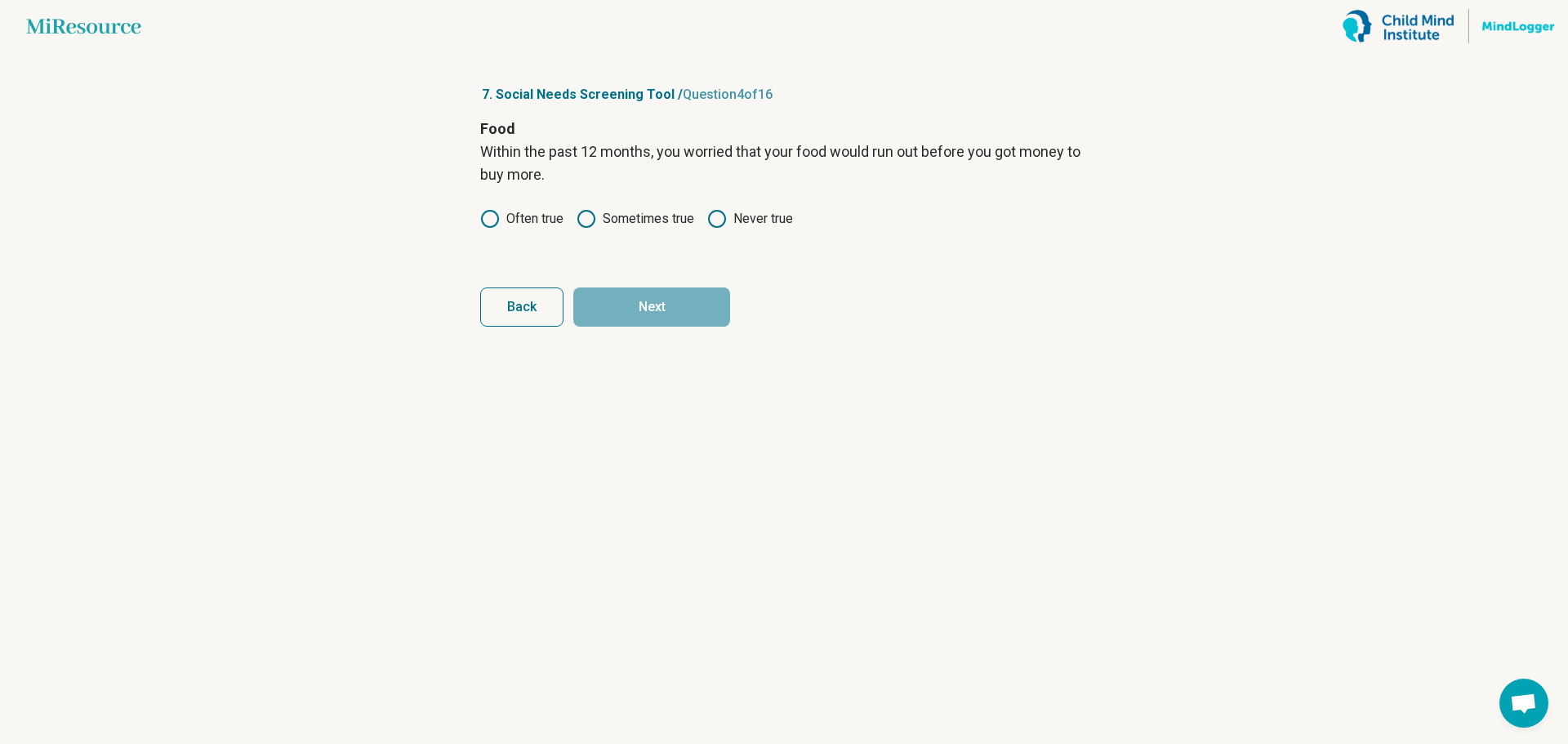
click at [725, 219] on icon at bounding box center [717, 219] width 20 height 20
click at [658, 307] on button "Next" at bounding box center [652, 307] width 157 height 39
click at [725, 222] on circle at bounding box center [717, 218] width 16 height 16
click at [663, 305] on button "Next" at bounding box center [652, 307] width 157 height 39
click at [490, 196] on icon at bounding box center [490, 196] width 20 height 20
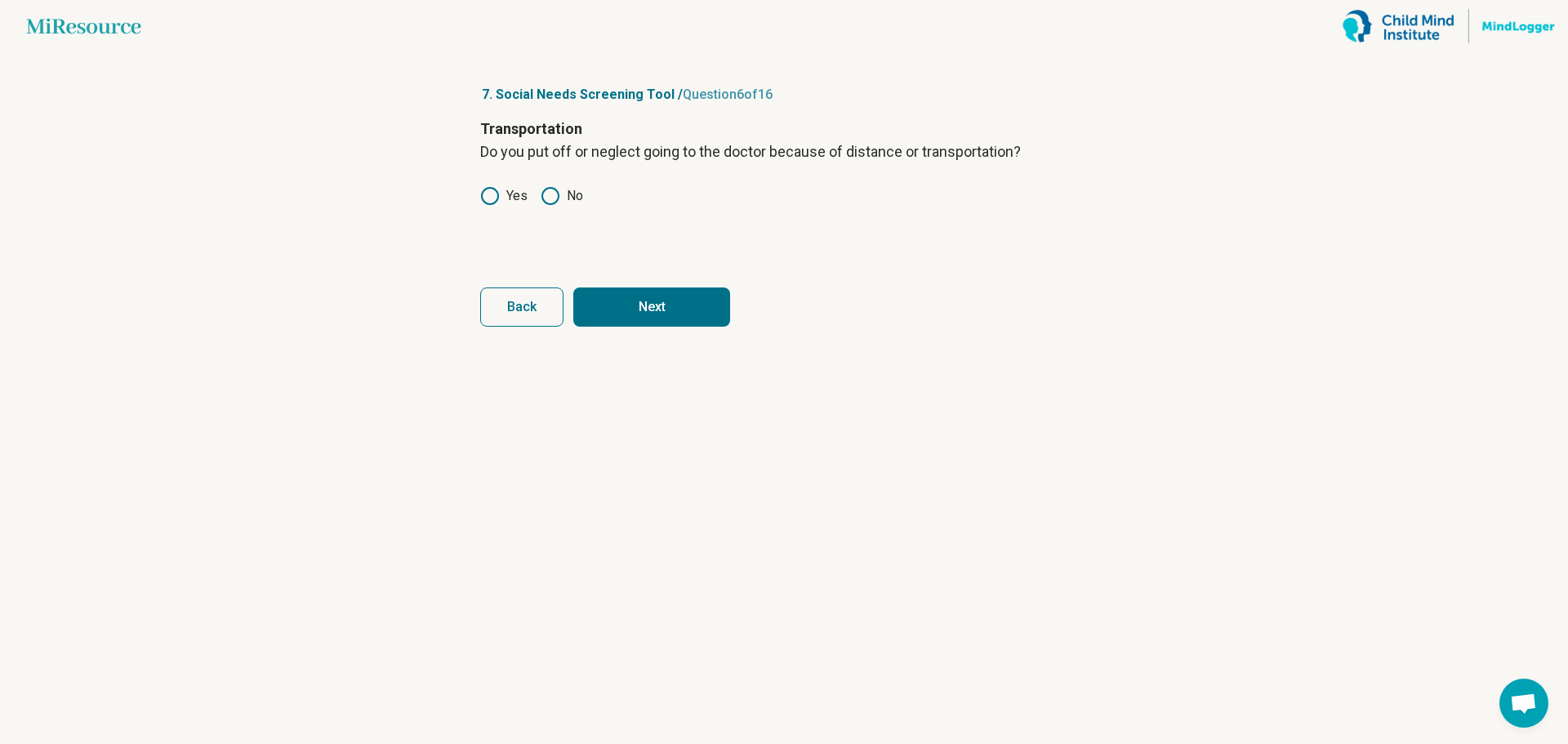
click at [615, 290] on button "Next" at bounding box center [652, 307] width 157 height 39
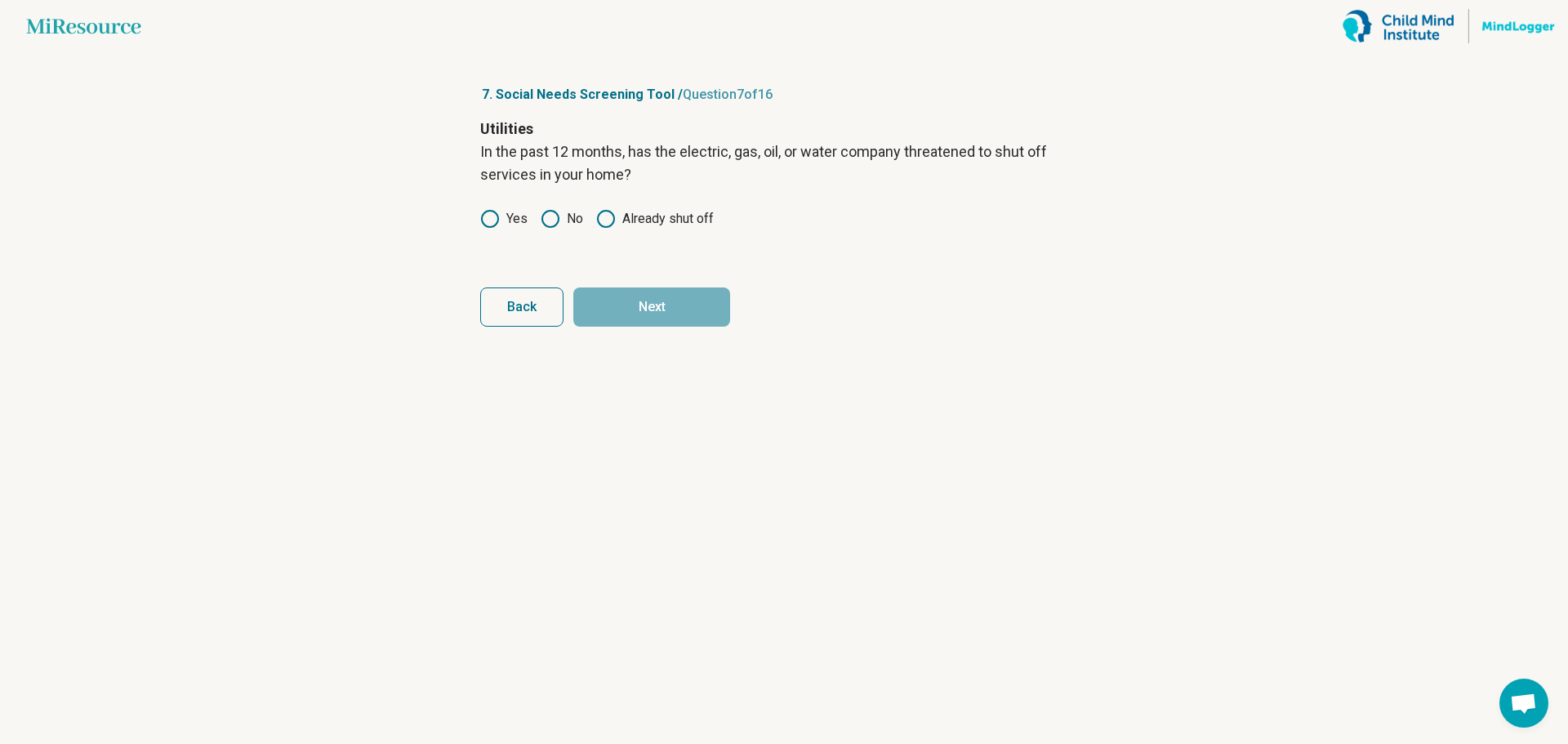
click at [559, 222] on icon at bounding box center [550, 219] width 20 height 20
click at [646, 299] on button "Next" at bounding box center [652, 307] width 157 height 39
click at [556, 197] on icon at bounding box center [550, 196] width 20 height 20
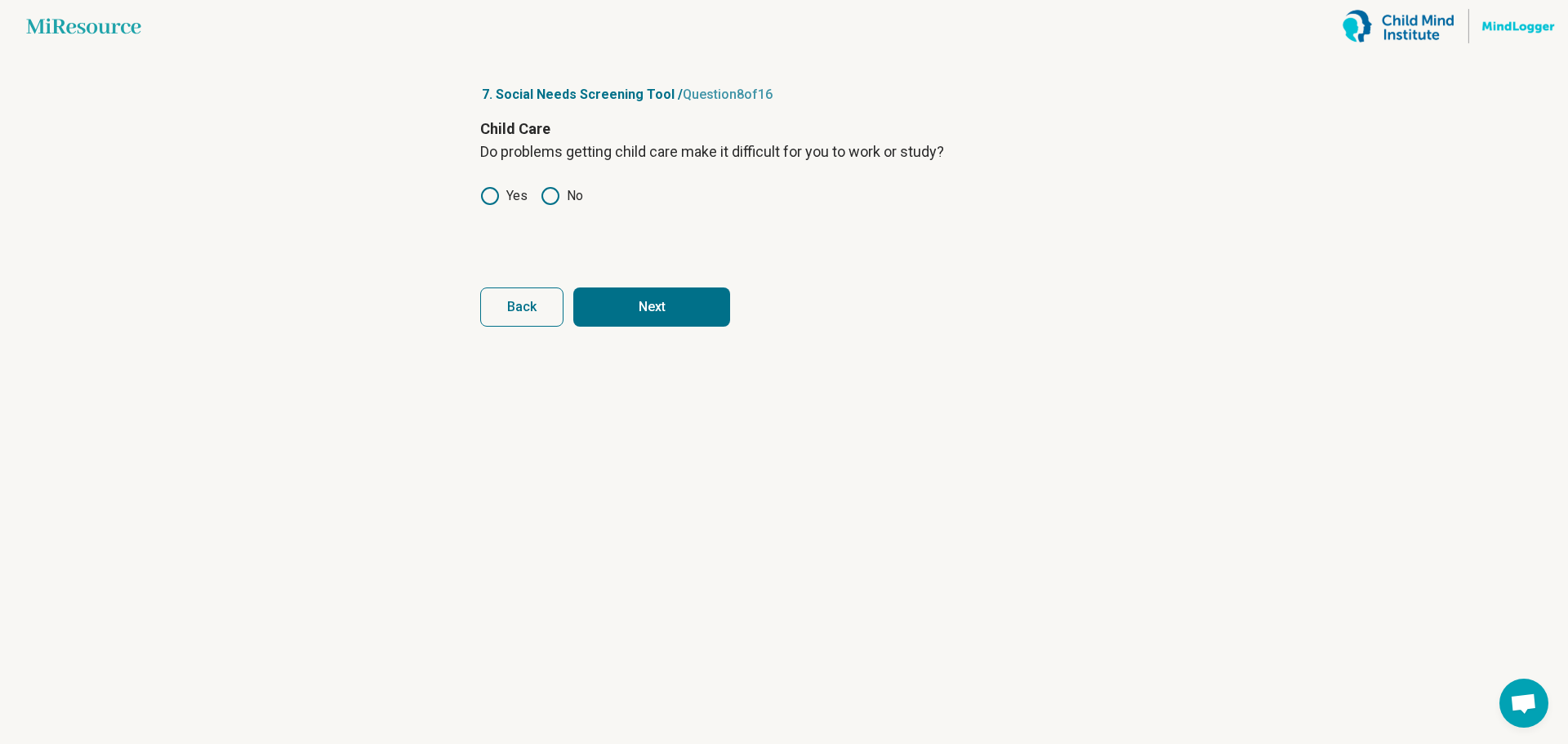
click at [633, 292] on button "Next" at bounding box center [652, 307] width 157 height 39
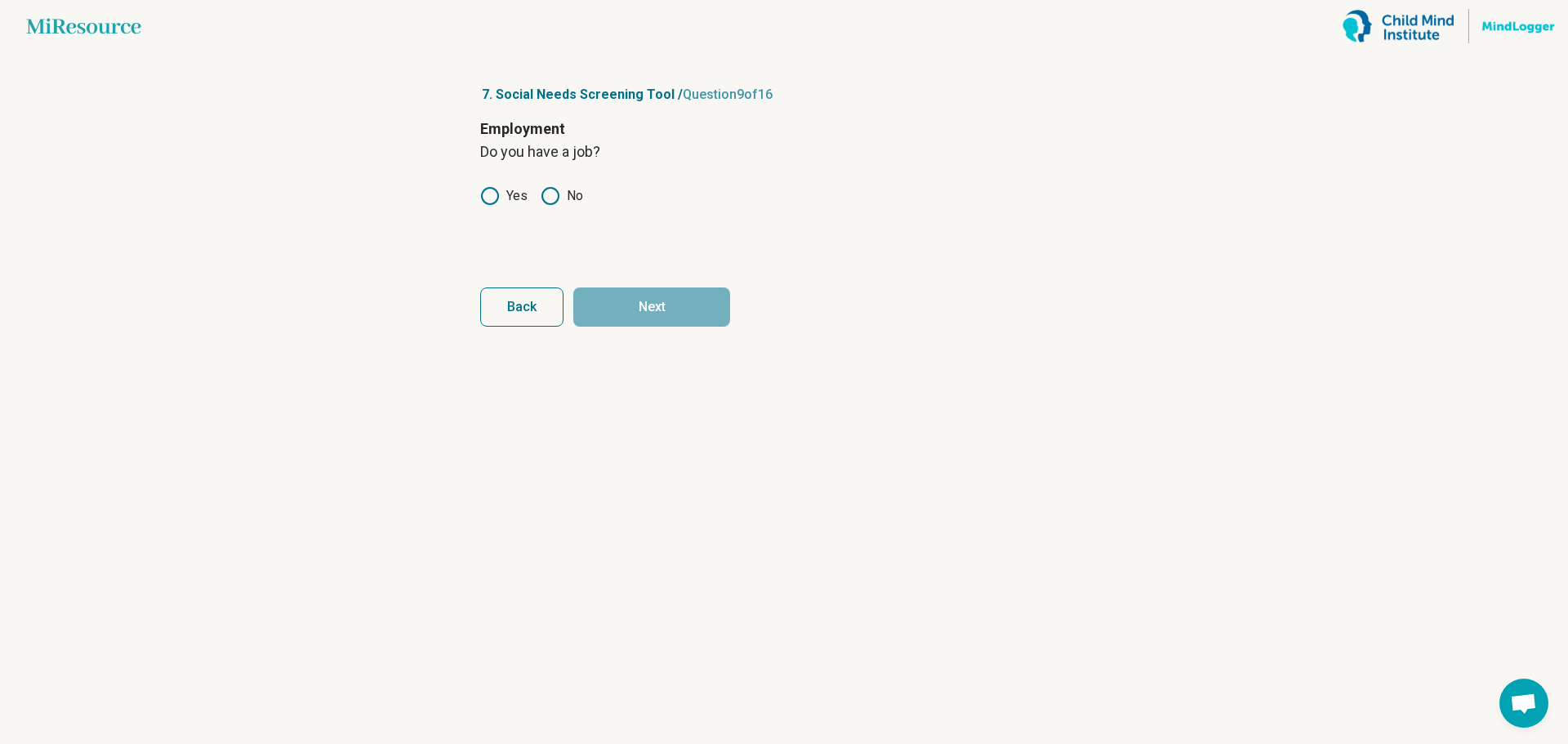
click at [489, 195] on icon at bounding box center [490, 196] width 20 height 20
click at [657, 292] on button "Next" at bounding box center [652, 307] width 157 height 39
click at [489, 193] on icon at bounding box center [490, 196] width 20 height 20
click at [647, 301] on button "Next" at bounding box center [652, 307] width 157 height 39
click at [503, 194] on label "Never" at bounding box center [511, 196] width 60 height 20
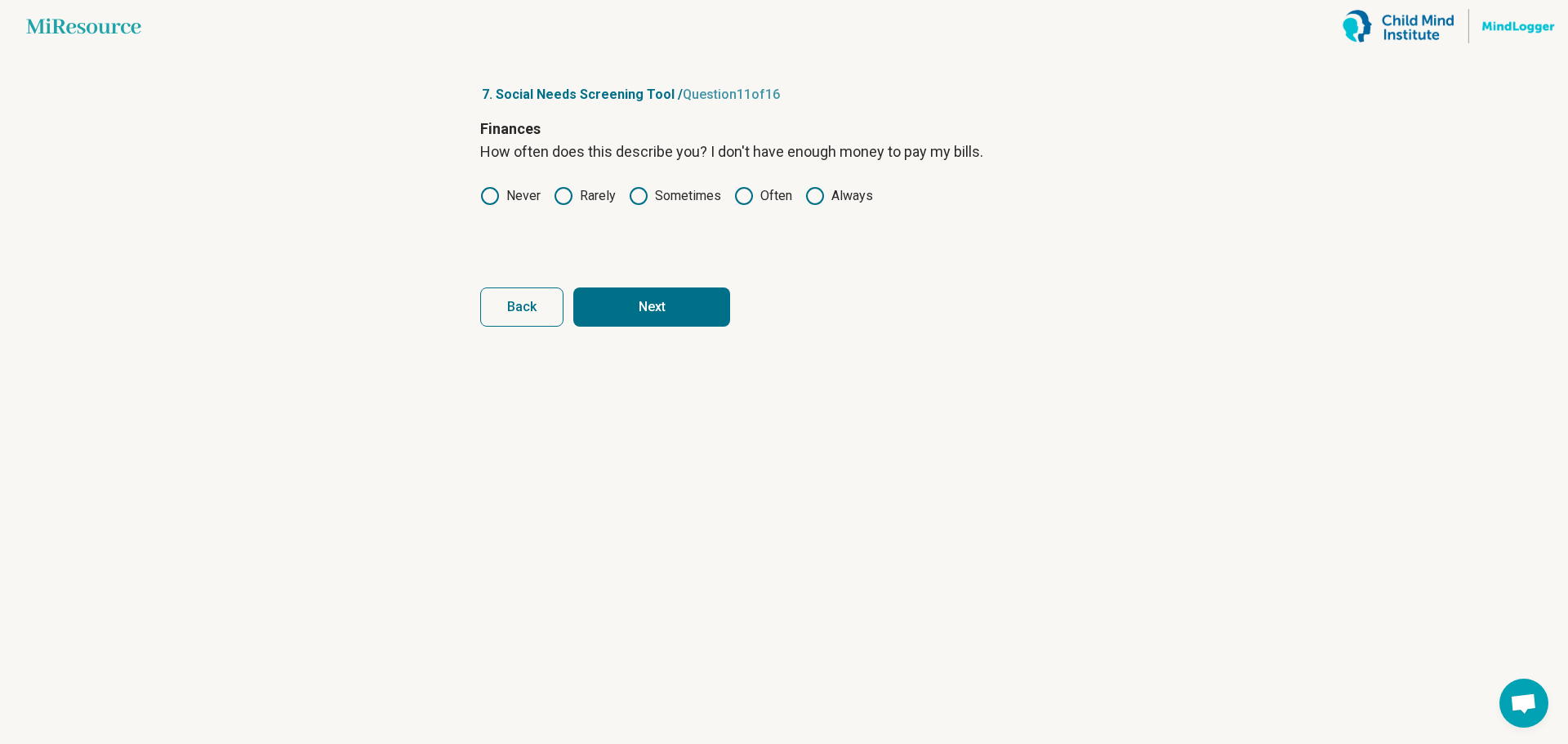
click at [565, 194] on icon at bounding box center [564, 196] width 20 height 20
click at [628, 290] on button "Next" at bounding box center [652, 307] width 157 height 39
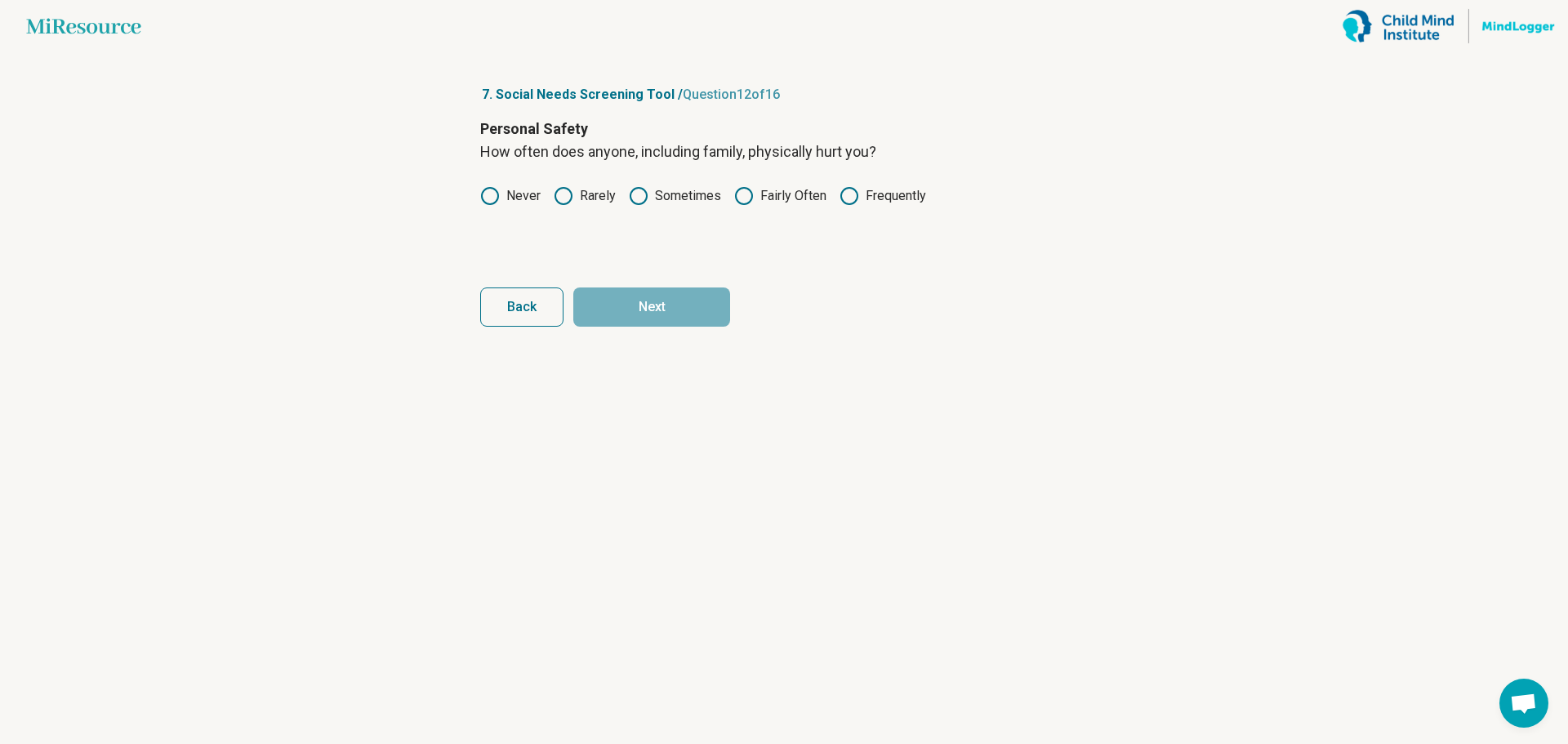
click at [566, 199] on icon at bounding box center [564, 196] width 20 height 20
click at [623, 289] on button "Next" at bounding box center [652, 307] width 157 height 39
click at [642, 199] on icon at bounding box center [638, 196] width 20 height 20
click at [648, 295] on button "Next" at bounding box center [652, 307] width 157 height 39
click at [497, 196] on circle at bounding box center [490, 196] width 16 height 16
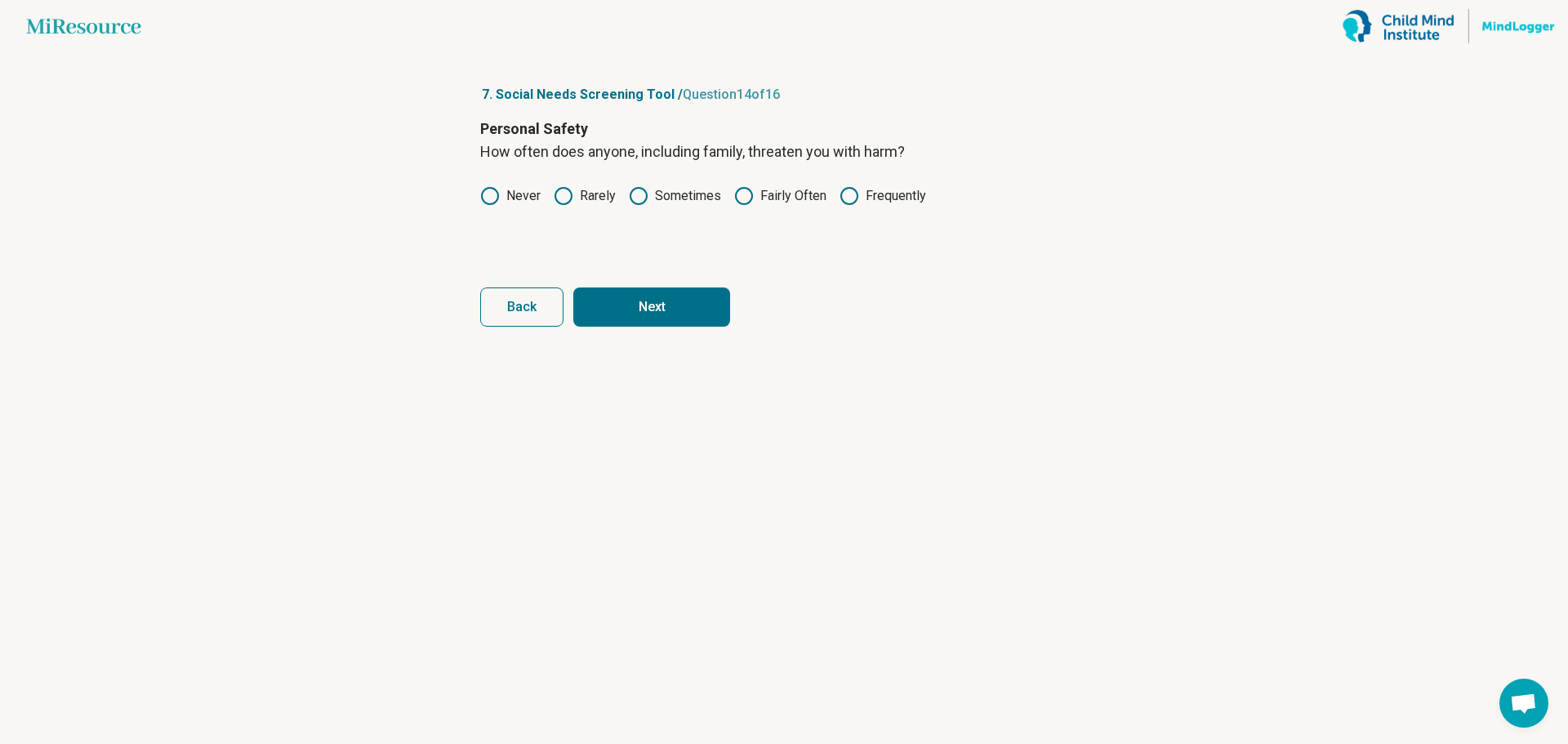
click at [622, 289] on button "Next" at bounding box center [652, 307] width 157 height 39
click at [644, 196] on icon at bounding box center [638, 196] width 20 height 20
click at [658, 299] on button "Next" at bounding box center [652, 307] width 157 height 39
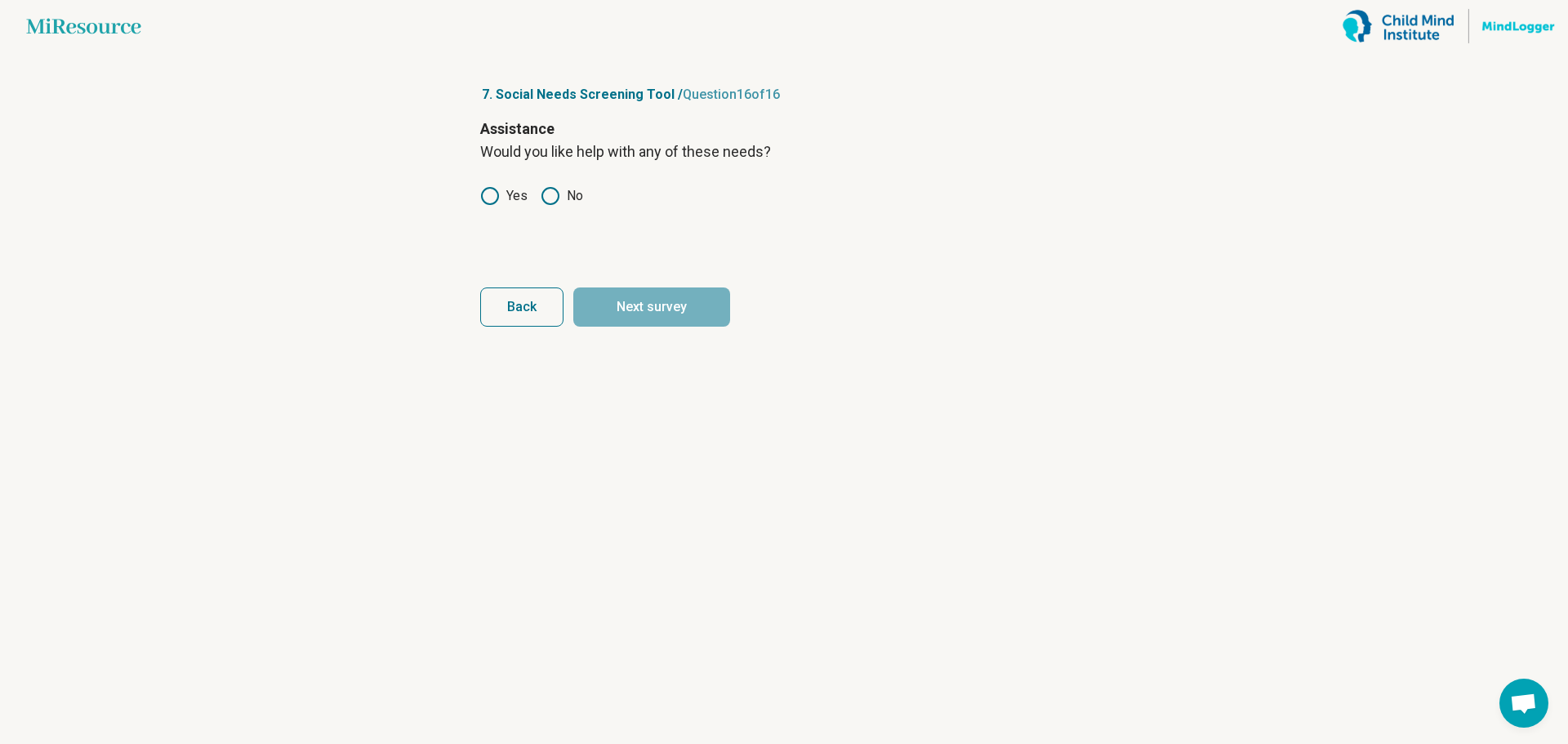
click at [548, 194] on icon at bounding box center [550, 196] width 20 height 20
click at [649, 297] on button "Next survey" at bounding box center [652, 307] width 157 height 39
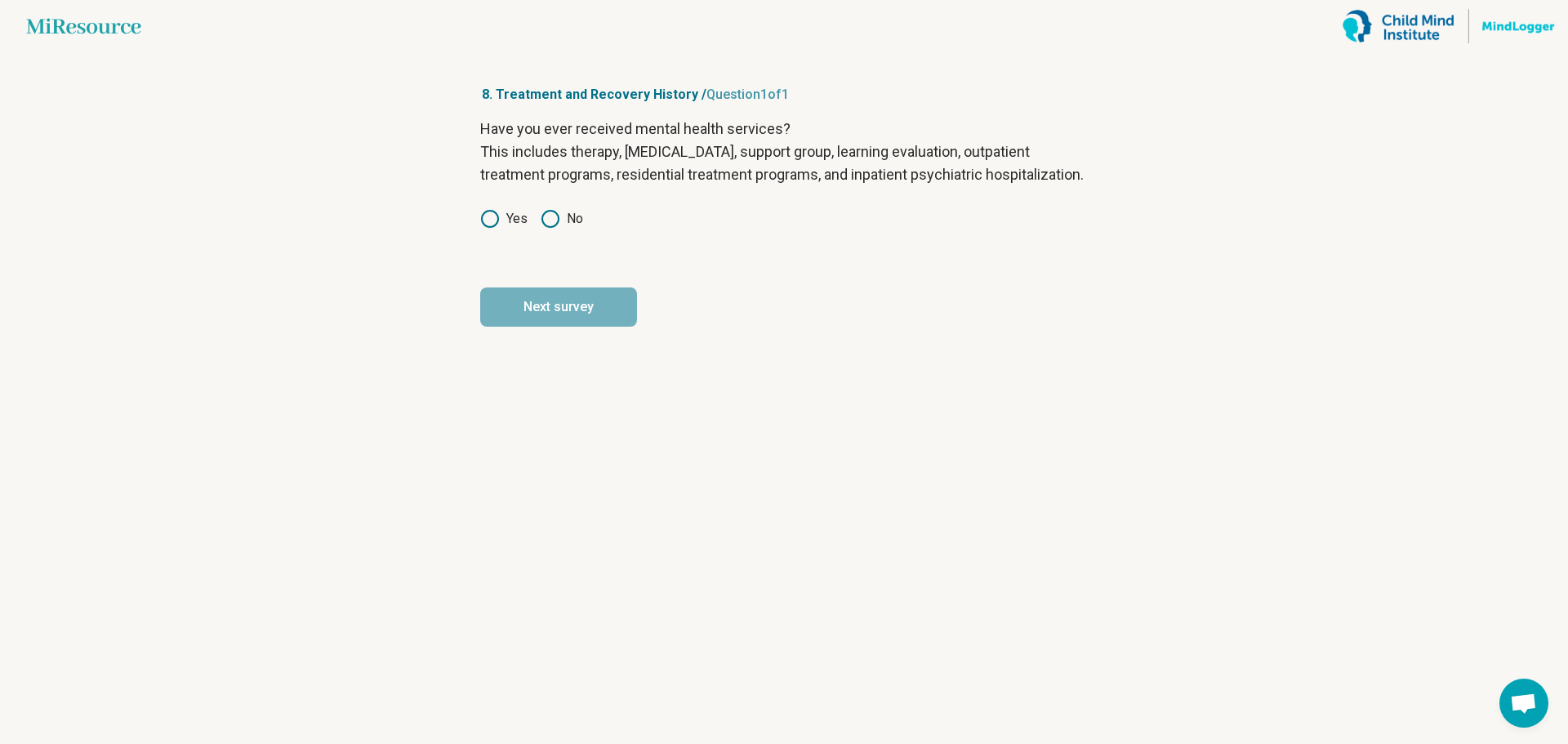
click at [487, 229] on icon at bounding box center [490, 219] width 20 height 20
click at [576, 317] on button "Next survey" at bounding box center [558, 307] width 157 height 39
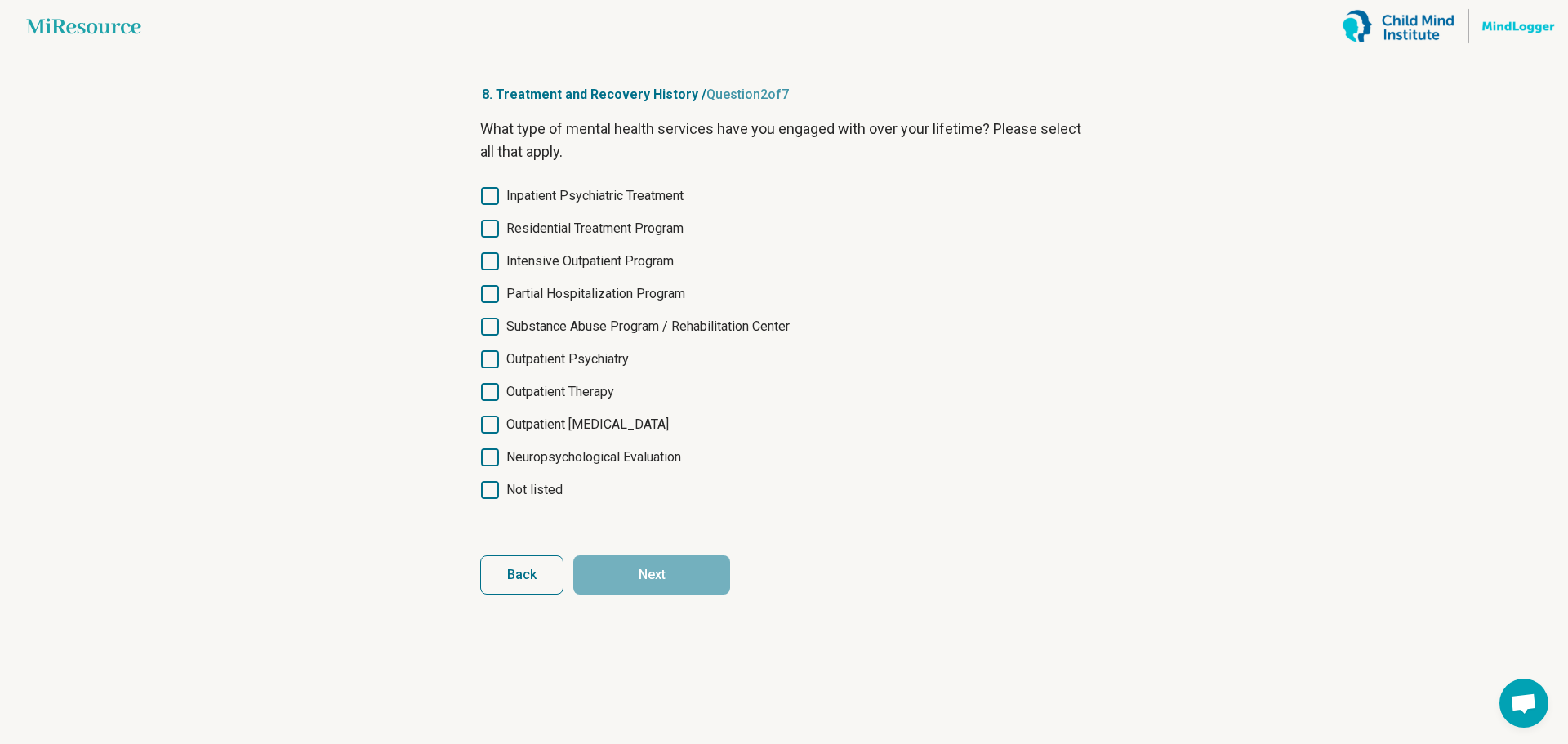
click at [487, 392] on icon at bounding box center [490, 392] width 18 height 18
click at [490, 391] on icon at bounding box center [490, 392] width 18 height 18
click at [494, 390] on icon at bounding box center [490, 392] width 18 height 18
click at [686, 575] on button "Next" at bounding box center [652, 575] width 157 height 39
click at [500, 388] on label "Outpatient Therapy" at bounding box center [784, 392] width 607 height 20
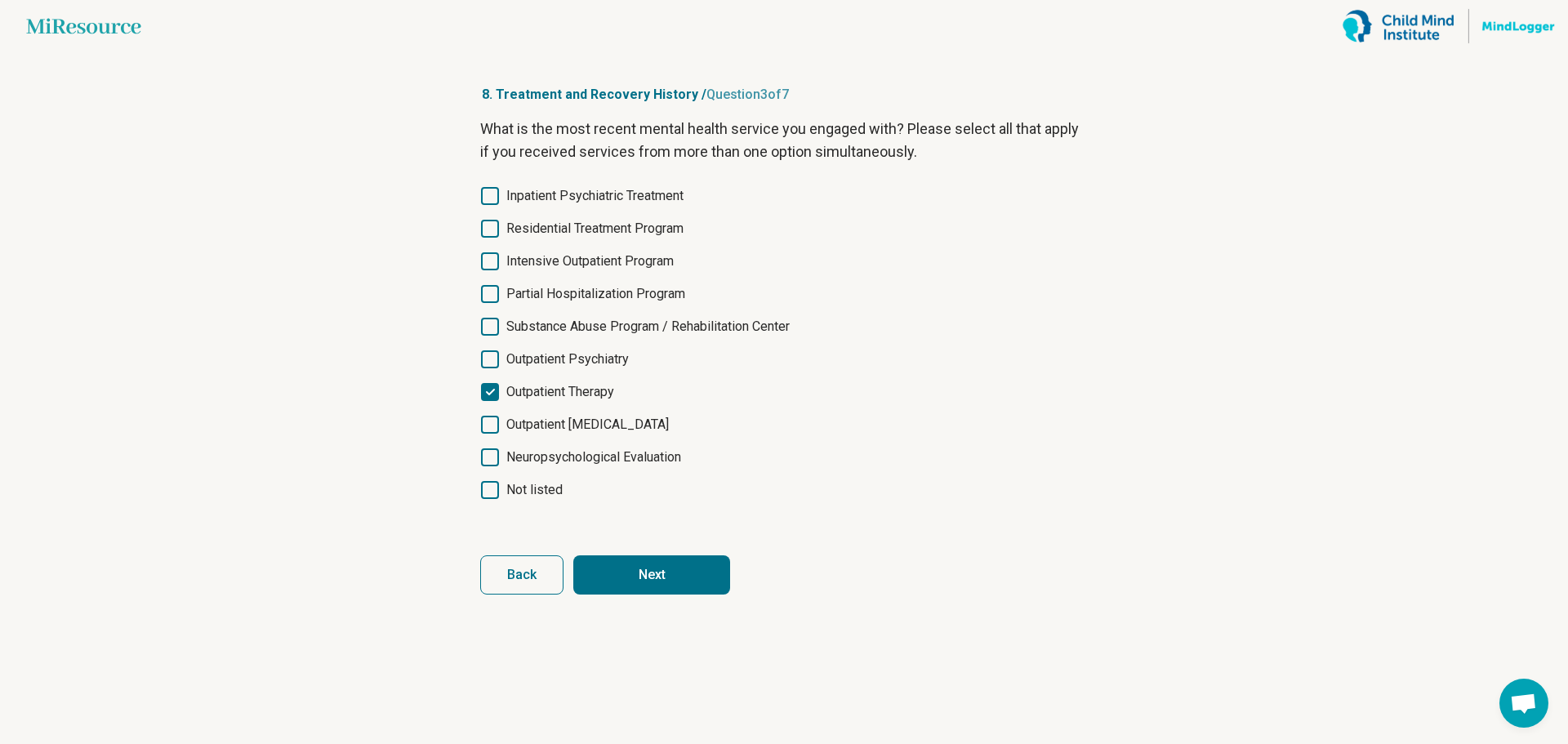
click at [682, 582] on button "Next" at bounding box center [652, 575] width 157 height 39
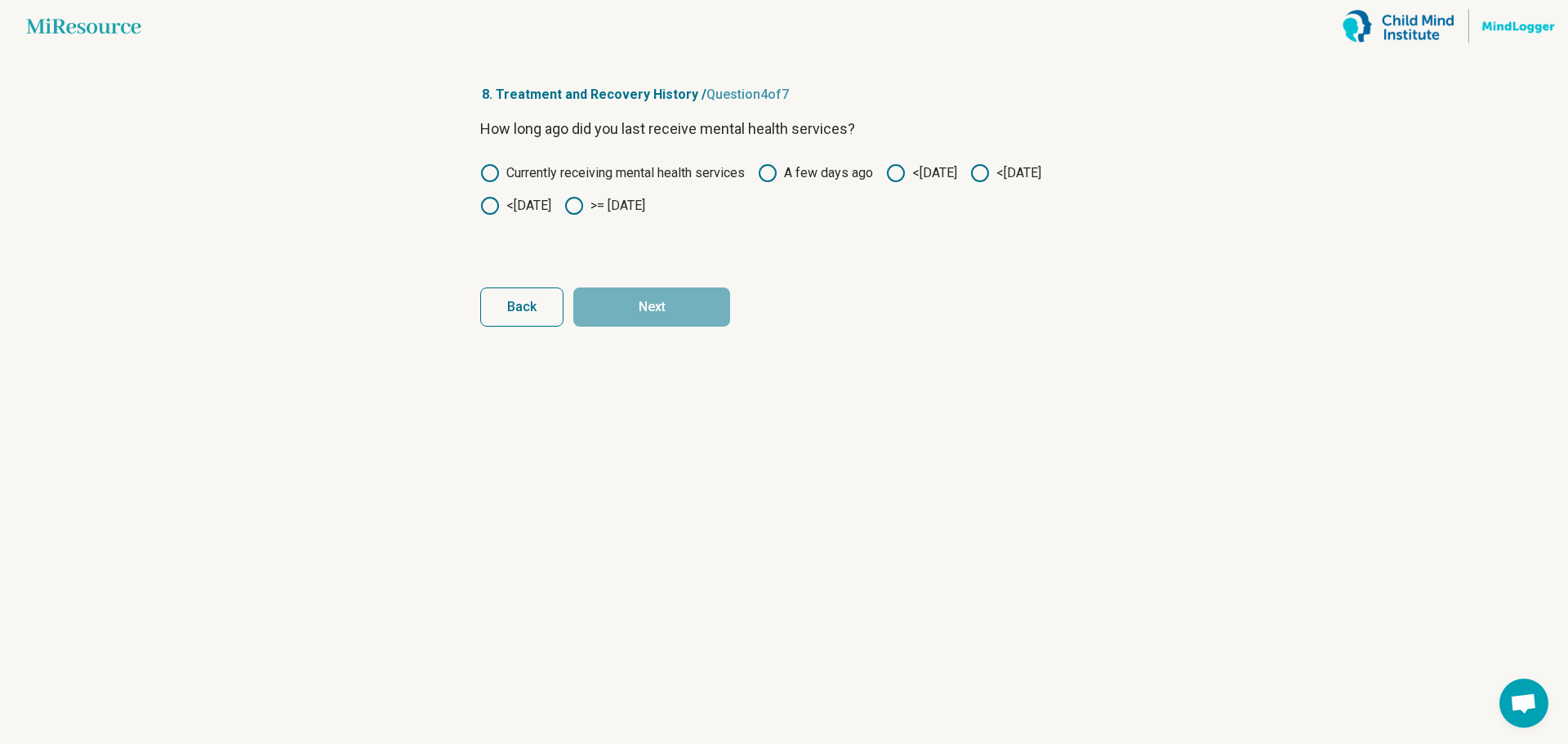
click at [773, 252] on div "How long ago did you last receive mental health services? Currently receiving m…" at bounding box center [784, 186] width 607 height 138
click at [500, 204] on icon at bounding box center [490, 206] width 20 height 20
click at [680, 304] on button "Next" at bounding box center [652, 307] width 157 height 39
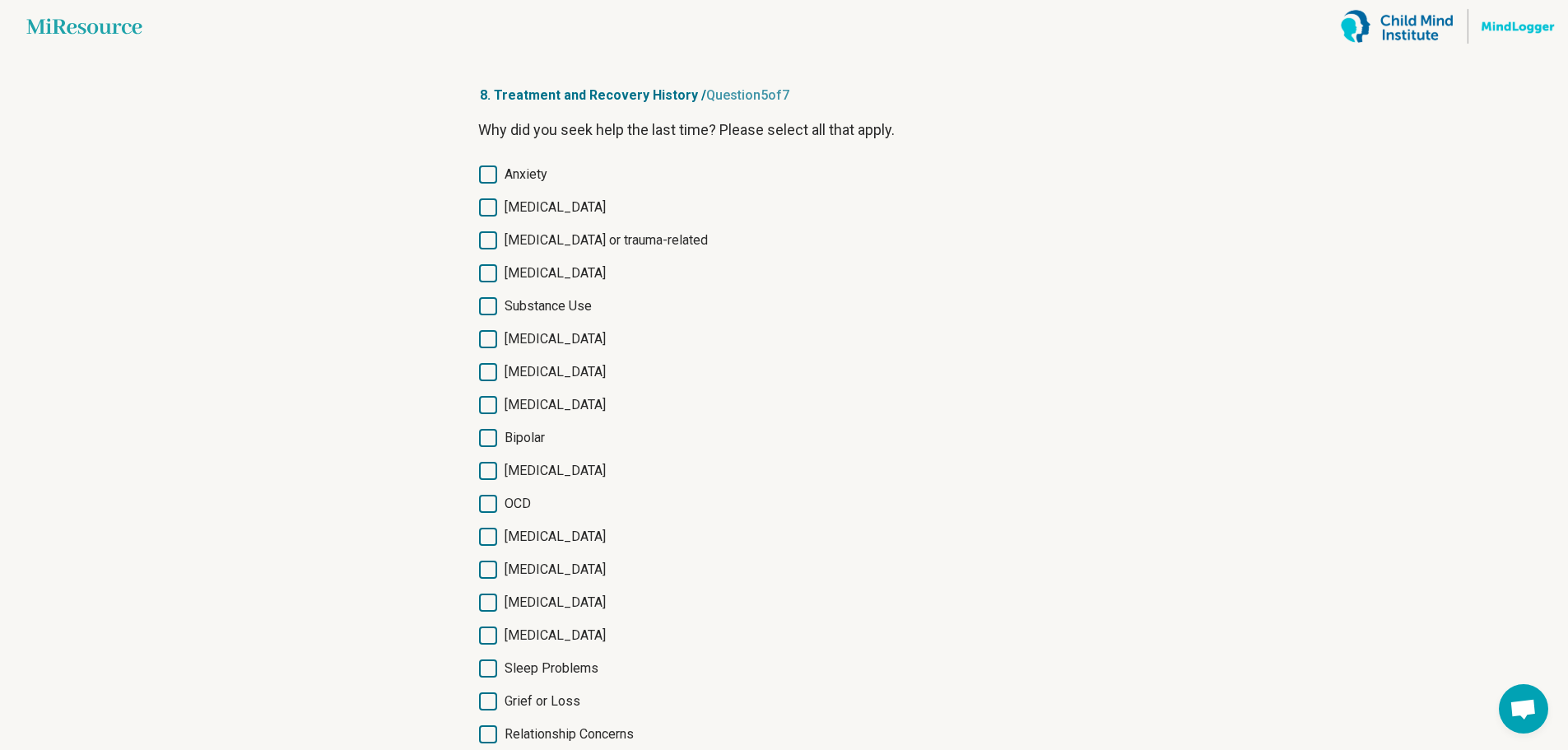
click at [486, 175] on icon at bounding box center [488, 175] width 18 height 18
click at [490, 212] on icon at bounding box center [488, 208] width 18 height 18
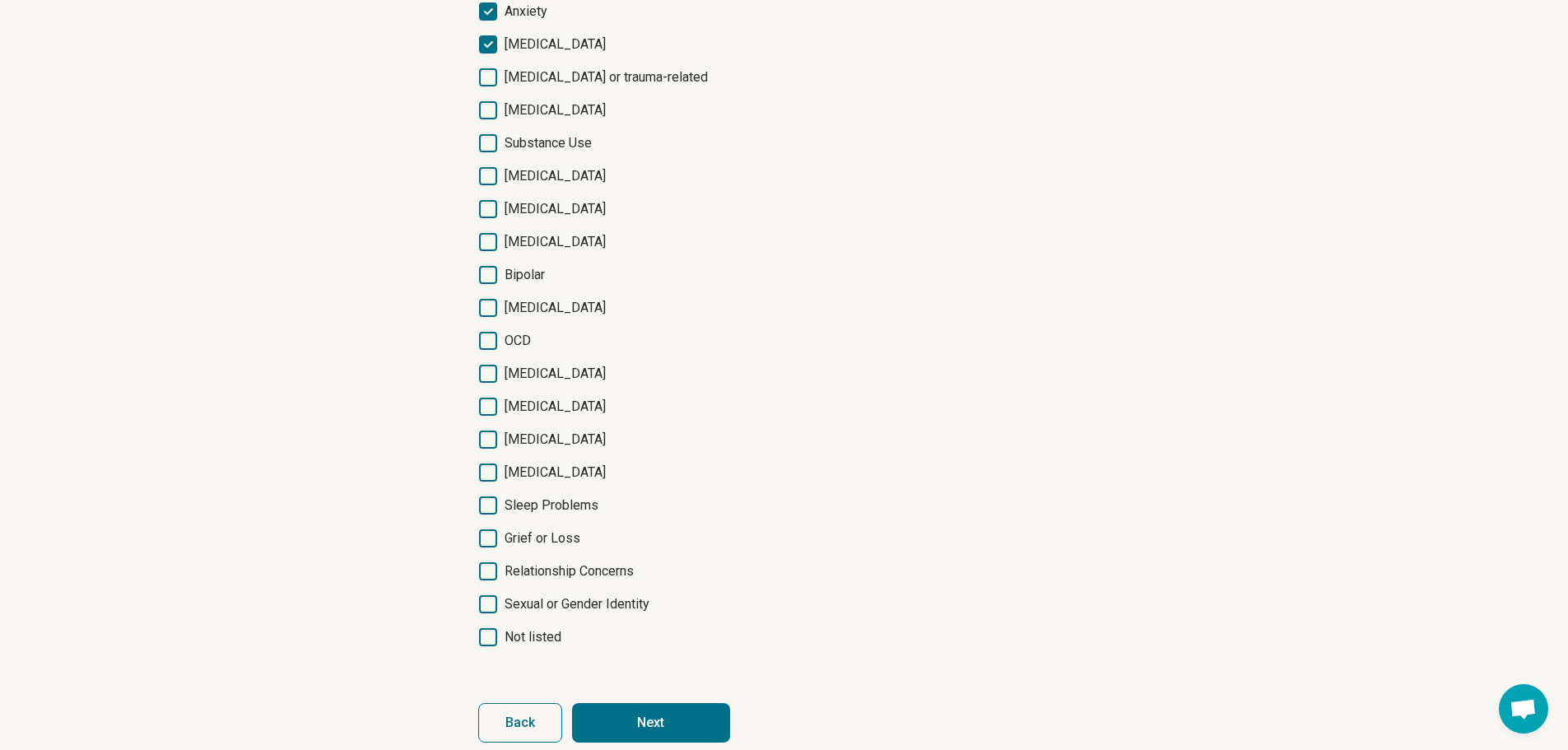
scroll to position [165, 0]
click at [485, 370] on icon at bounding box center [488, 372] width 18 height 18
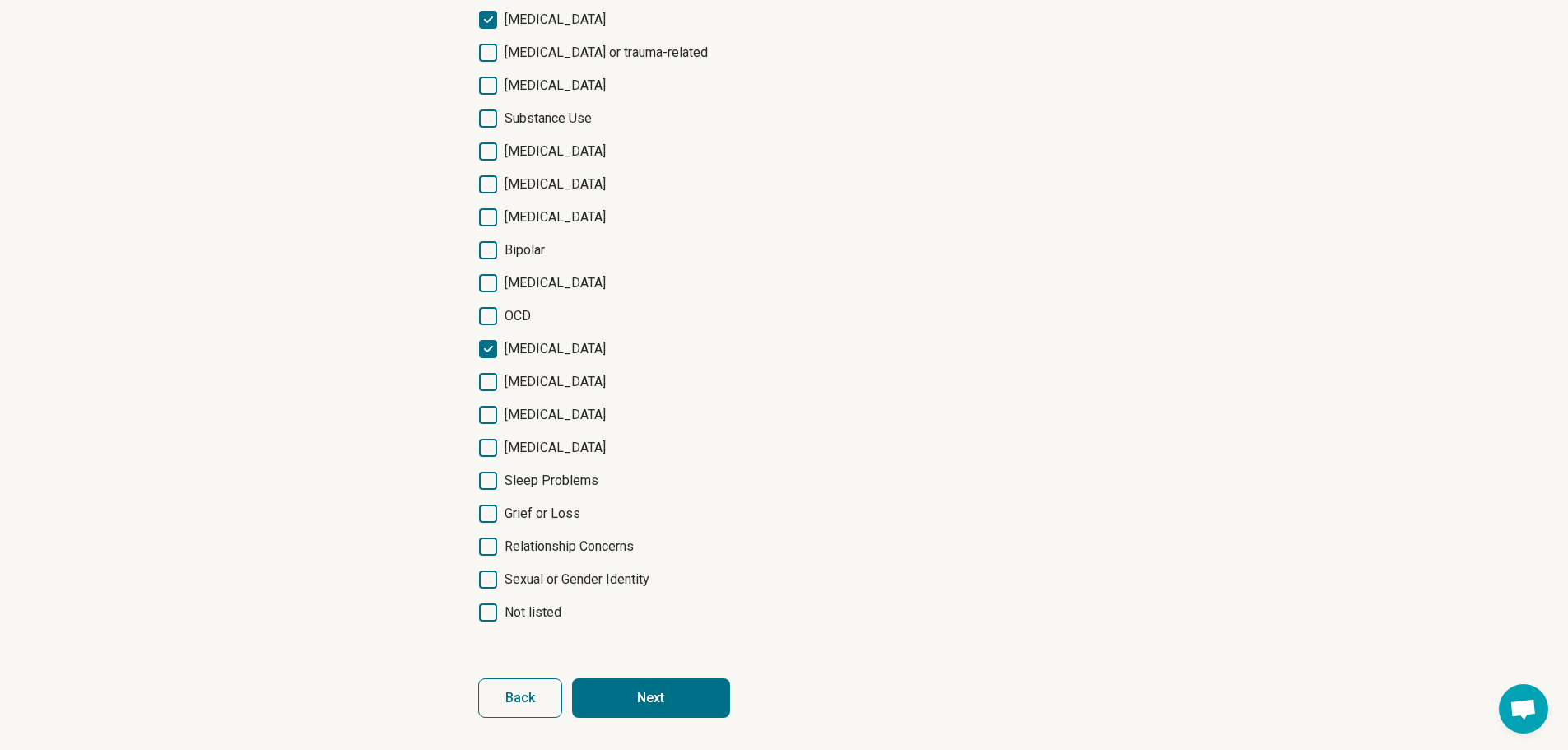
scroll to position [24, 0]
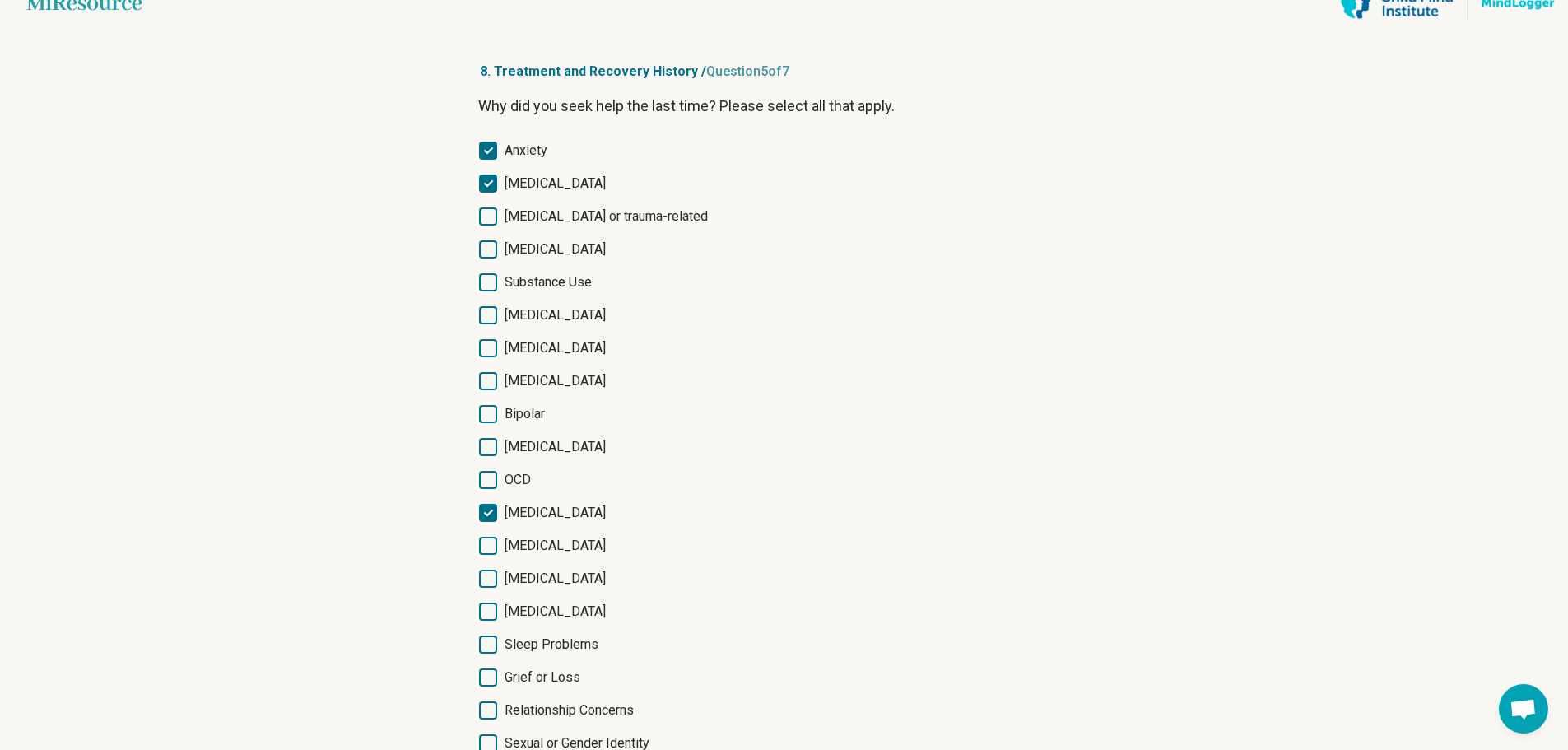
click at [496, 185] on icon at bounding box center [488, 183] width 18 height 18
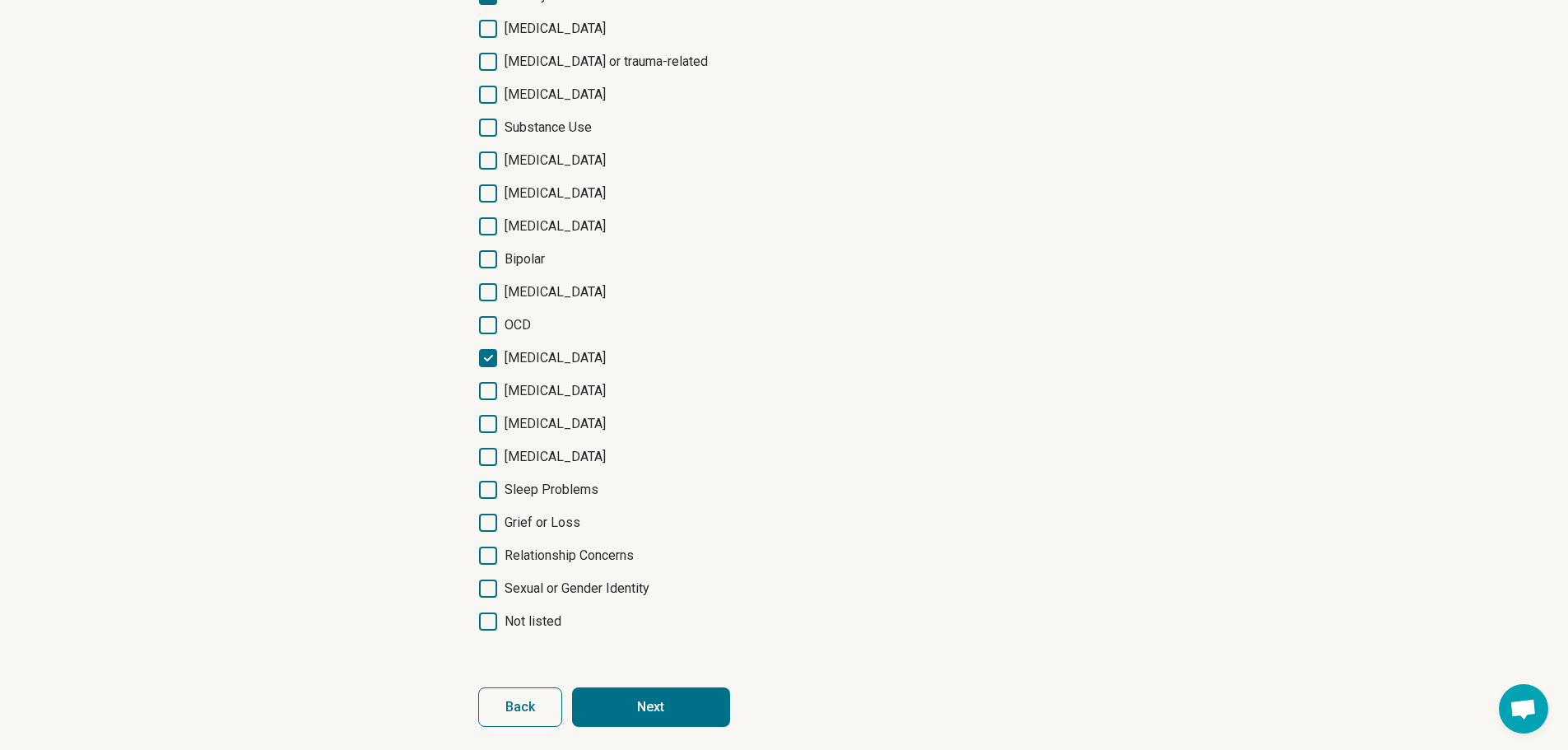
scroll to position [189, 0]
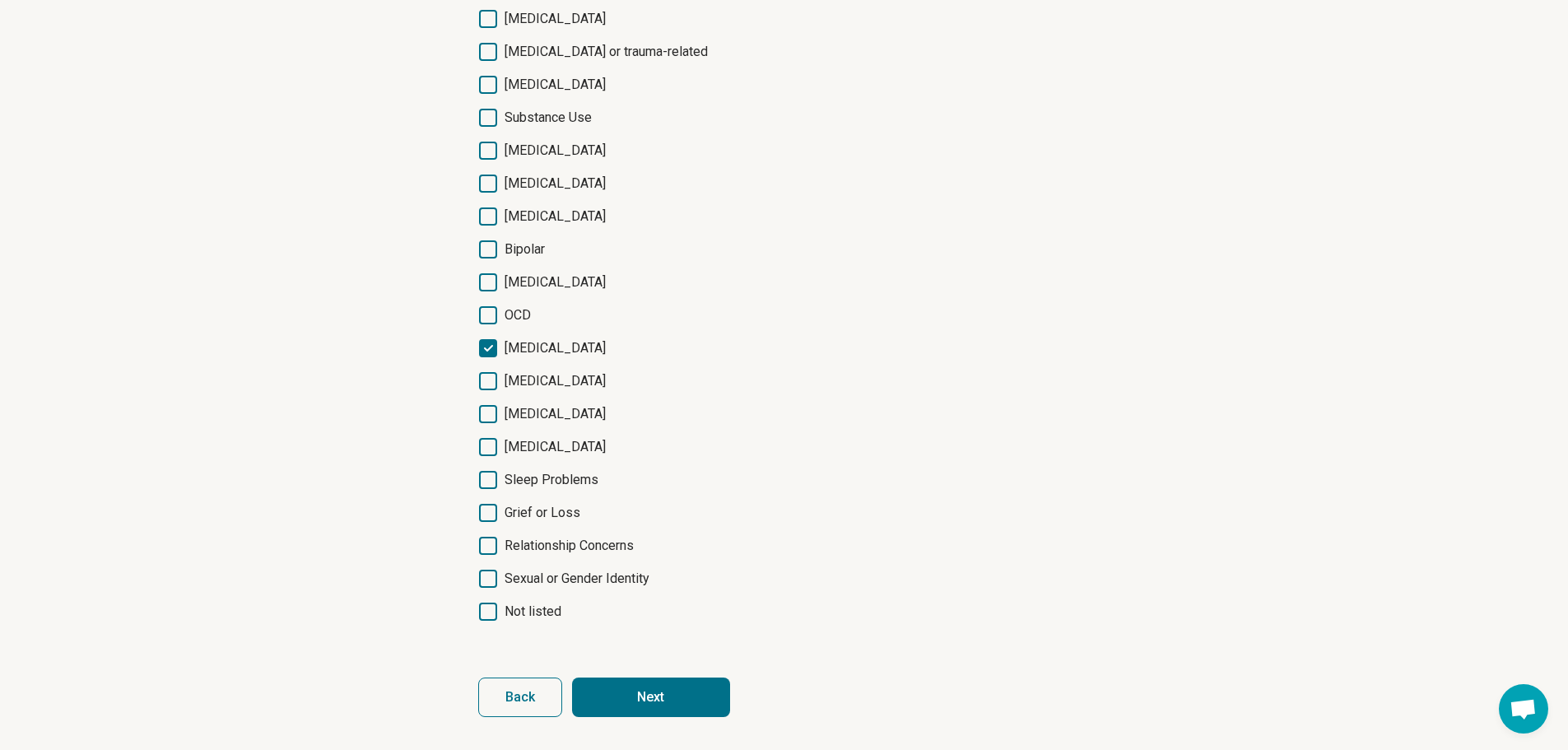
click at [489, 479] on icon at bounding box center [488, 480] width 18 height 18
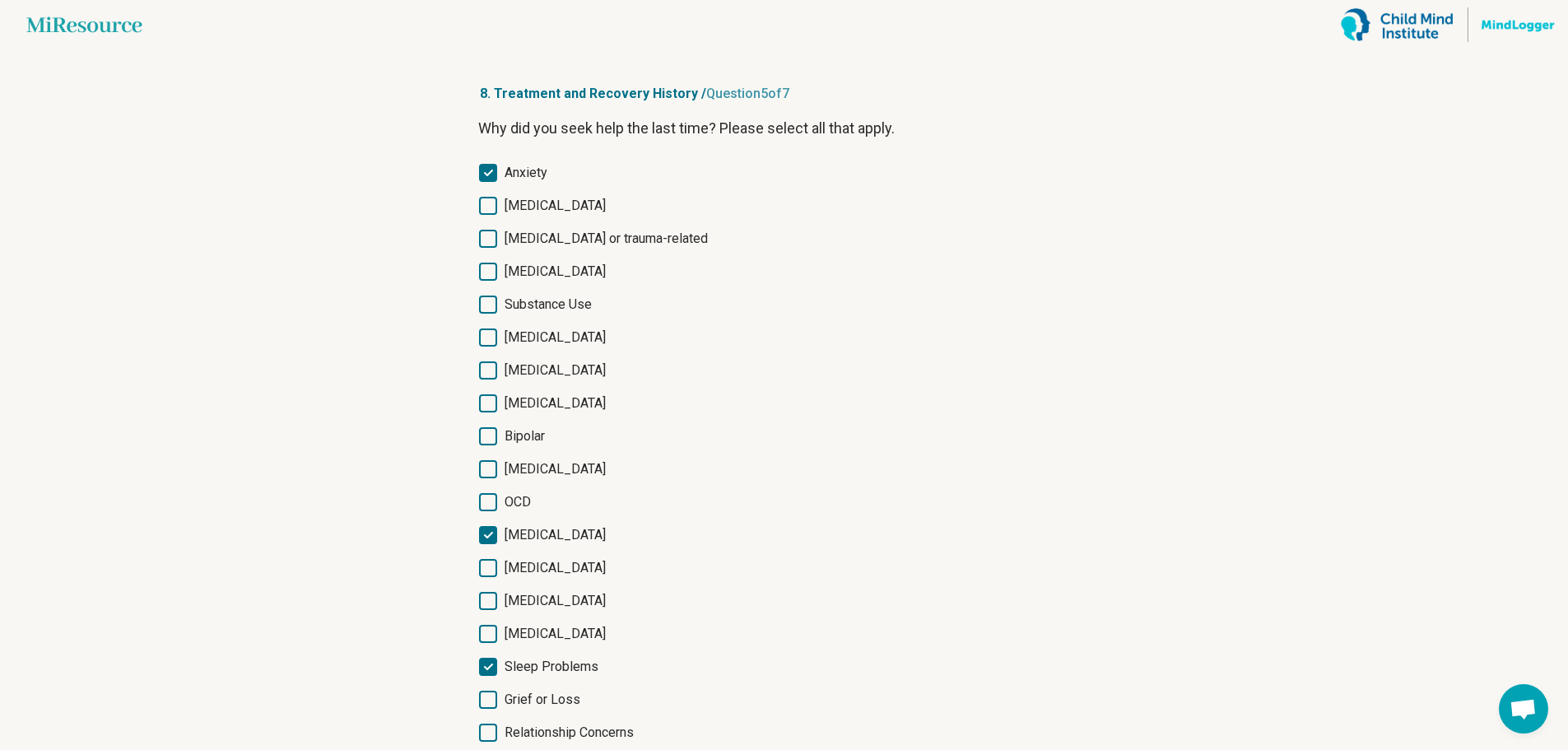
scroll to position [0, 0]
click at [492, 177] on icon at bounding box center [488, 175] width 18 height 18
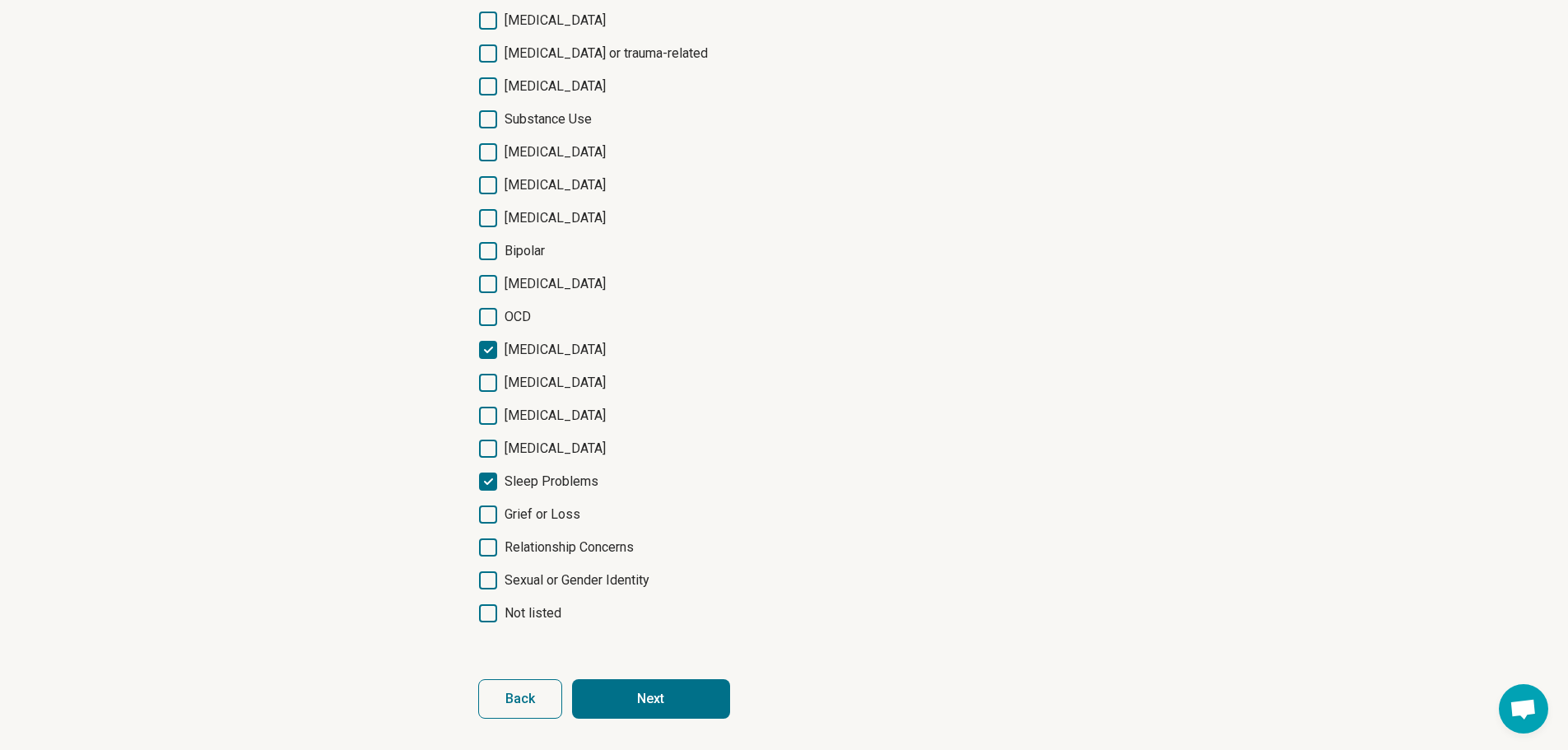
scroll to position [189, 0]
click at [675, 692] on button "Next" at bounding box center [651, 697] width 158 height 39
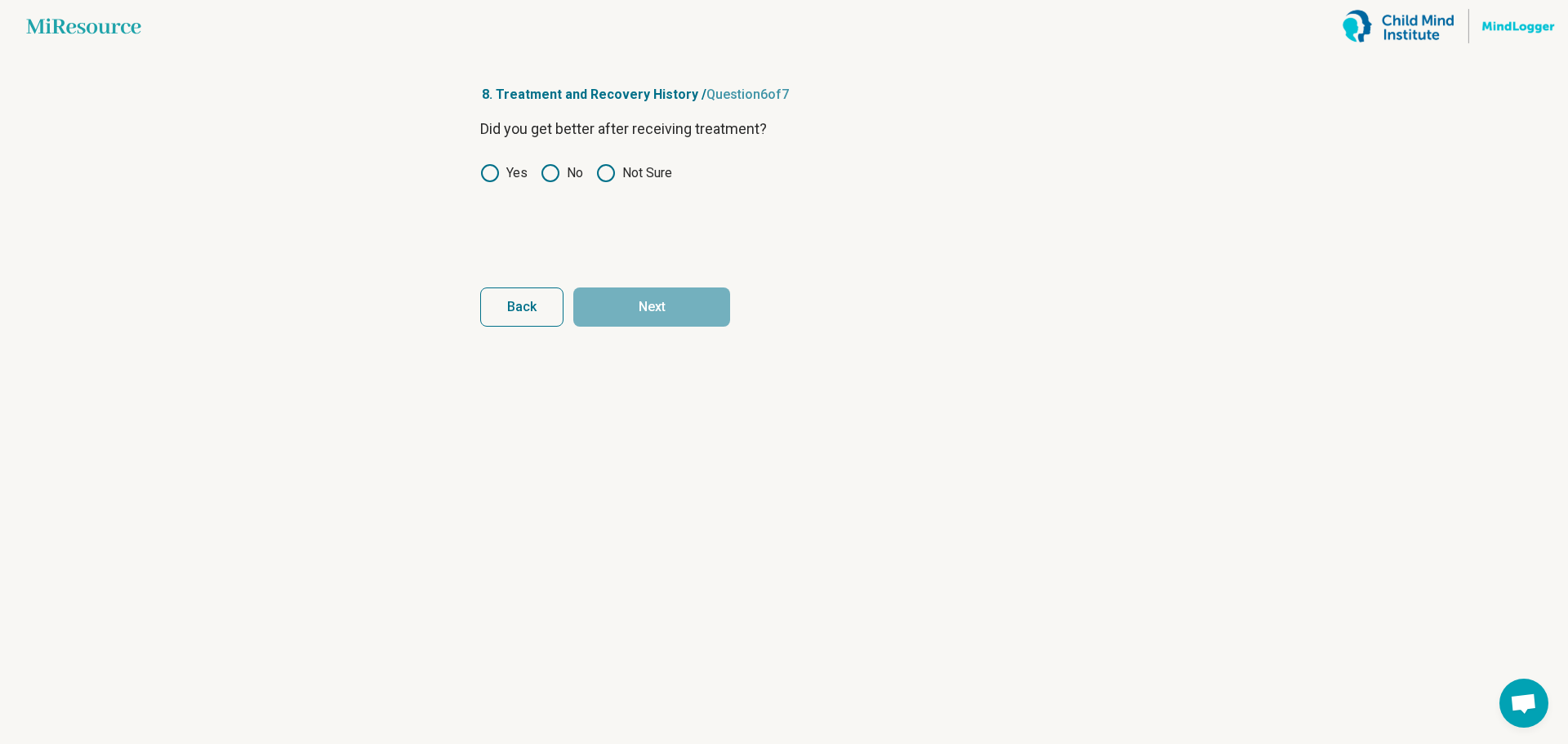
click at [617, 211] on div "Did you get better after receiving treatment? Yes No Not Sure" at bounding box center [784, 186] width 607 height 138
click at [556, 170] on icon at bounding box center [550, 173] width 20 height 20
click at [655, 300] on button "Next" at bounding box center [652, 307] width 157 height 39
click at [491, 173] on icon at bounding box center [490, 173] width 20 height 20
click at [677, 313] on button "Next survey" at bounding box center [652, 307] width 157 height 39
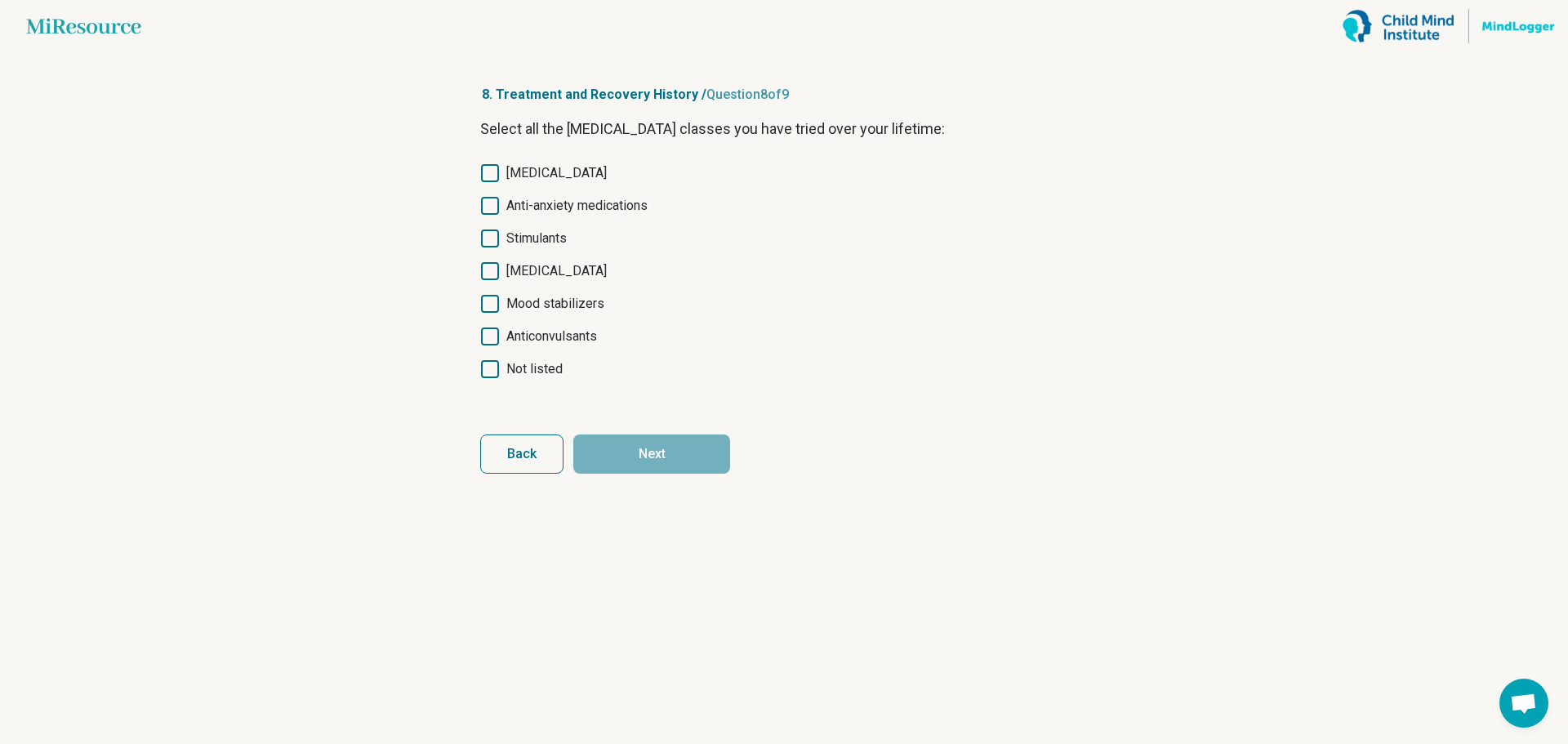
click at [491, 239] on icon at bounding box center [490, 239] width 18 height 18
click at [699, 459] on button "Next" at bounding box center [652, 454] width 157 height 39
click at [491, 237] on icon at bounding box center [490, 239] width 18 height 18
click at [693, 457] on button "Next survey" at bounding box center [652, 454] width 157 height 39
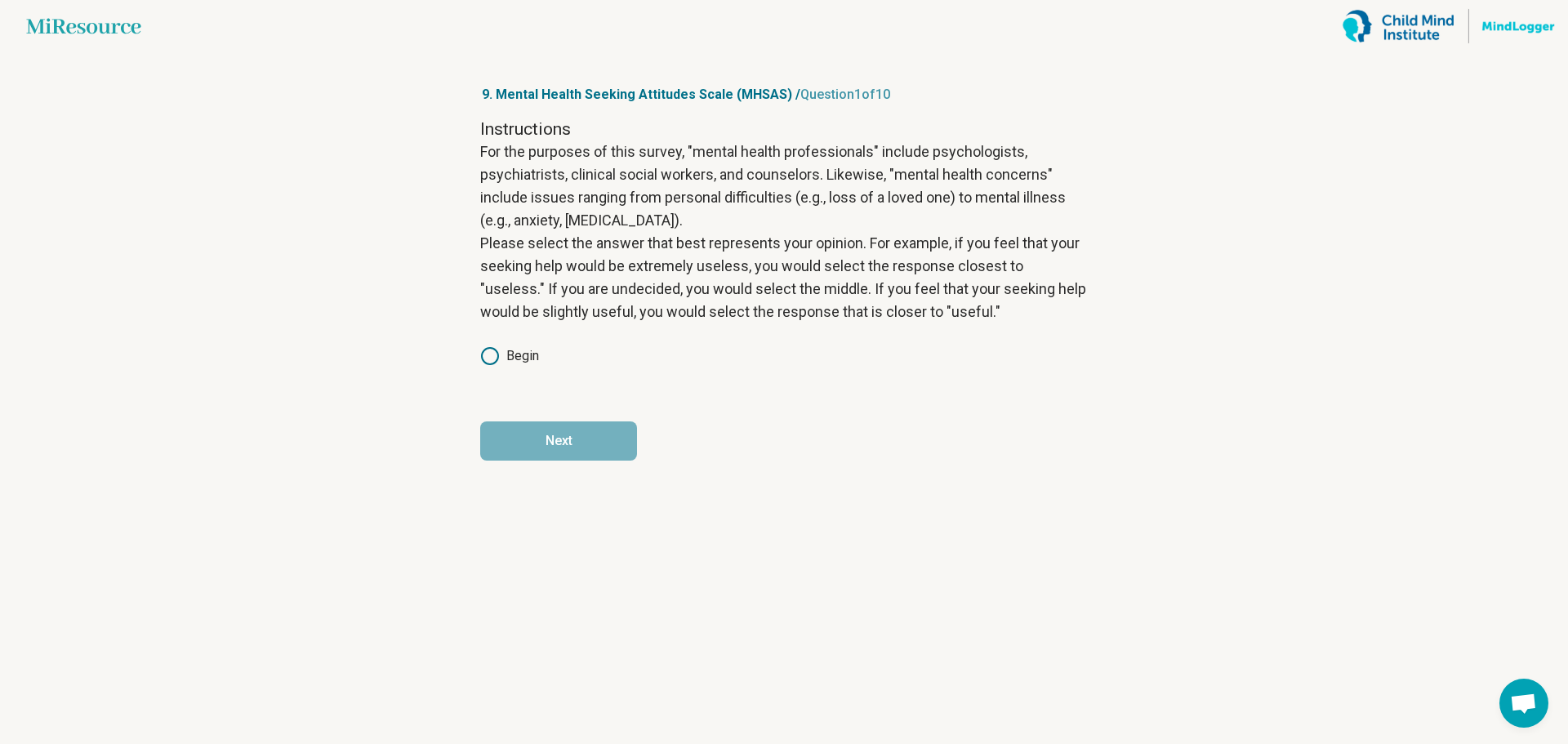
click at [491, 353] on icon at bounding box center [490, 356] width 20 height 20
click at [598, 431] on button "Next" at bounding box center [558, 441] width 157 height 39
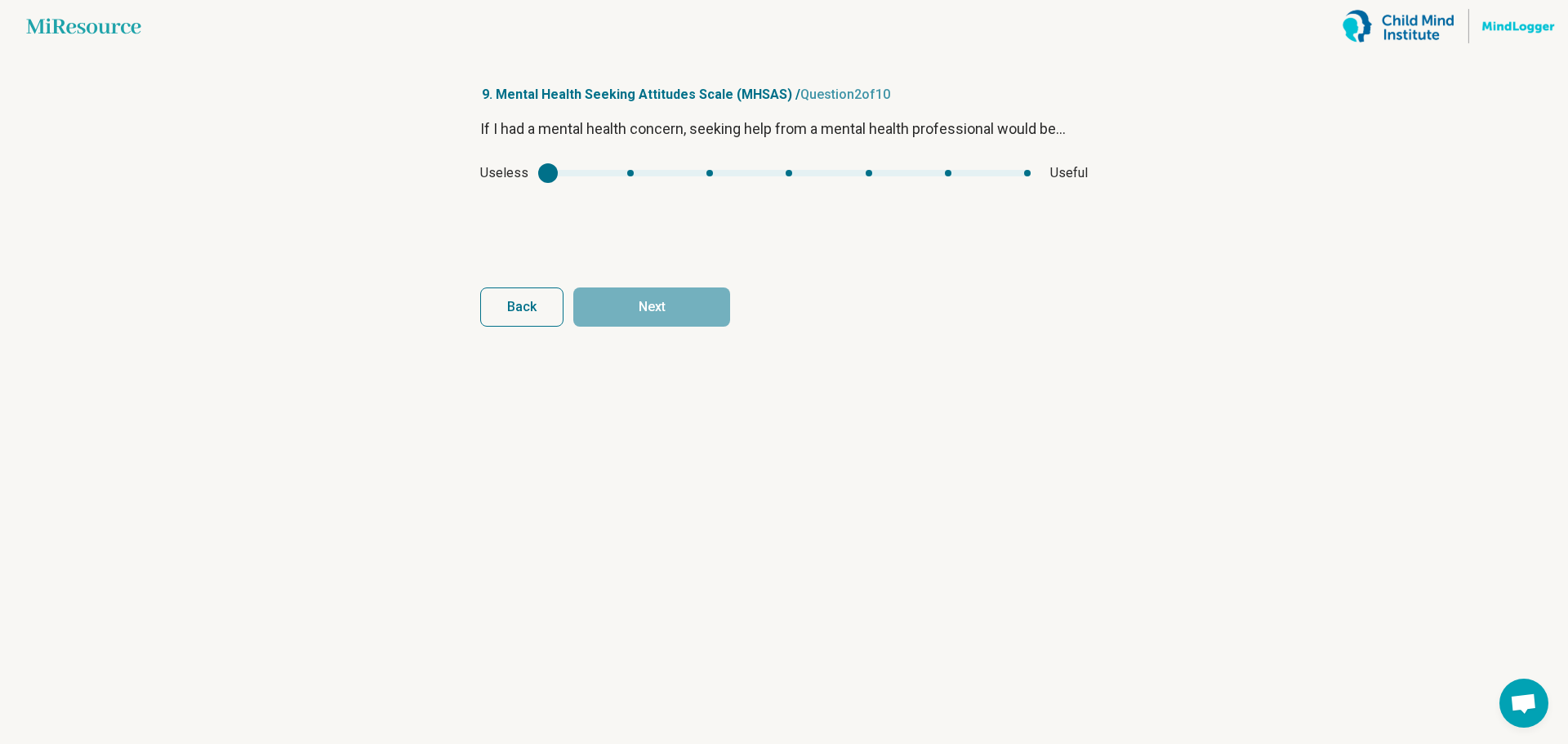
drag, startPoint x: 533, startPoint y: 169, endPoint x: 605, endPoint y: 170, distance: 72.0
click at [605, 170] on div "Useless Useful" at bounding box center [784, 173] width 607 height 20
click at [641, 179] on div "Useless Useful" at bounding box center [784, 173] width 607 height 20
type input "*"
click at [929, 178] on div "Useless Useful" at bounding box center [784, 173] width 607 height 20
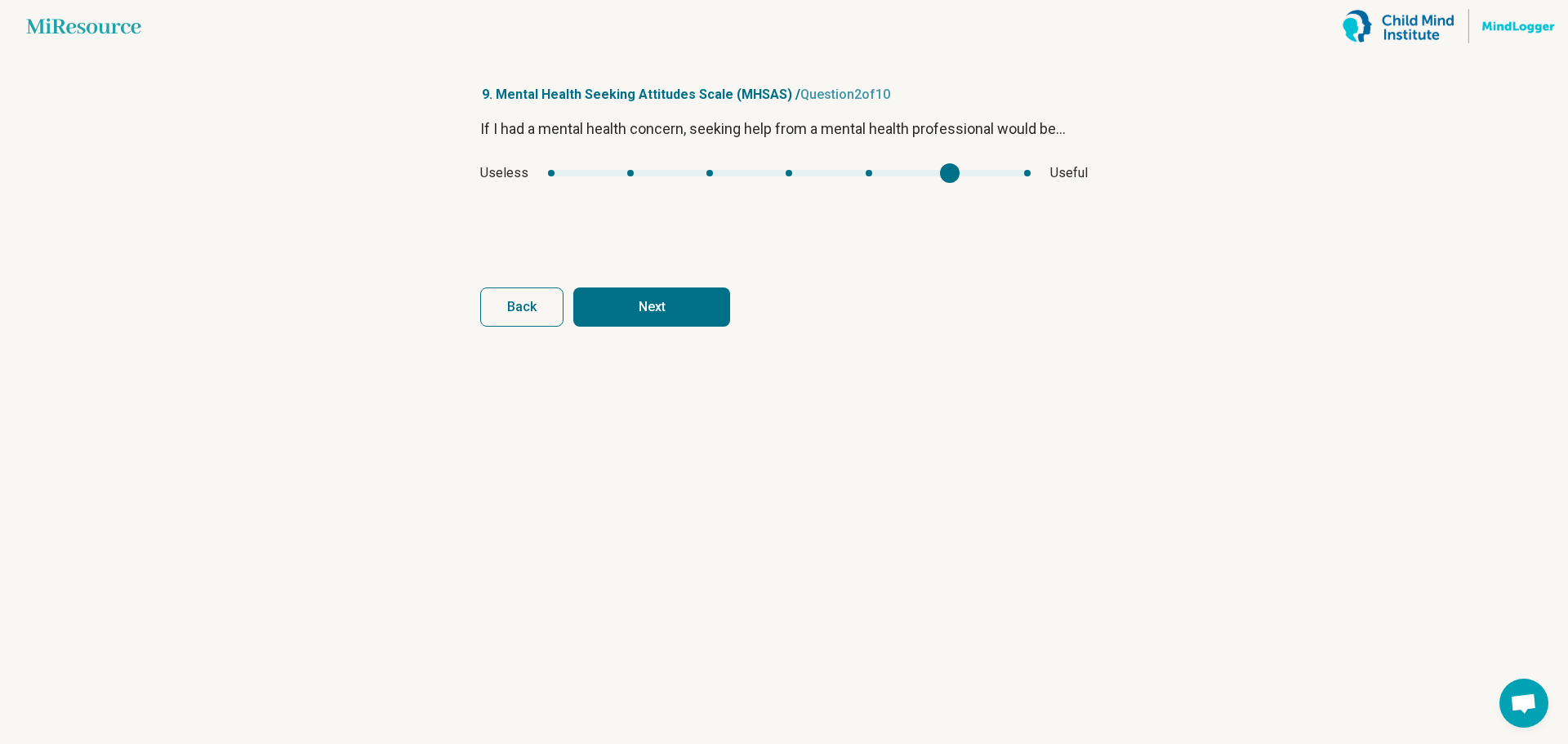
click at [697, 310] on button "Next" at bounding box center [652, 307] width 157 height 39
drag, startPoint x: 584, startPoint y: 178, endPoint x: 890, endPoint y: 183, distance: 306.0
click at [907, 183] on div "If I had a mental health concern, seeking help from a mental health professiona…" at bounding box center [784, 186] width 607 height 138
click at [787, 175] on div "mhsas2" at bounding box center [777, 172] width 445 height 6
click at [639, 162] on div "If I had a mental health concern, seeking help from a mental health professiona…" at bounding box center [784, 186] width 607 height 138
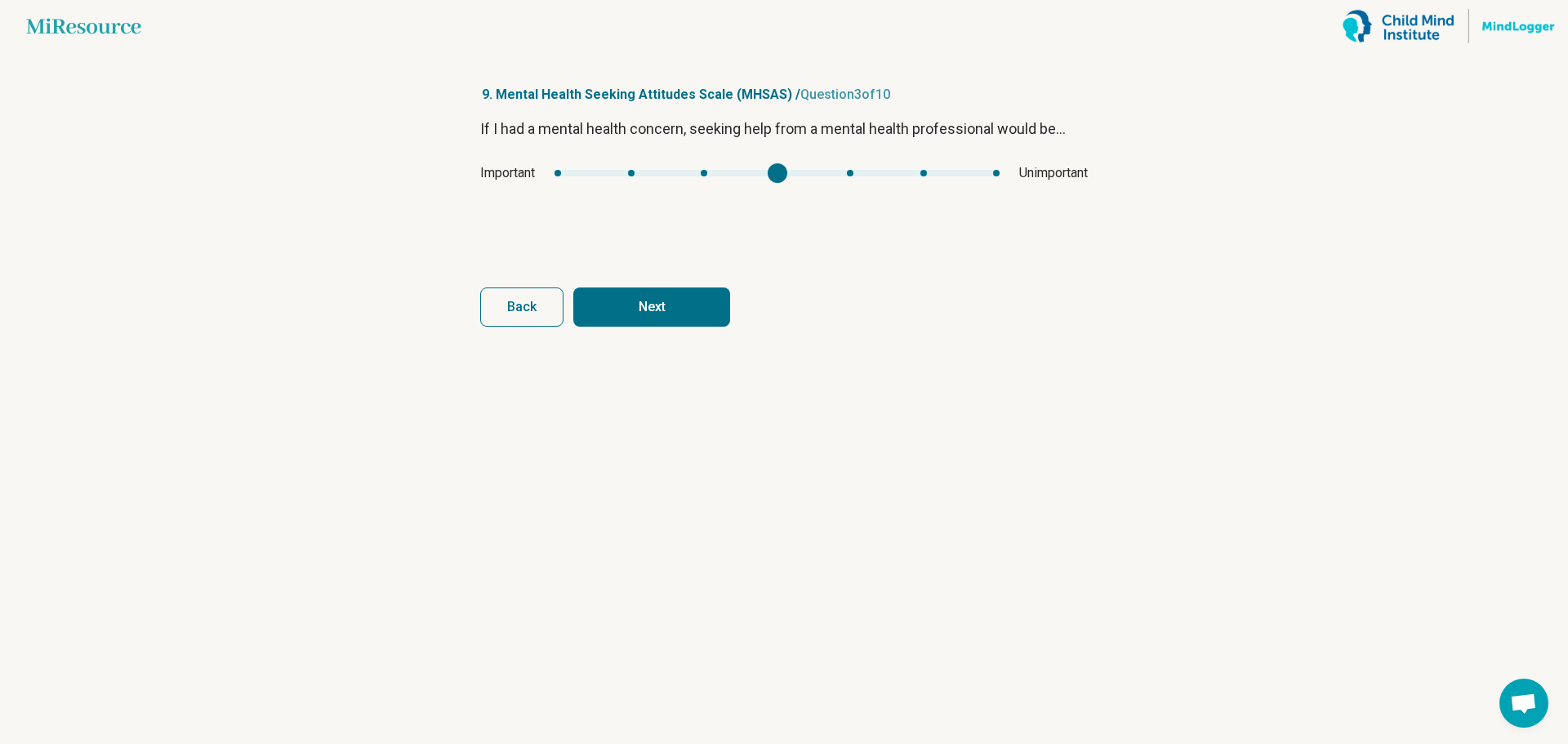
type input "*"
click at [637, 172] on div "mhsas2" at bounding box center [777, 172] width 445 height 6
click at [667, 306] on button "Next" at bounding box center [652, 307] width 157 height 39
drag, startPoint x: 843, startPoint y: 180, endPoint x: 859, endPoint y: 180, distance: 16.0
click at [844, 180] on div "Unhealthy Healthy" at bounding box center [784, 173] width 607 height 20
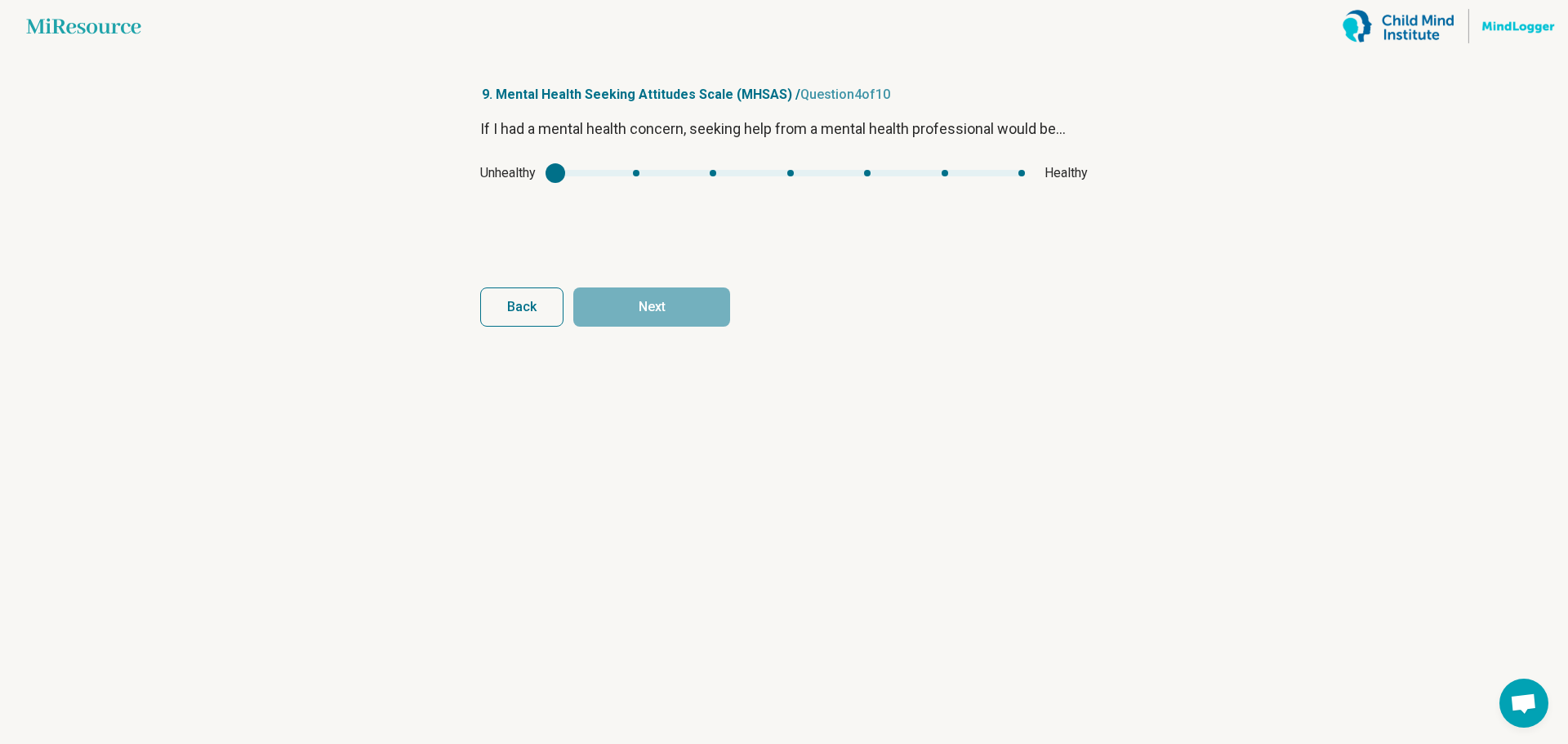
click at [863, 178] on div "Unhealthy Healthy" at bounding box center [784, 173] width 607 height 20
click at [867, 175] on div "mhsas3" at bounding box center [790, 172] width 470 height 6
click at [950, 169] on div "Unhealthy Healthy" at bounding box center [784, 173] width 607 height 20
type input "*"
click at [943, 173] on div "mhsas3" at bounding box center [790, 172] width 470 height 6
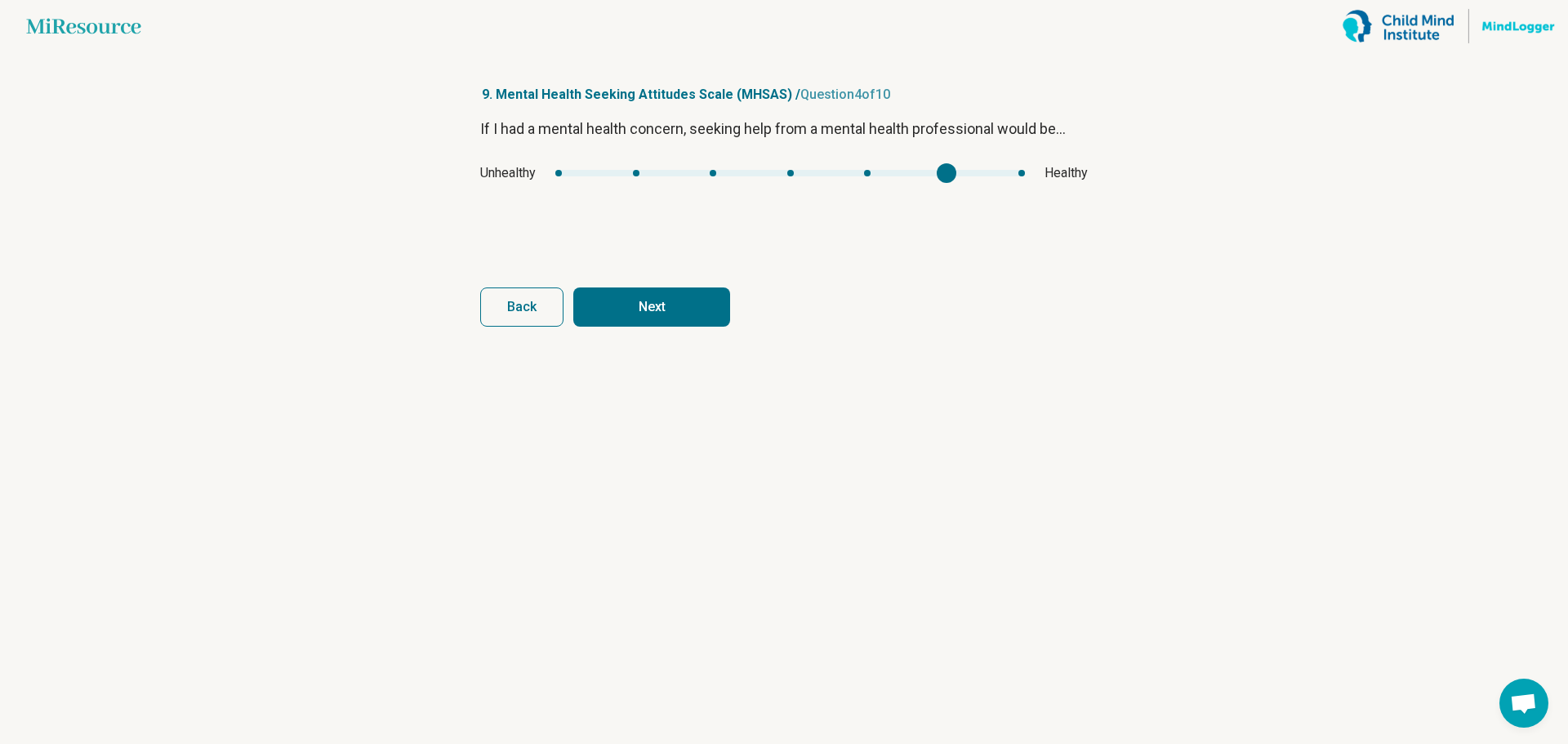
click at [654, 299] on button "Next" at bounding box center [652, 307] width 157 height 39
type input "*"
click at [770, 176] on div "mhsas4" at bounding box center [789, 172] width 454 height 6
click at [695, 309] on button "Next" at bounding box center [652, 307] width 157 height 39
type input "*"
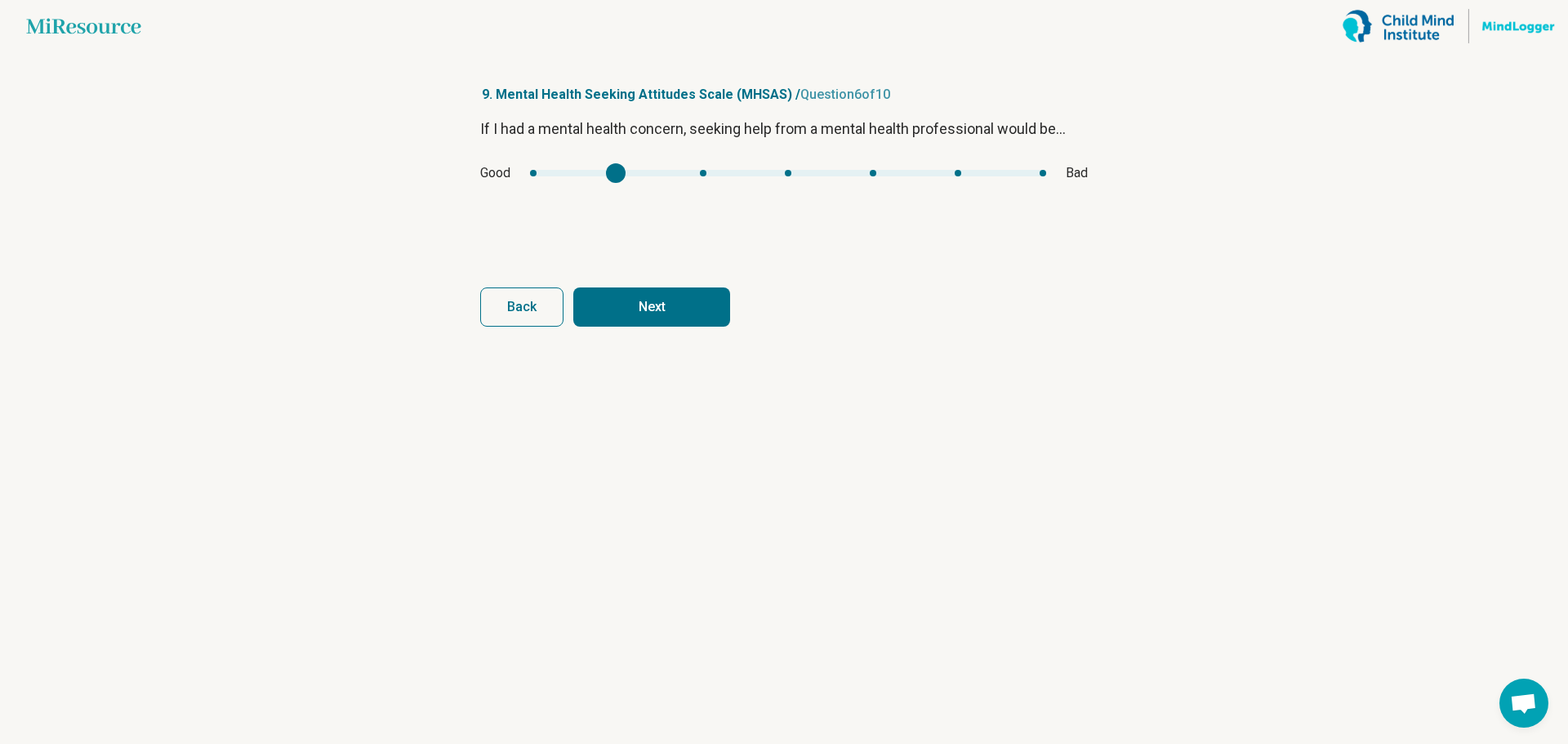
click at [604, 172] on div "mhsas5" at bounding box center [788, 172] width 516 height 6
click at [673, 317] on button "Next" at bounding box center [652, 307] width 157 height 39
click at [639, 178] on div "Healing Hurting" at bounding box center [784, 173] width 607 height 20
click at [771, 178] on div "Healing Hurting" at bounding box center [784, 173] width 607 height 20
click at [685, 169] on div "Healing Hurting" at bounding box center [784, 173] width 607 height 20
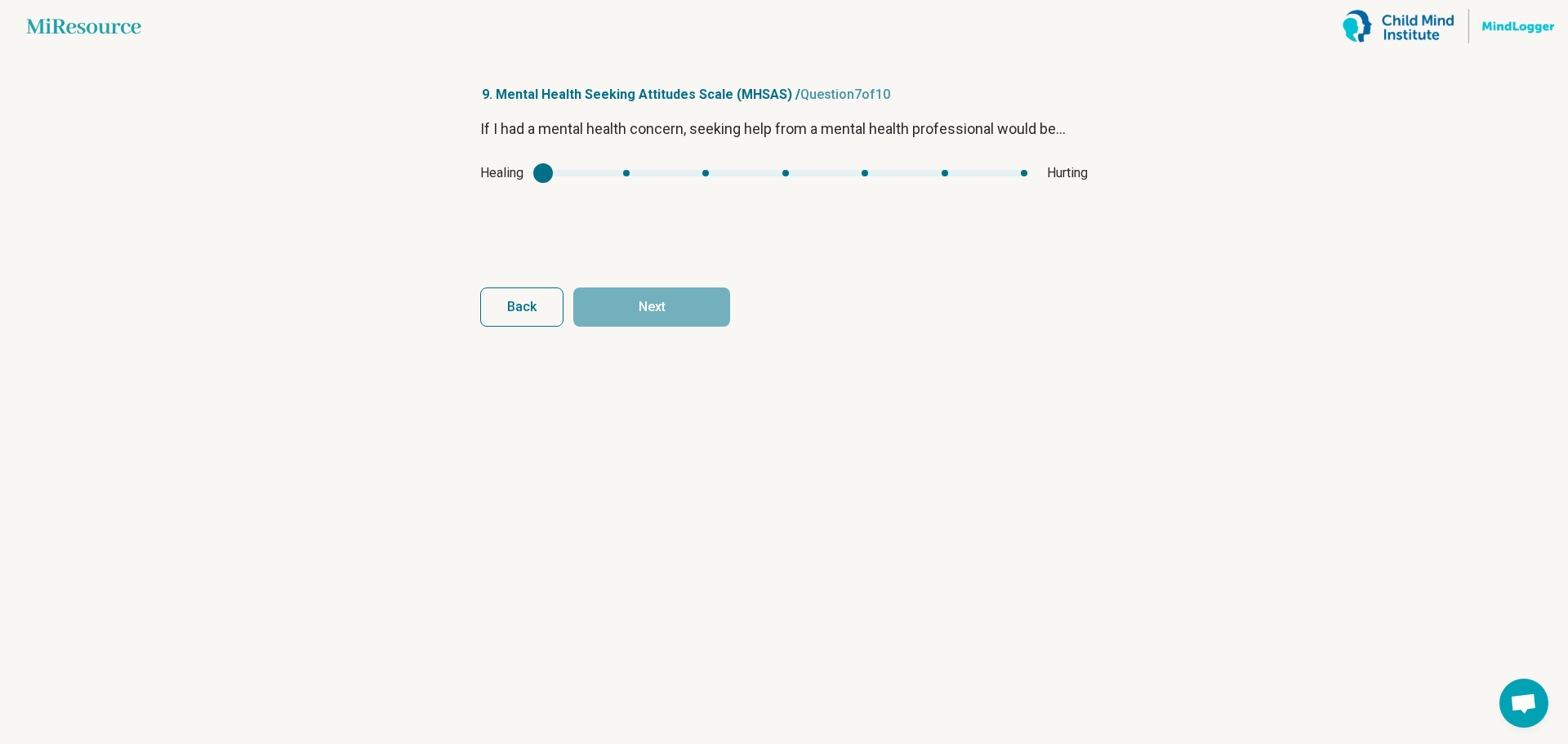
type input "*"
click at [718, 174] on div "mhsas6" at bounding box center [786, 172] width 485 height 6
click at [691, 314] on button "Next" at bounding box center [652, 307] width 157 height 39
type input "*"
click at [786, 175] on div "mhsas7" at bounding box center [794, 172] width 407 height 6
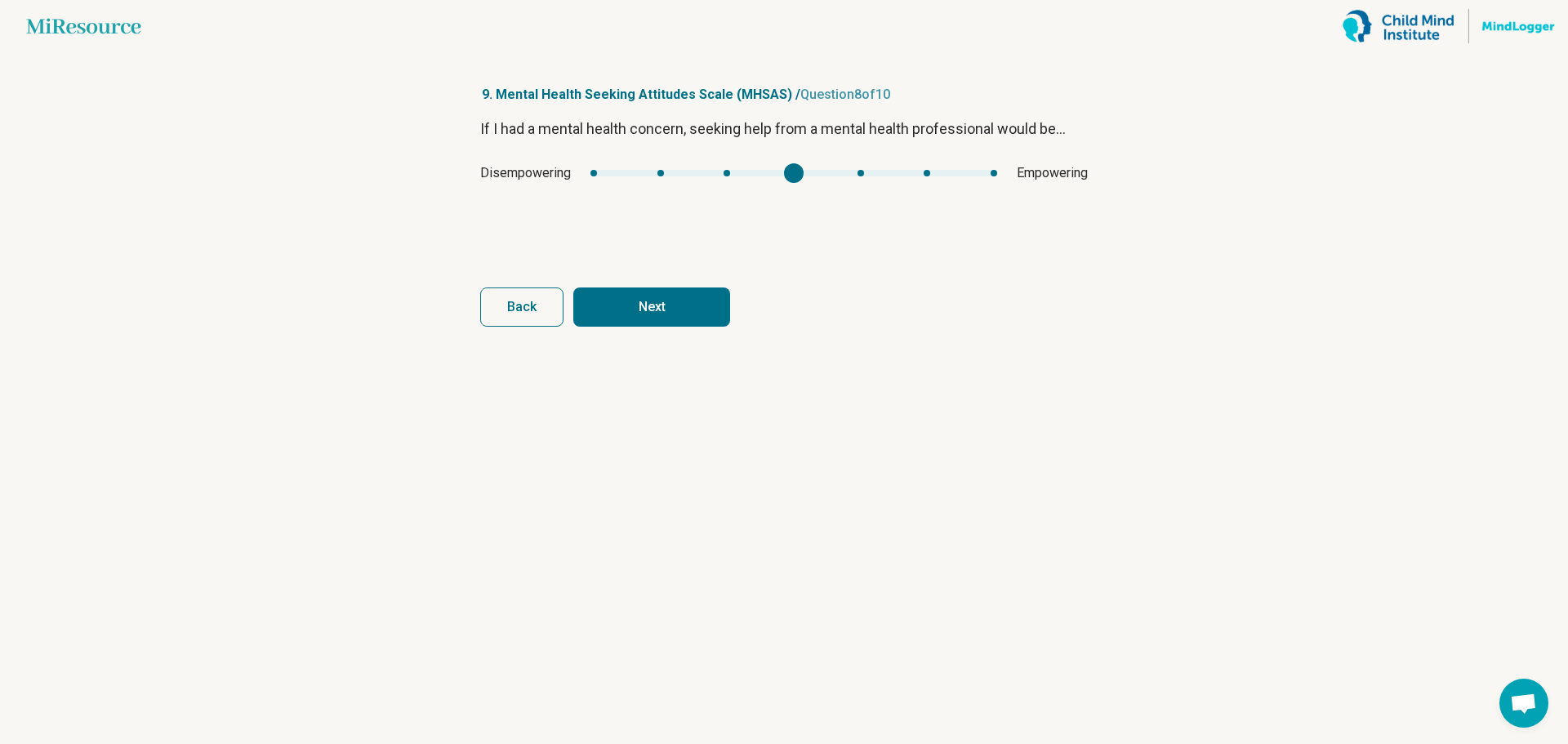
click at [709, 300] on button "Next" at bounding box center [652, 307] width 157 height 39
click at [844, 180] on div "Satisfying Unsatisfying" at bounding box center [784, 173] width 607 height 20
click at [849, 170] on div "mhsas8" at bounding box center [777, 172] width 439 height 6
type input "*"
click at [780, 175] on div "mhsas8" at bounding box center [777, 172] width 439 height 6
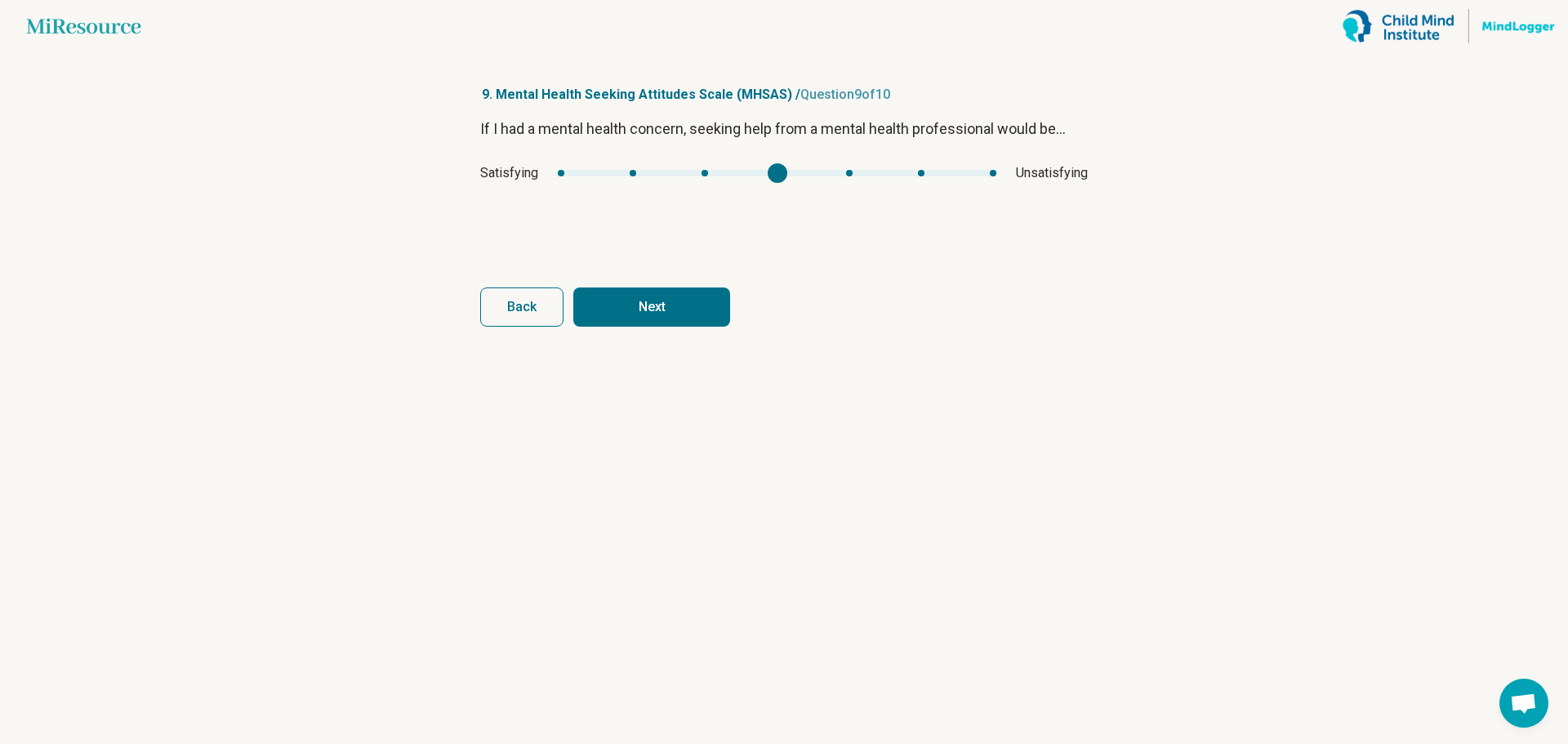
click at [697, 303] on button "Next" at bounding box center [652, 307] width 157 height 39
click at [712, 172] on div "mhsas9" at bounding box center [778, 172] width 444 height 6
click at [829, 172] on div "mhsas9" at bounding box center [778, 172] width 444 height 6
click at [693, 294] on button "Next survey" at bounding box center [652, 307] width 157 height 39
type input "*"
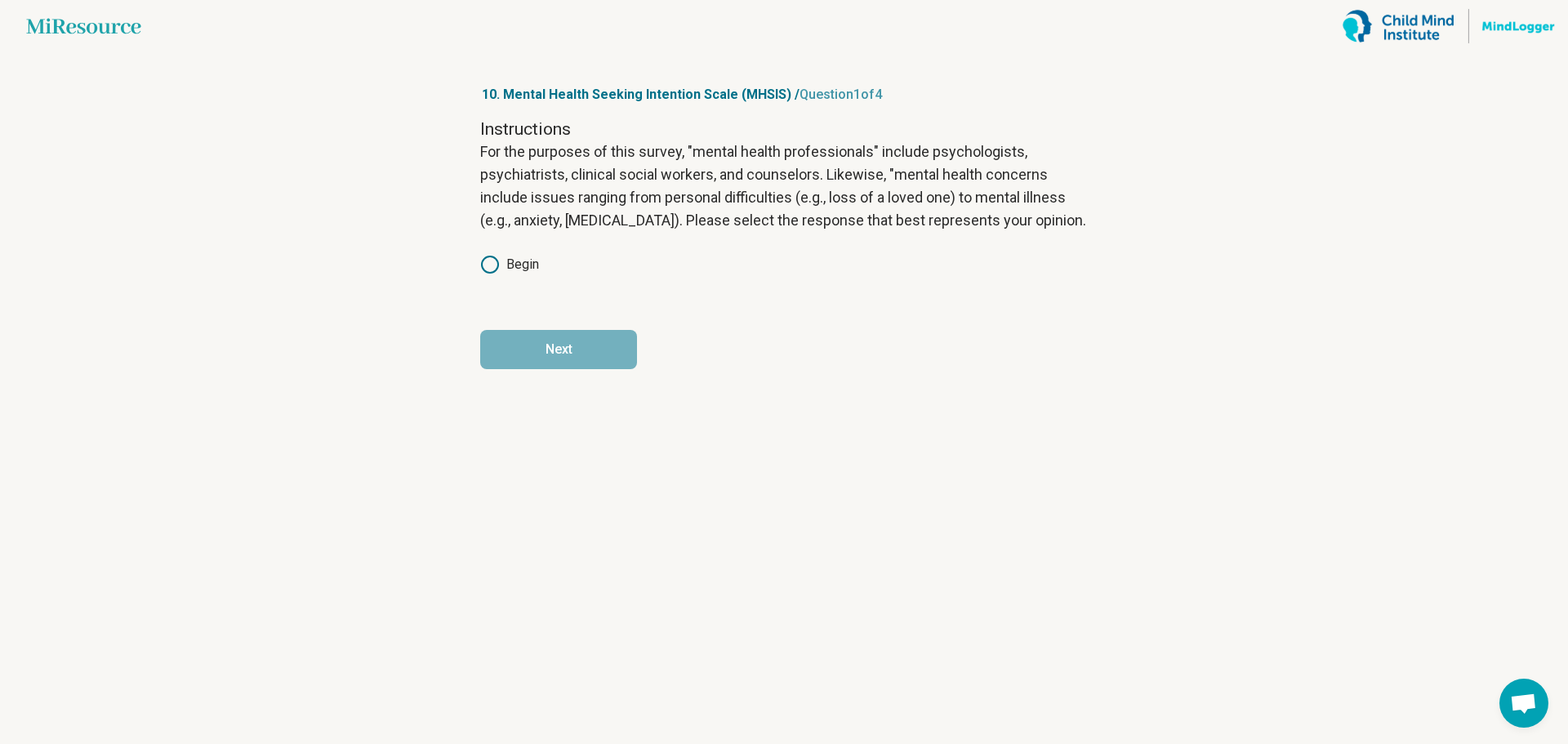
click at [502, 260] on label "Begin" at bounding box center [510, 265] width 59 height 20
click at [597, 361] on button "Next" at bounding box center [558, 350] width 157 height 39
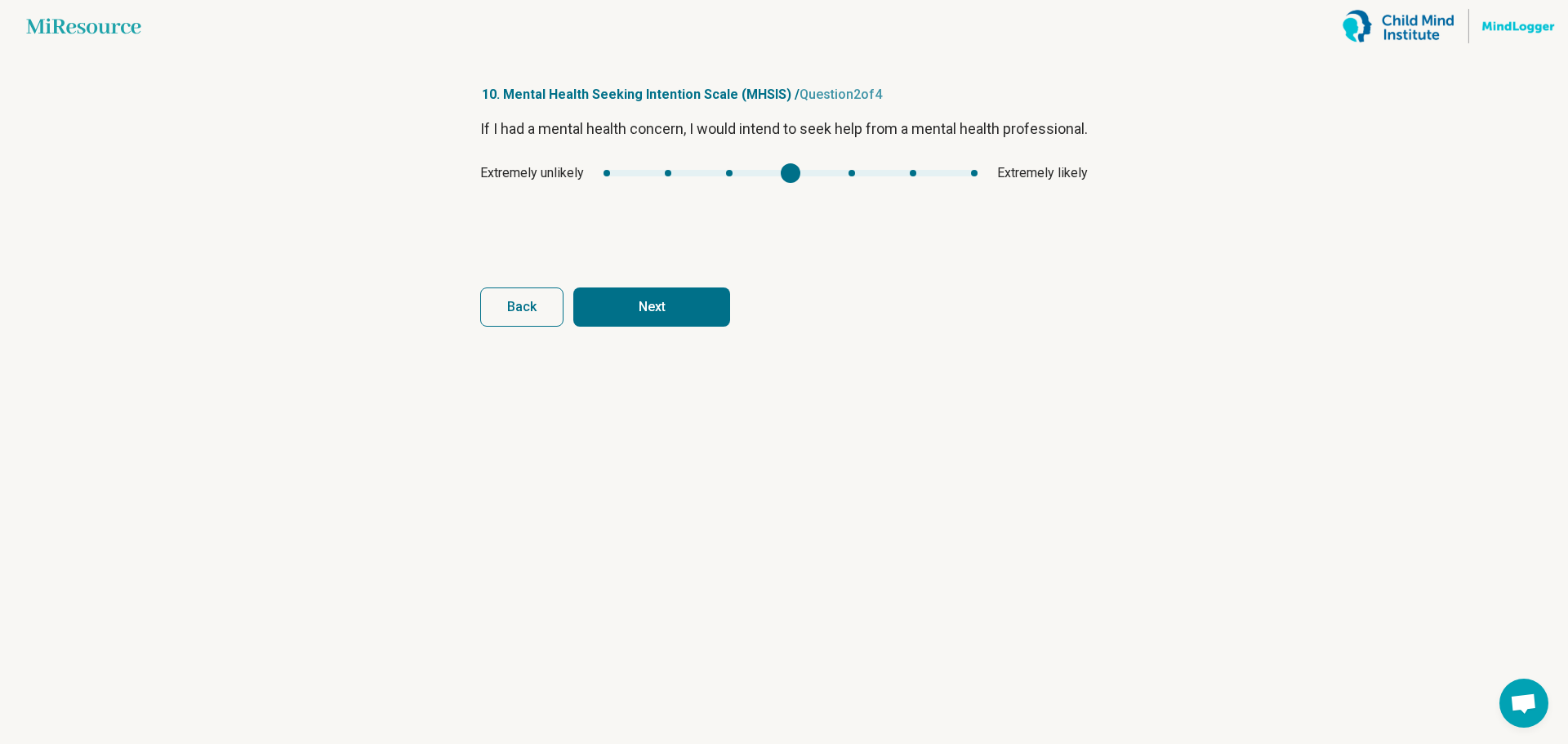
type input "*"
click at [835, 177] on div "mhsis1" at bounding box center [790, 172] width 374 height 6
click at [661, 314] on button "Next" at bounding box center [652, 307] width 157 height 39
type input "*"
click at [867, 173] on div "mhsis2" at bounding box center [788, 172] width 401 height 6
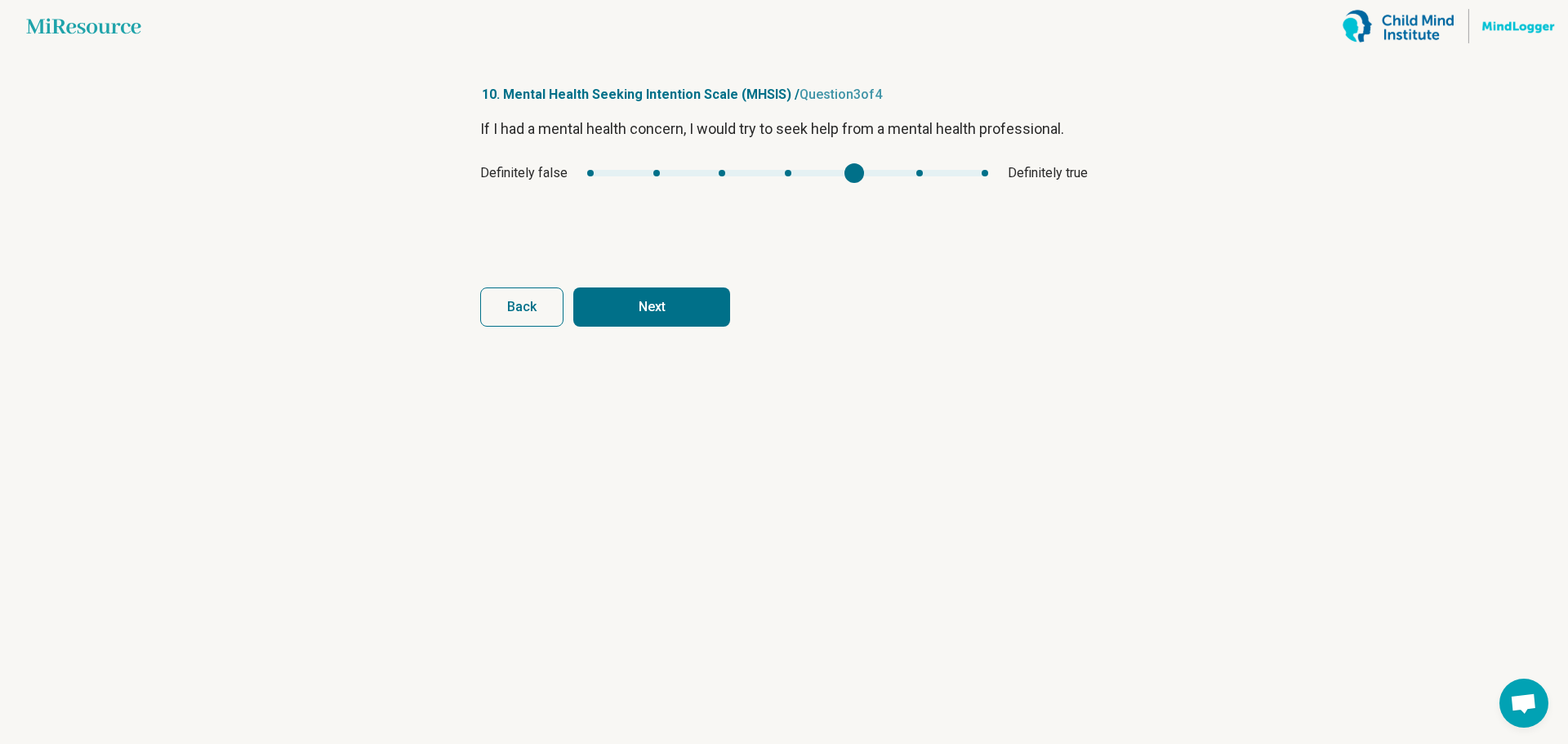
click at [697, 307] on button "Next" at bounding box center [652, 307] width 157 height 39
click at [880, 180] on div "Strongly disagree Strongly agree" at bounding box center [784, 173] width 607 height 20
click at [665, 306] on button "Finish" at bounding box center [652, 307] width 157 height 39
type input "*"
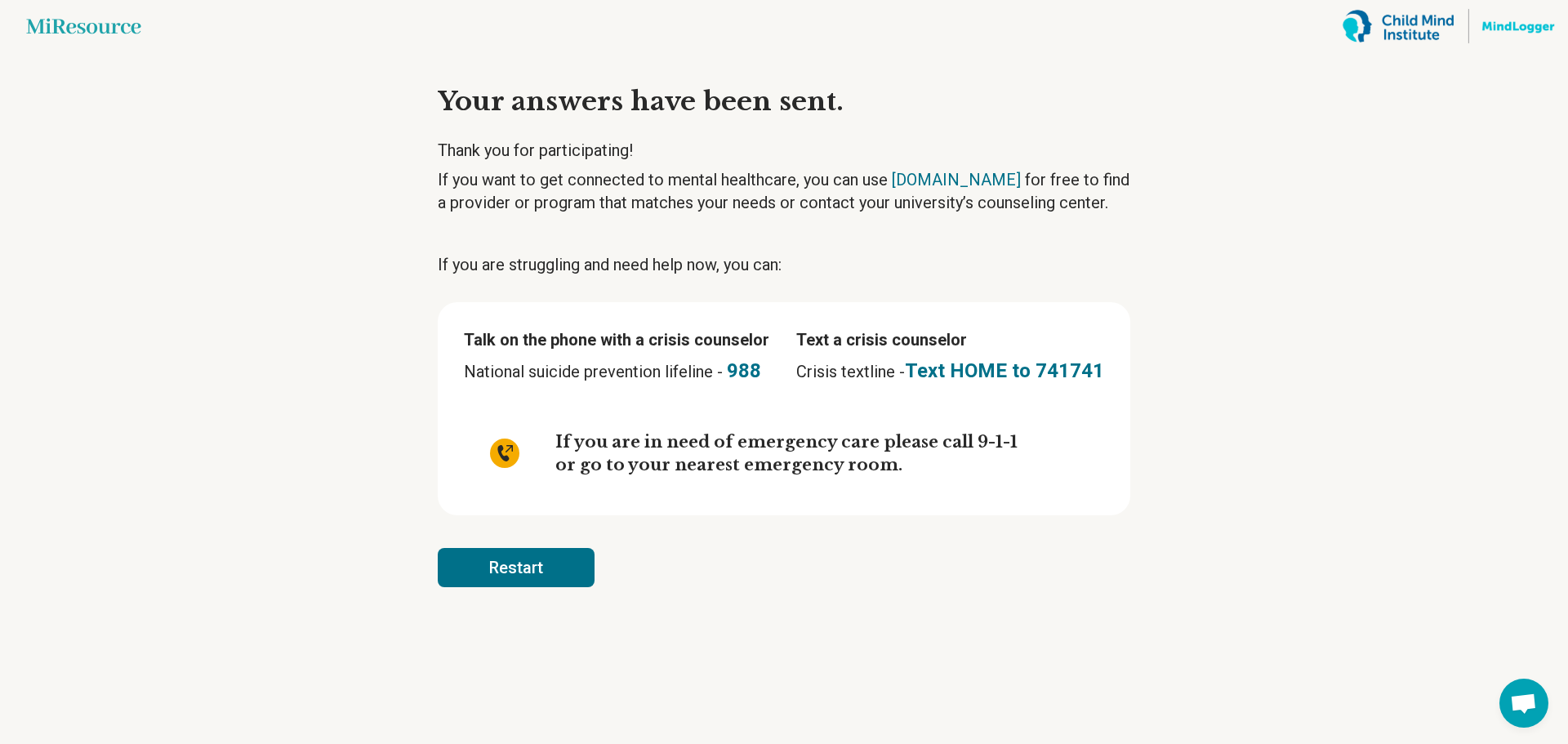
click at [715, 556] on div "Restart" at bounding box center [784, 567] width 693 height 39
click at [714, 559] on div "Restart" at bounding box center [784, 567] width 693 height 39
click at [709, 552] on div "Restart" at bounding box center [784, 567] width 693 height 39
click at [703, 542] on article "Your answers have been sent. Thank you for participating! If you want to get co…" at bounding box center [784, 398] width 745 height 692
click at [842, 282] on article "Your answers have been sent. Thank you for participating! If you want to get co…" at bounding box center [784, 398] width 745 height 692
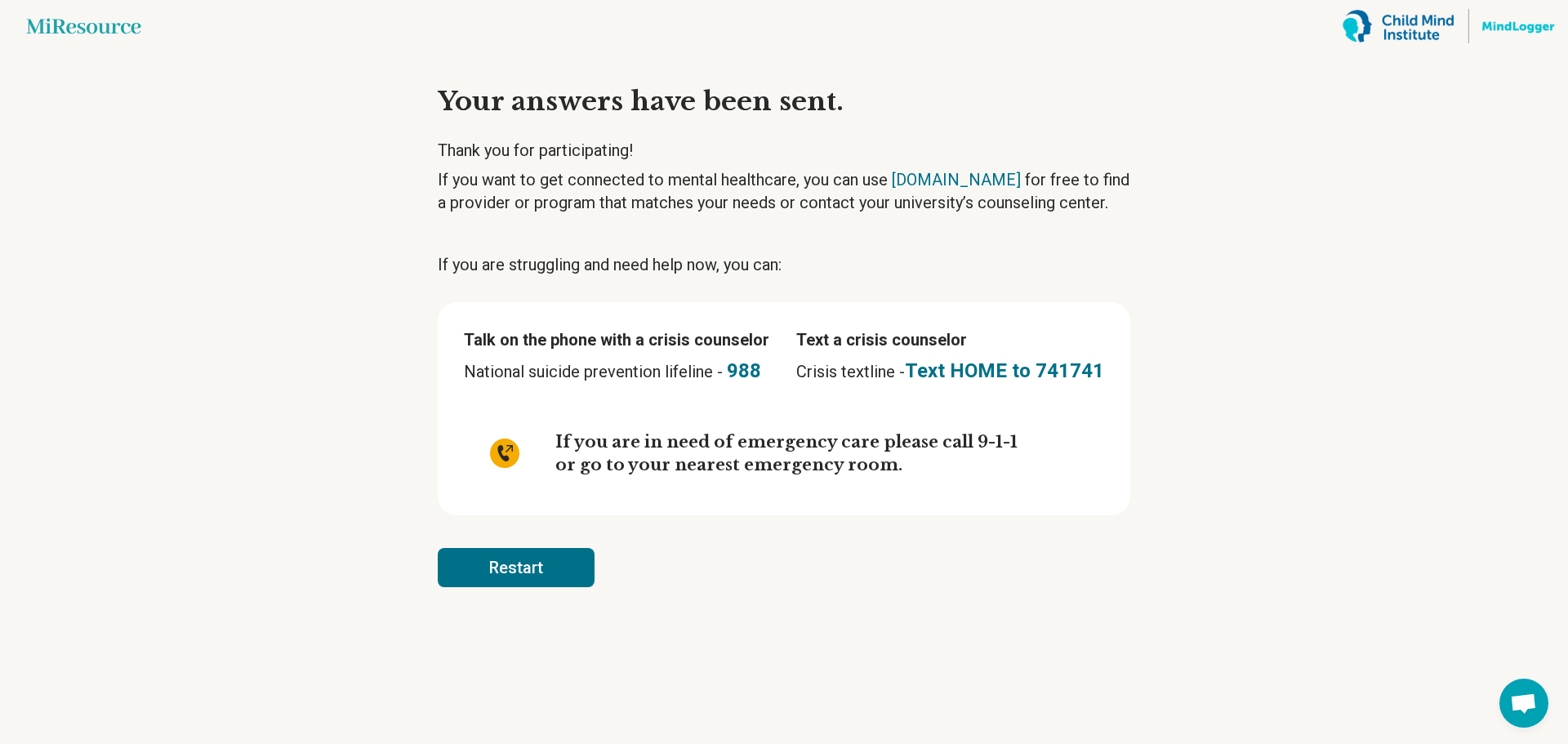
click at [846, 530] on article "Your answers have been sent. Thank you for participating! If you want to get co…" at bounding box center [784, 398] width 745 height 692
